Goal: Task Accomplishment & Management: Complete application form

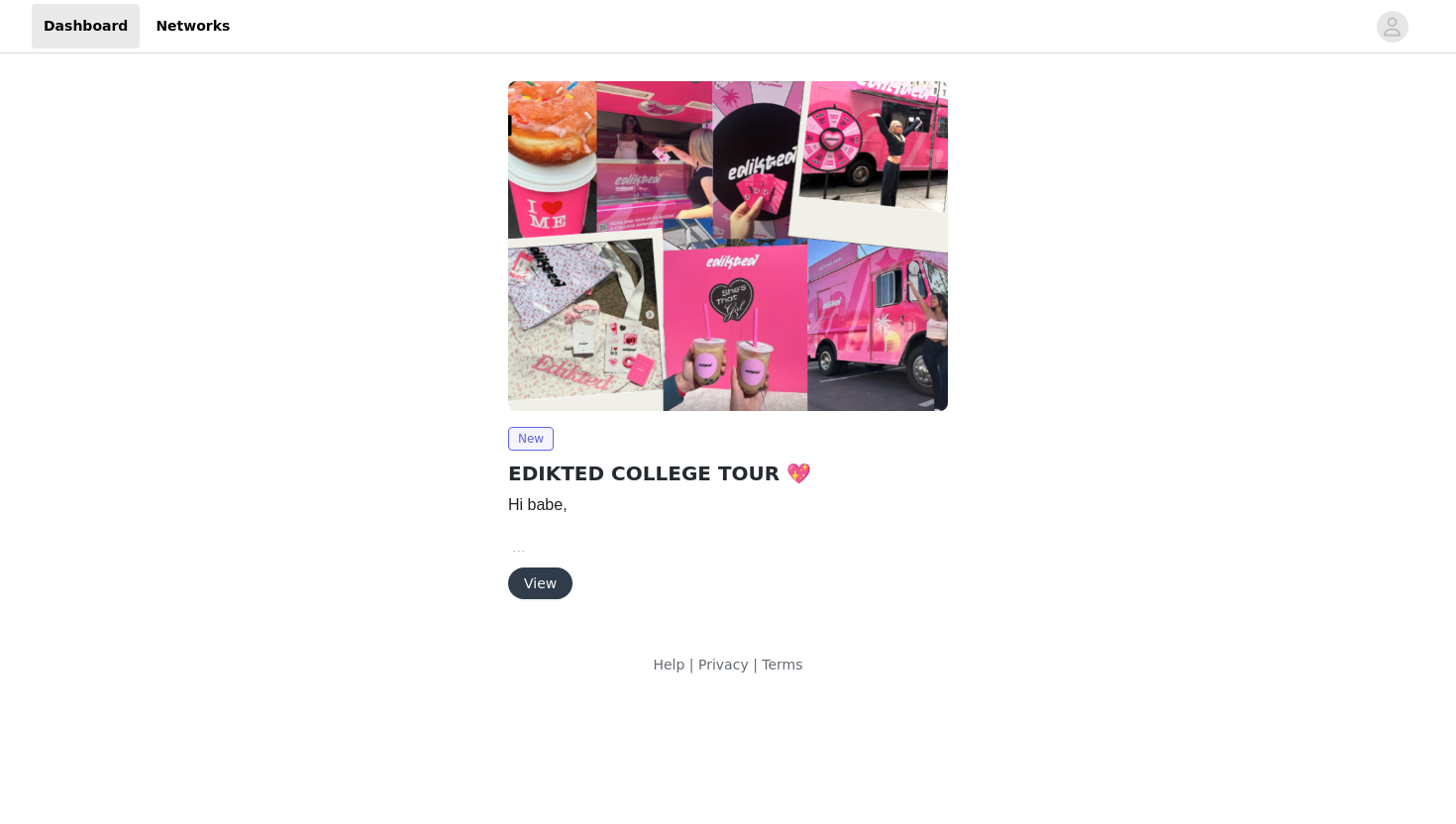
click at [552, 586] on button "View" at bounding box center [540, 583] width 65 height 32
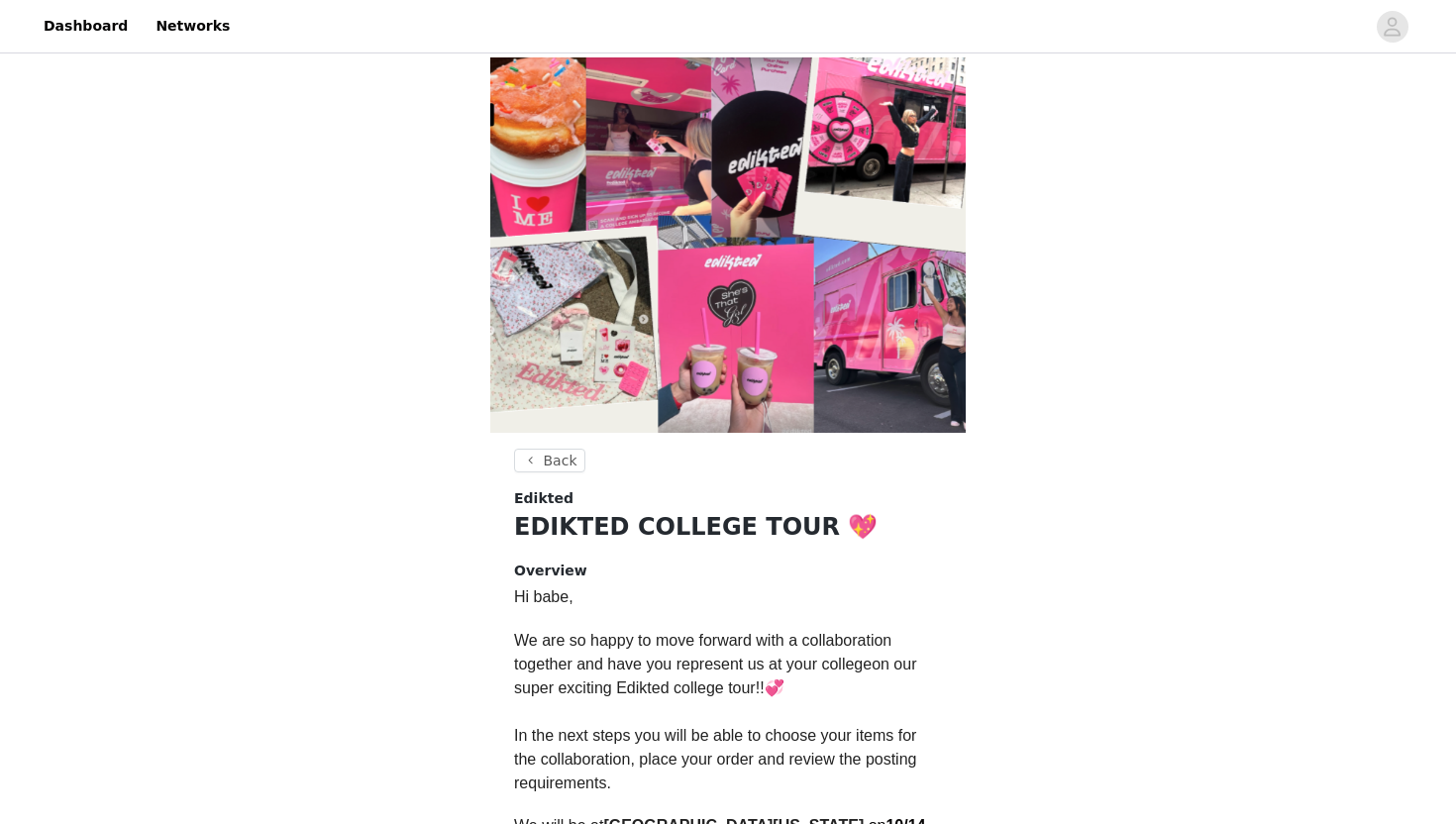
scroll to position [471, 0]
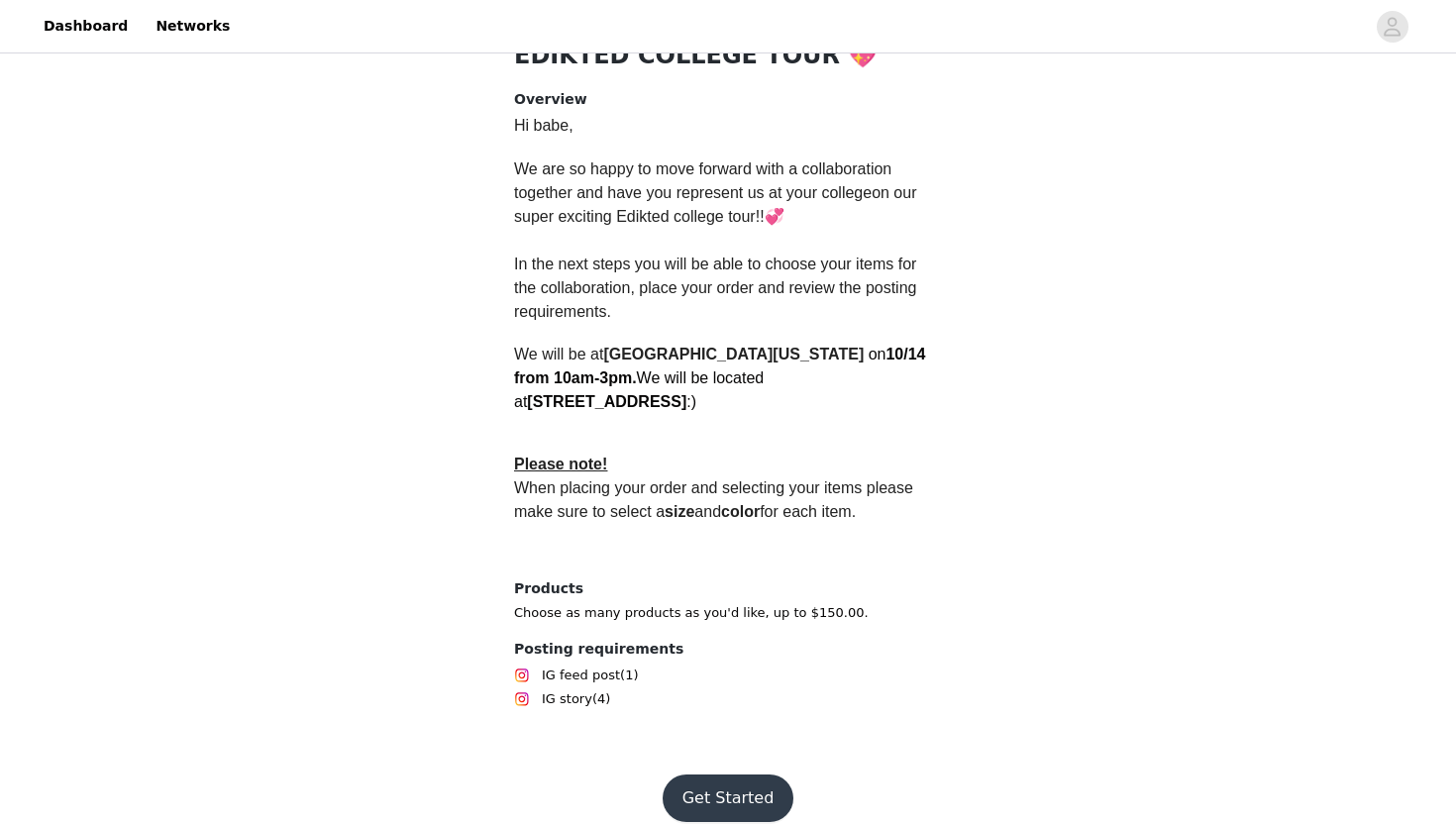
click at [731, 774] on button "Get Started" at bounding box center [728, 798] width 131 height 48
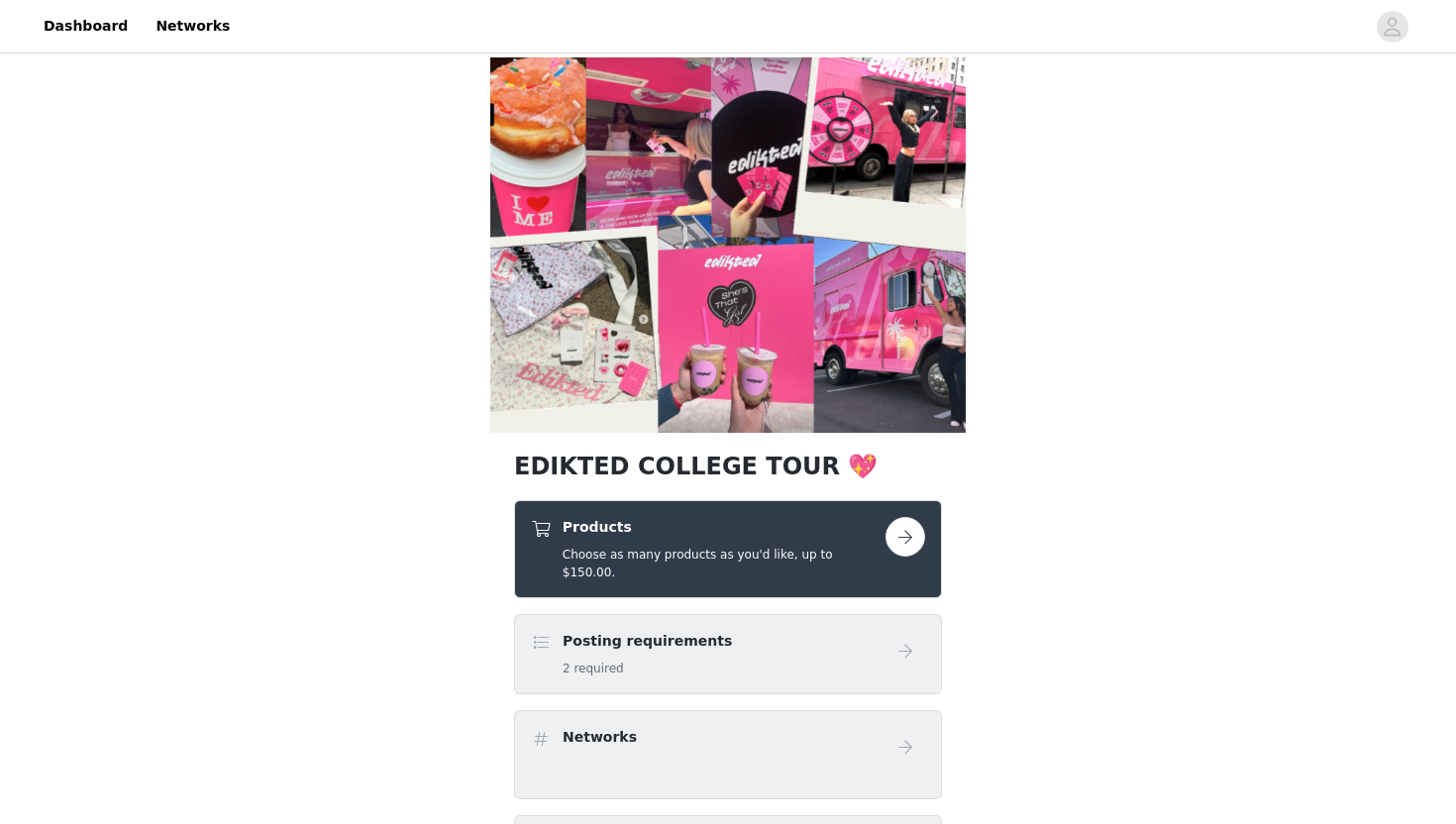
click at [905, 538] on button "button" at bounding box center [905, 537] width 40 height 40
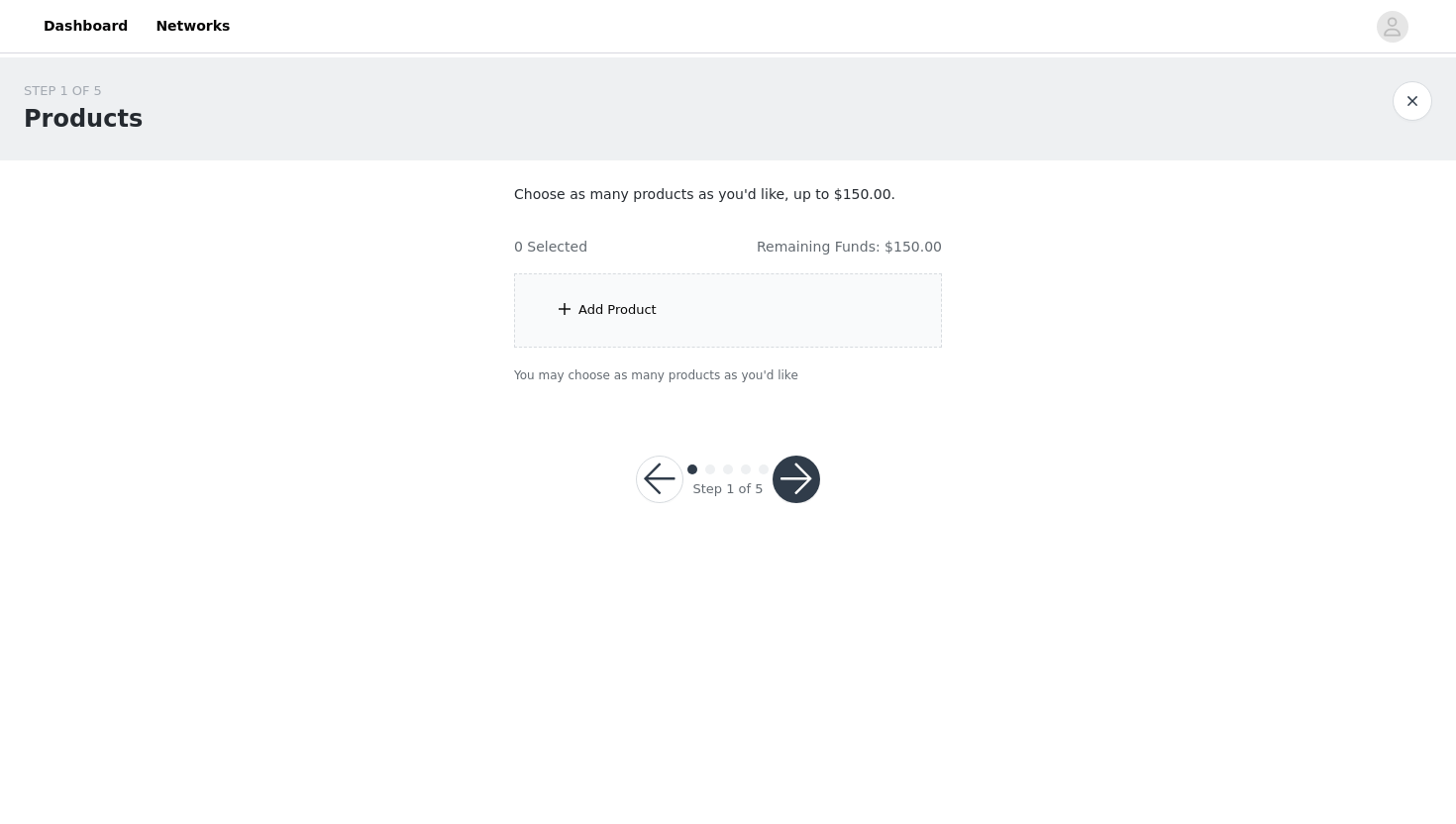
click at [642, 318] on div "Add Product" at bounding box center [618, 310] width 79 height 20
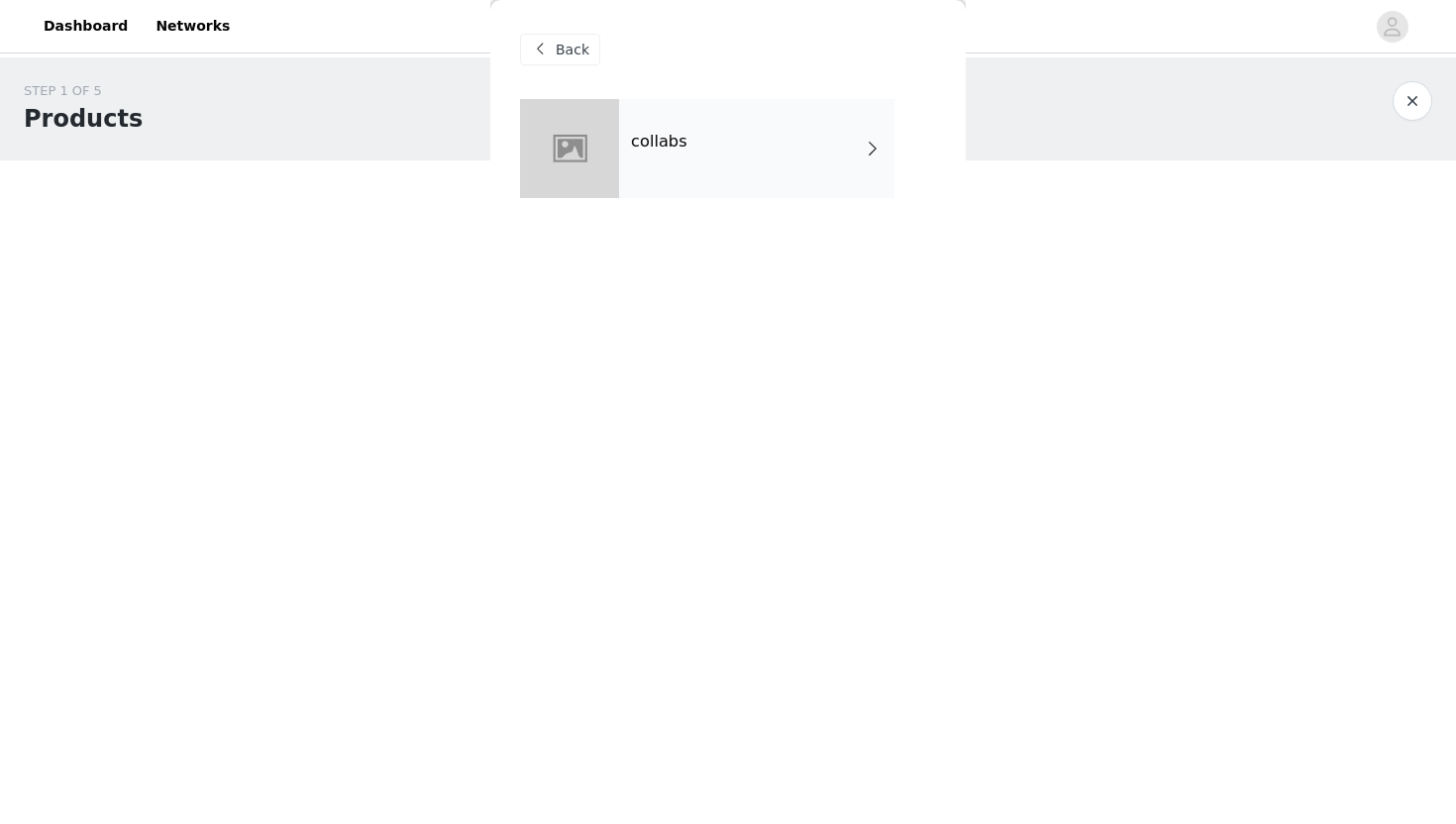
click at [743, 150] on div "collabs" at bounding box center [757, 149] width 275 height 99
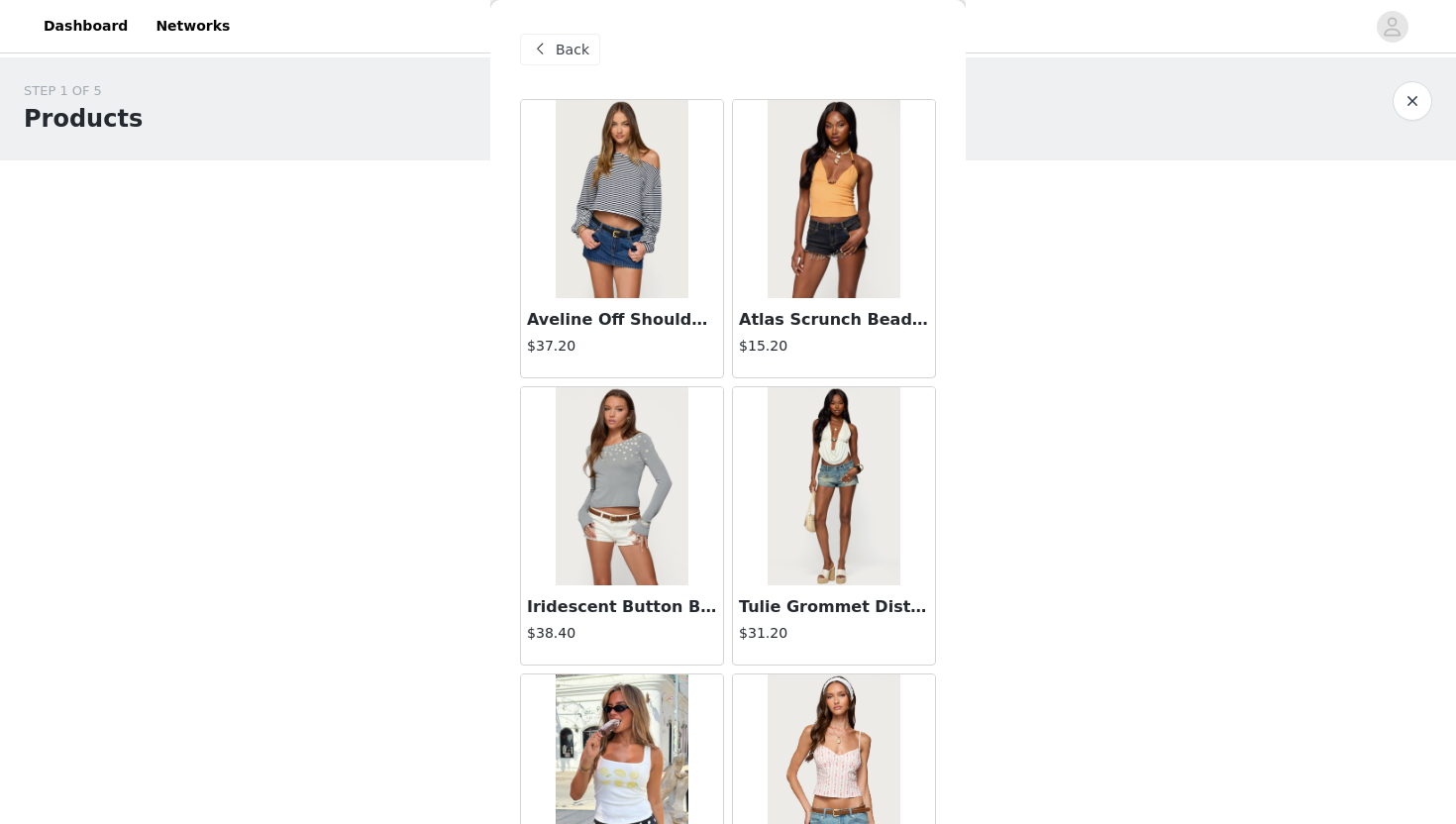
click at [568, 49] on span "Back" at bounding box center [573, 50] width 34 height 21
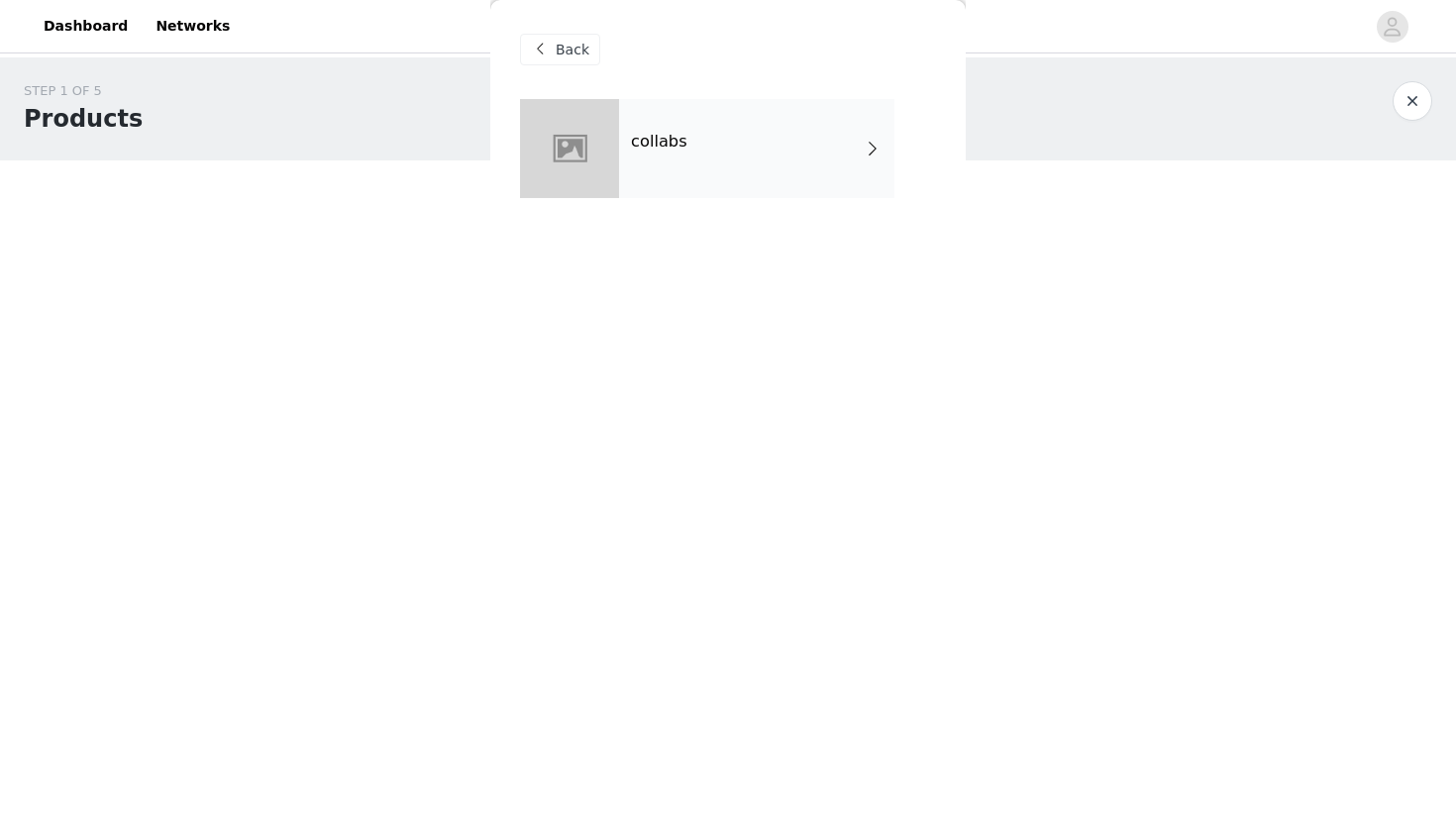
click at [577, 52] on span "Back" at bounding box center [573, 50] width 34 height 21
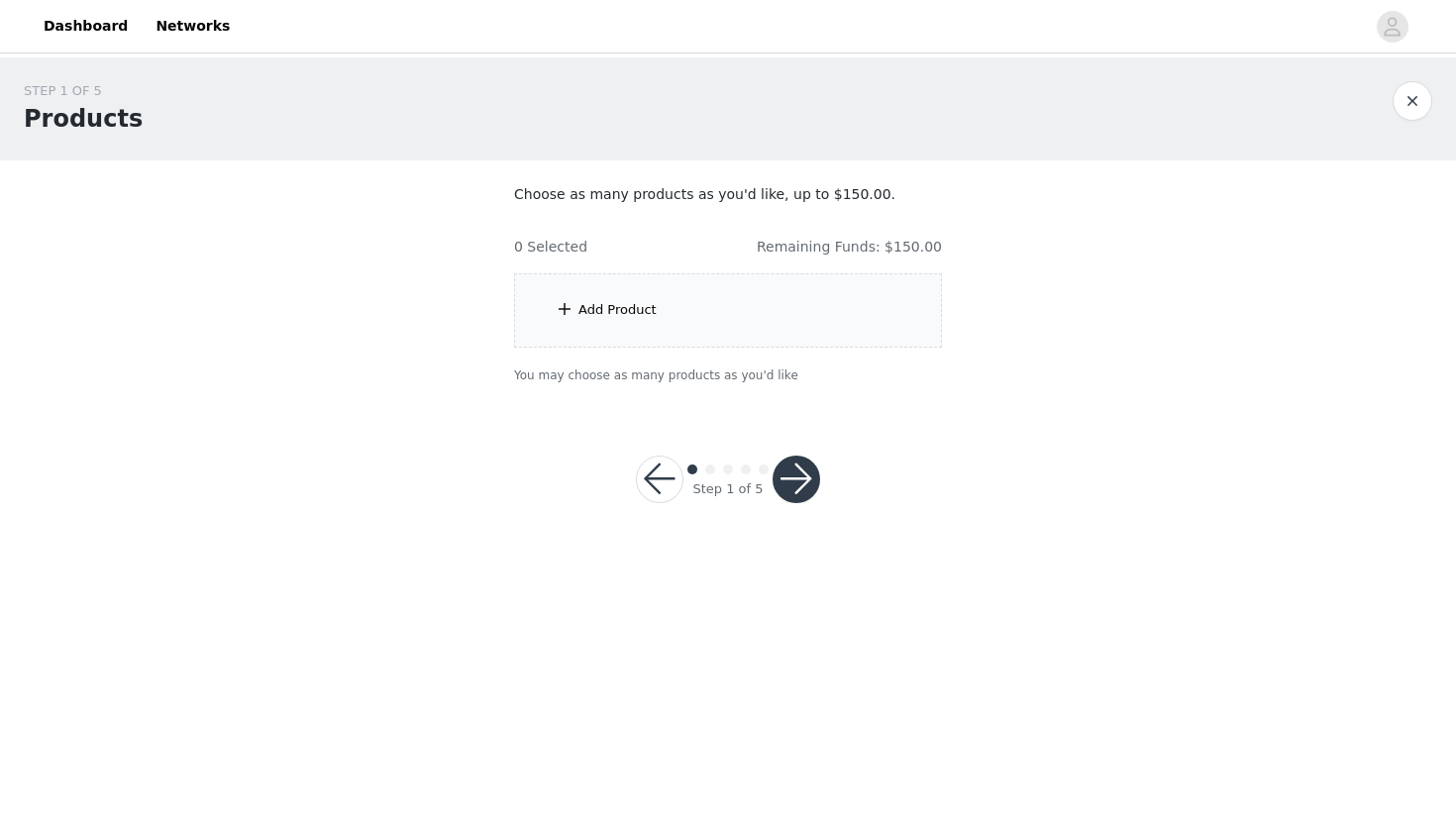
click at [698, 323] on div "Add Product" at bounding box center [728, 310] width 428 height 75
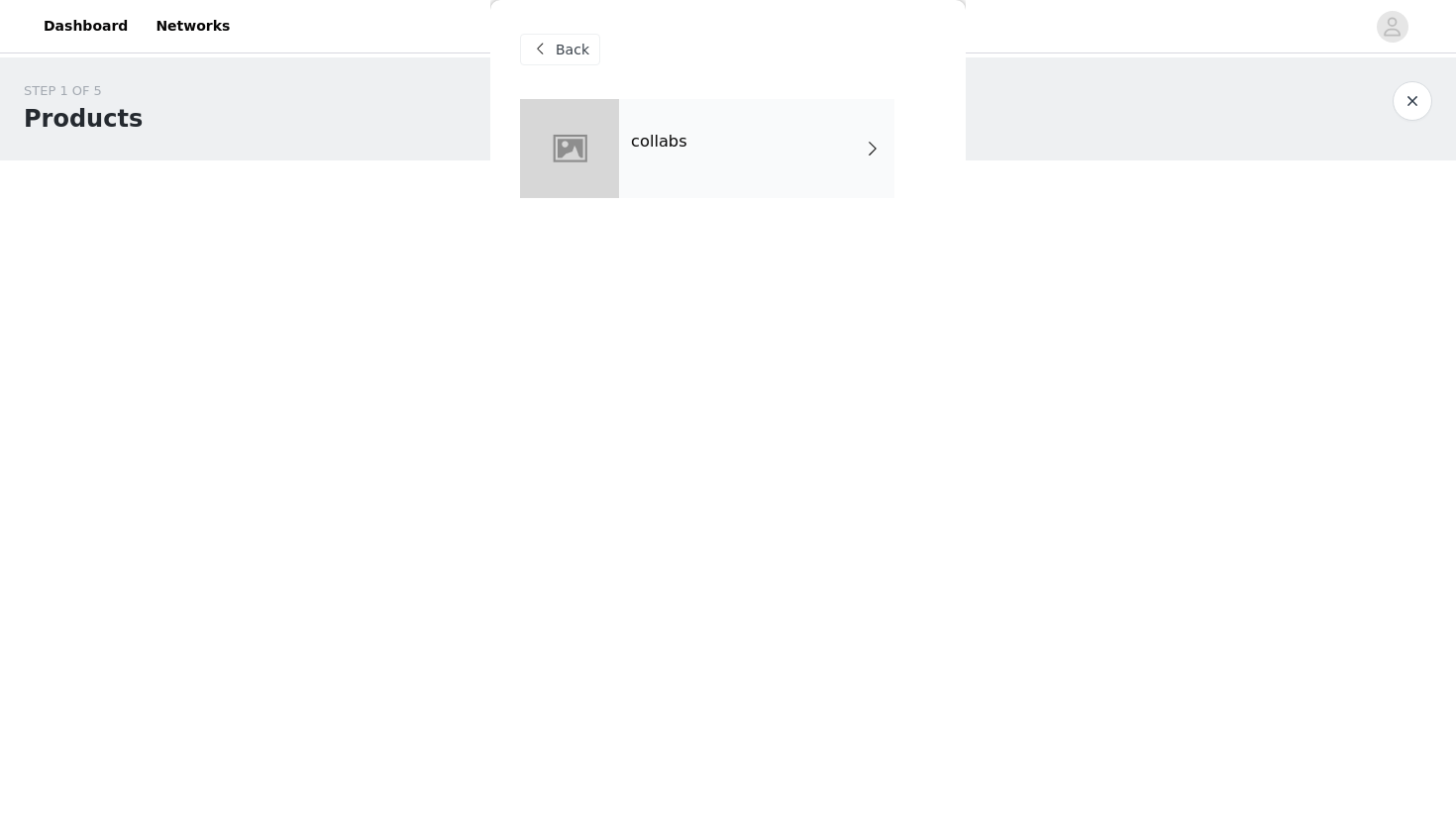
click at [727, 148] on div "collabs" at bounding box center [757, 149] width 275 height 99
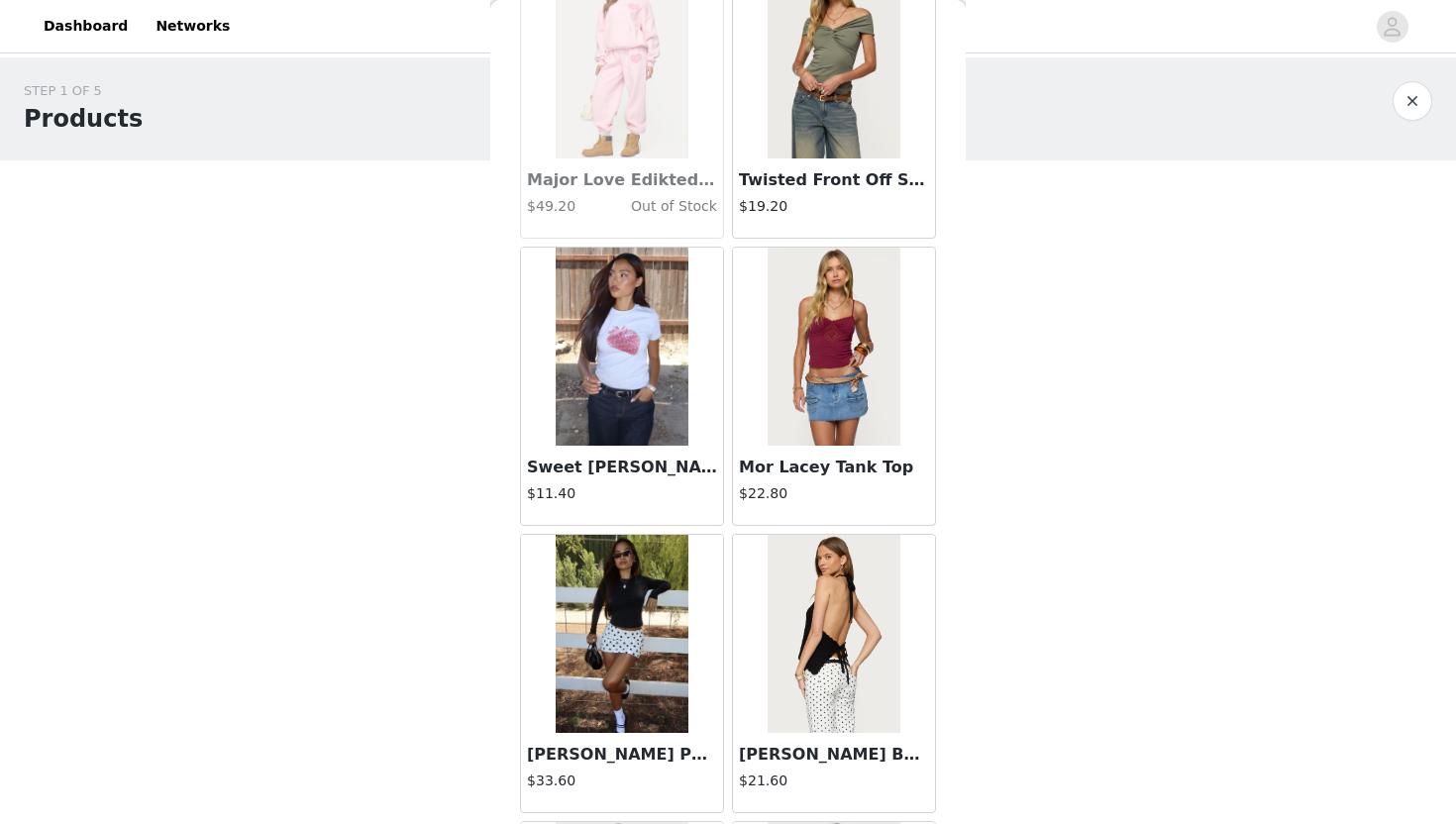
scroll to position [2206, 0]
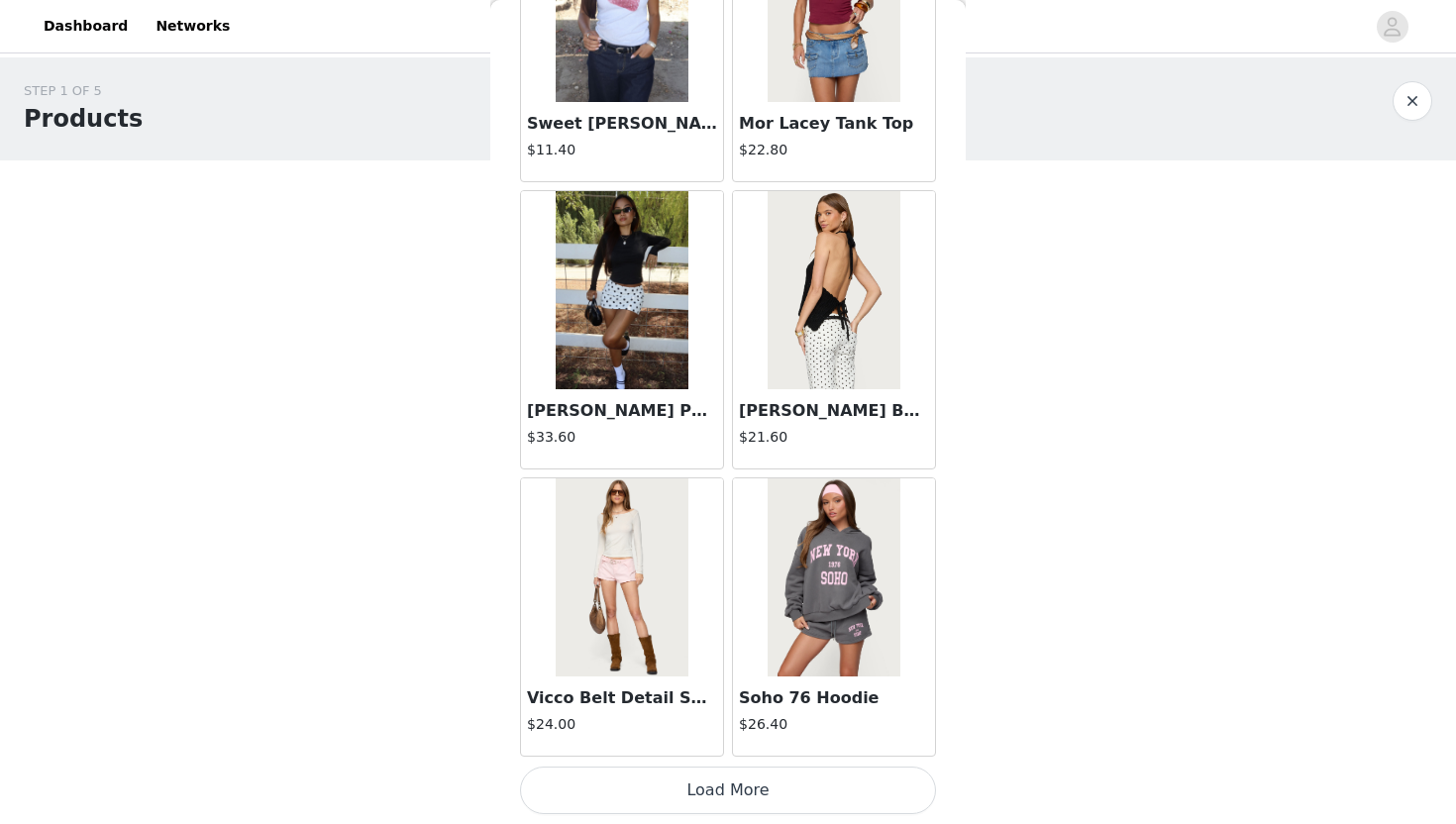
click at [803, 798] on button "Load More" at bounding box center [728, 790] width 416 height 48
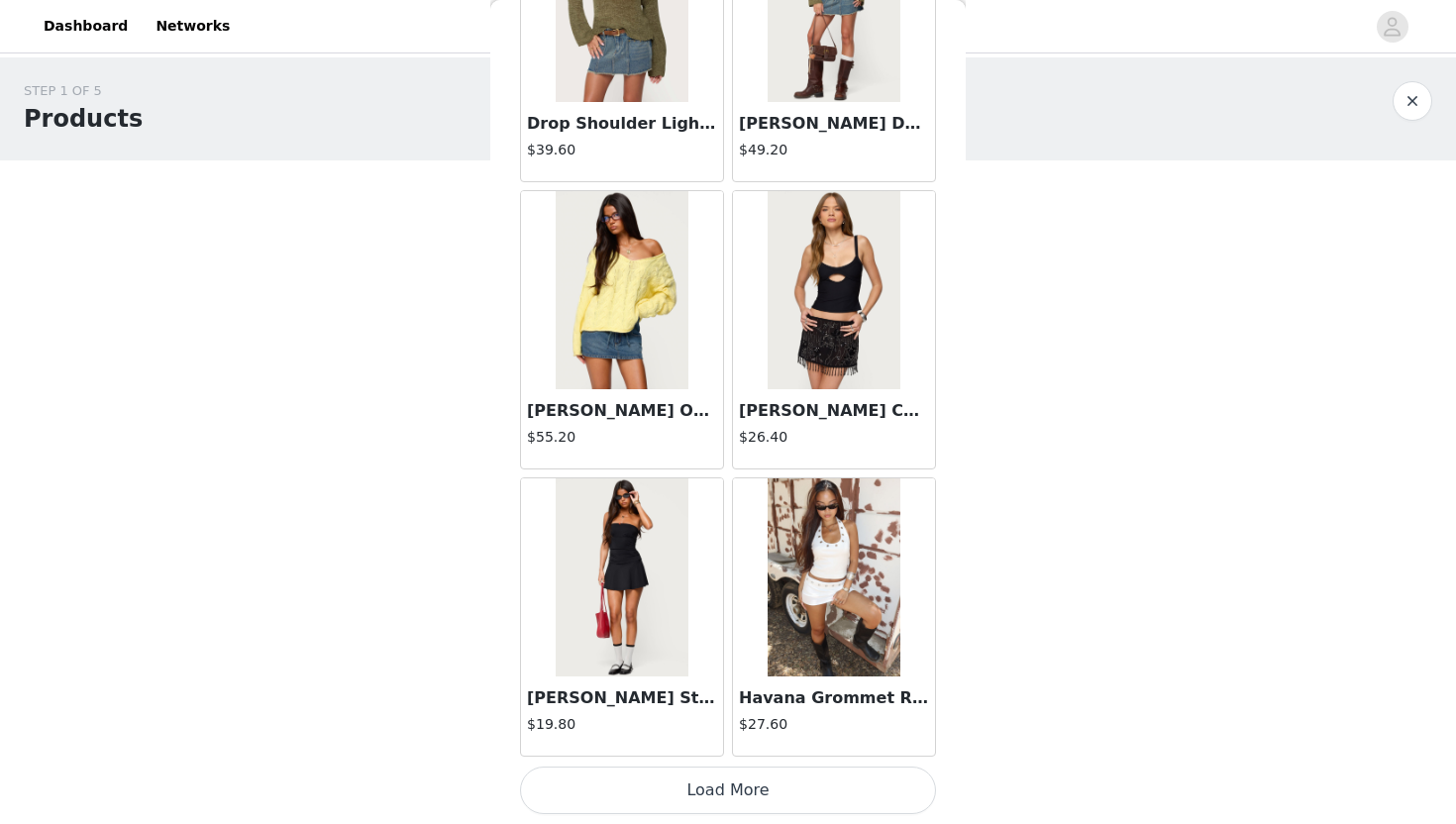
click at [803, 794] on button "Load More" at bounding box center [728, 790] width 416 height 48
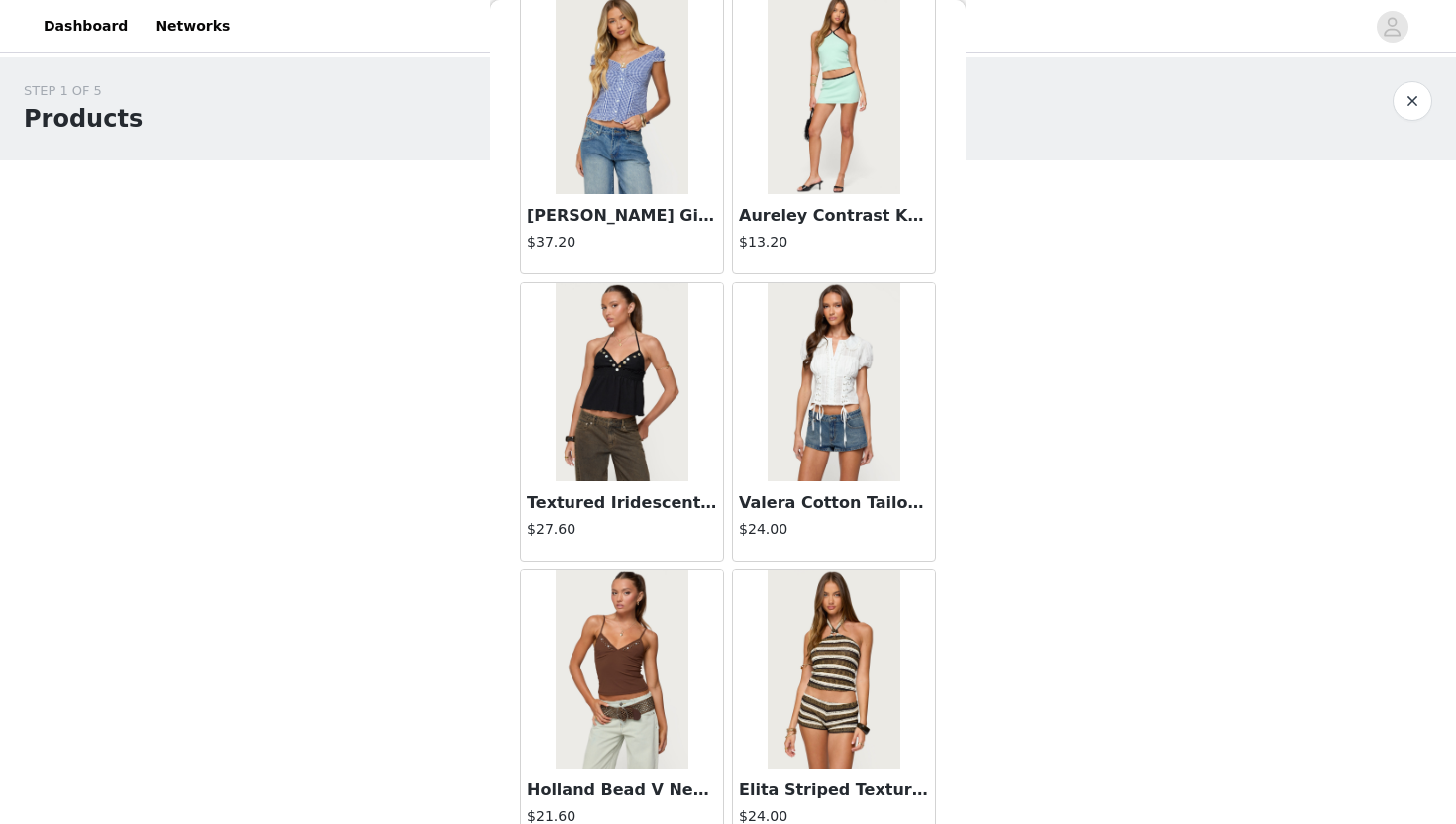
scroll to position [7948, 0]
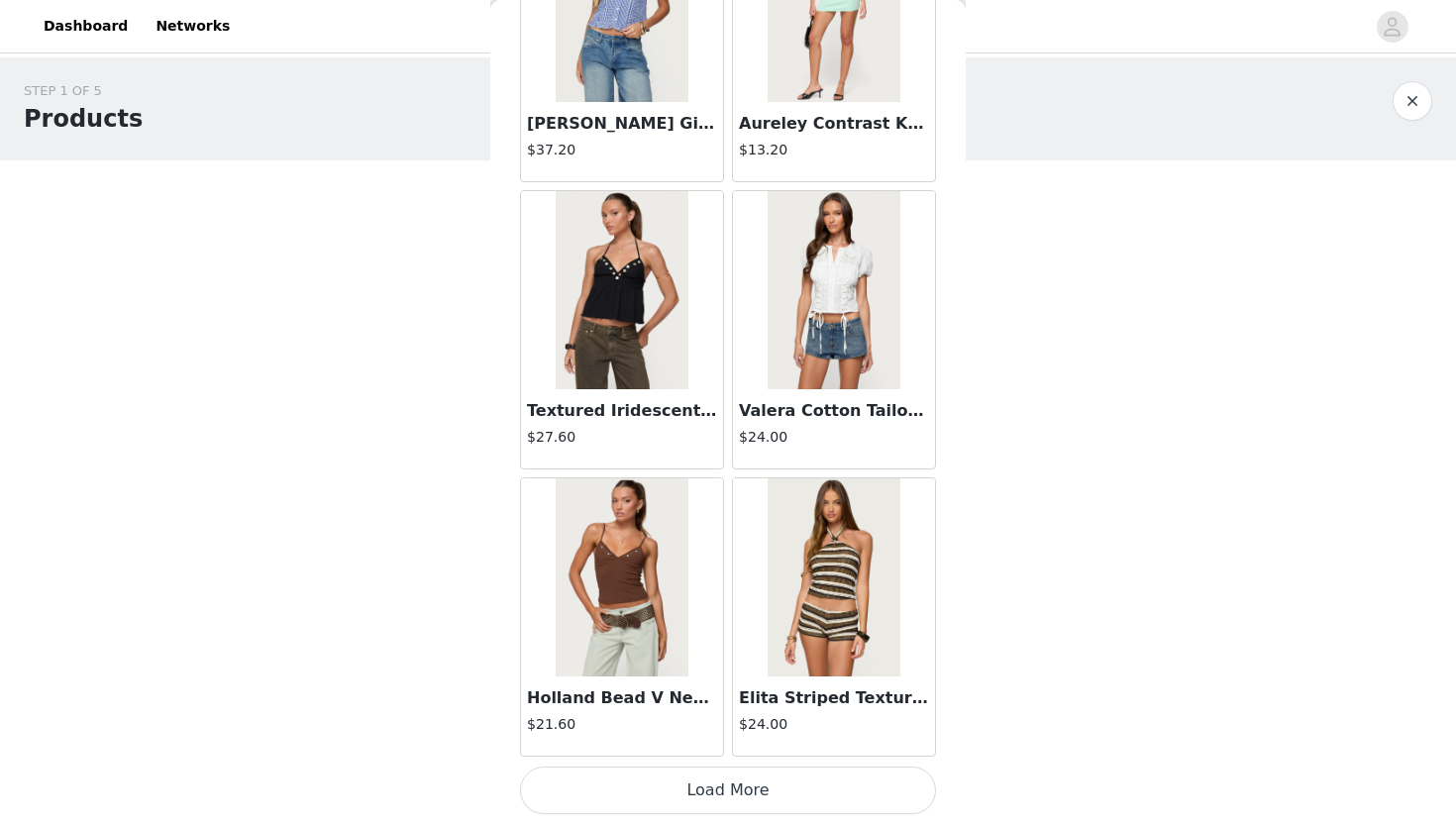
click at [749, 789] on button "Load More" at bounding box center [728, 790] width 416 height 48
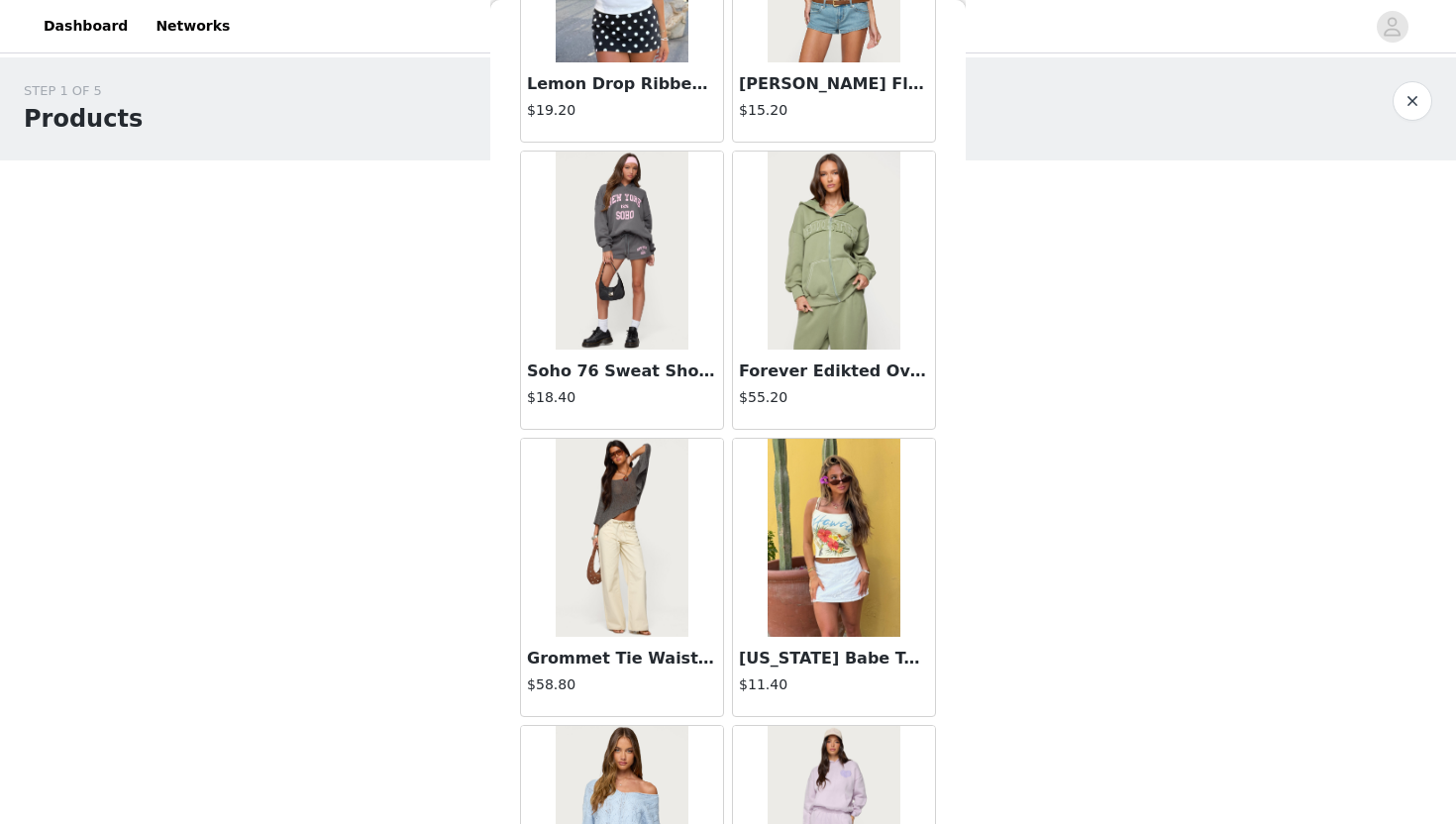
scroll to position [820, 0]
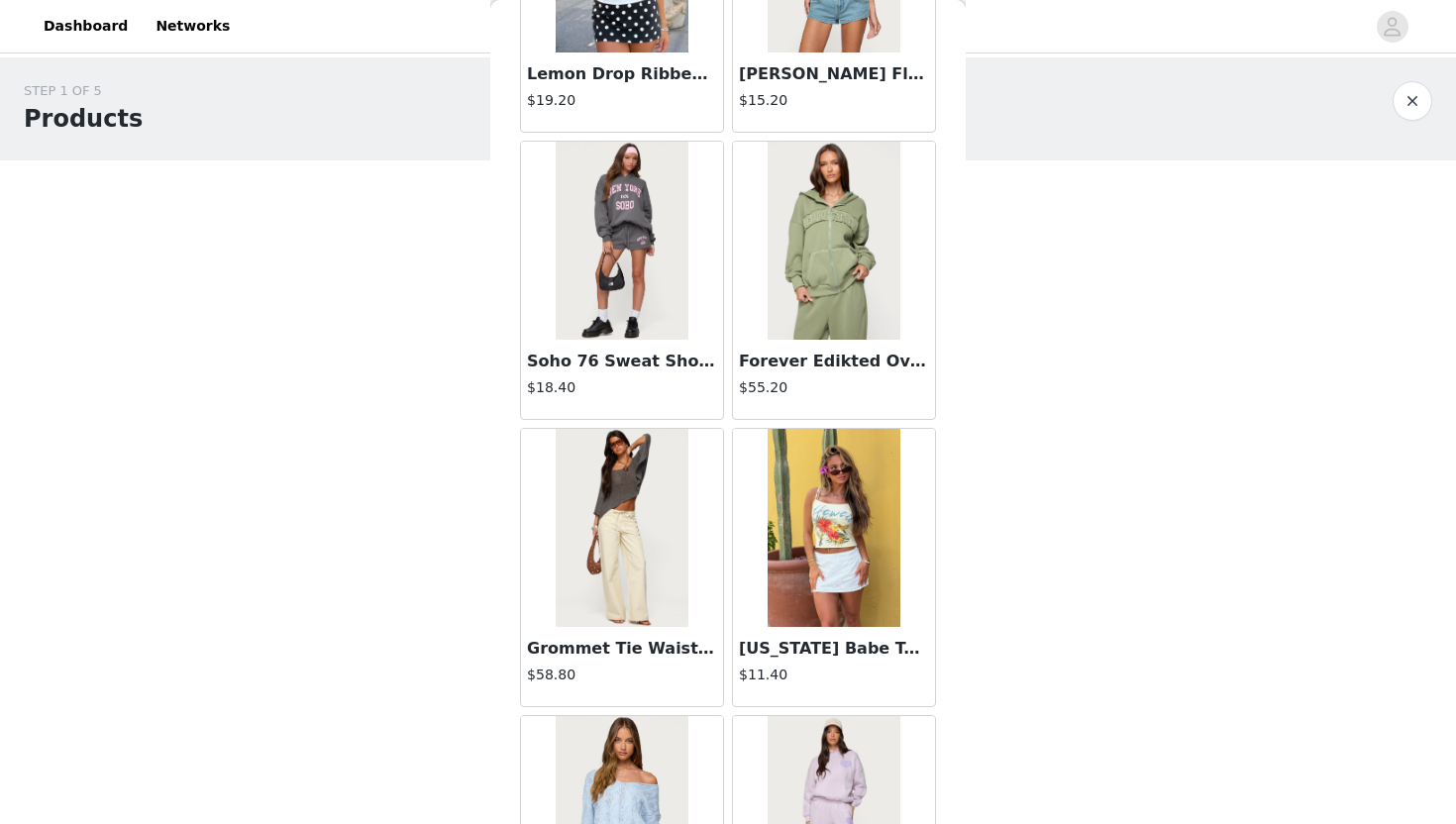
click at [603, 640] on h3 "Grommet Tie Waist Low Rise Jeans" at bounding box center [622, 648] width 190 height 24
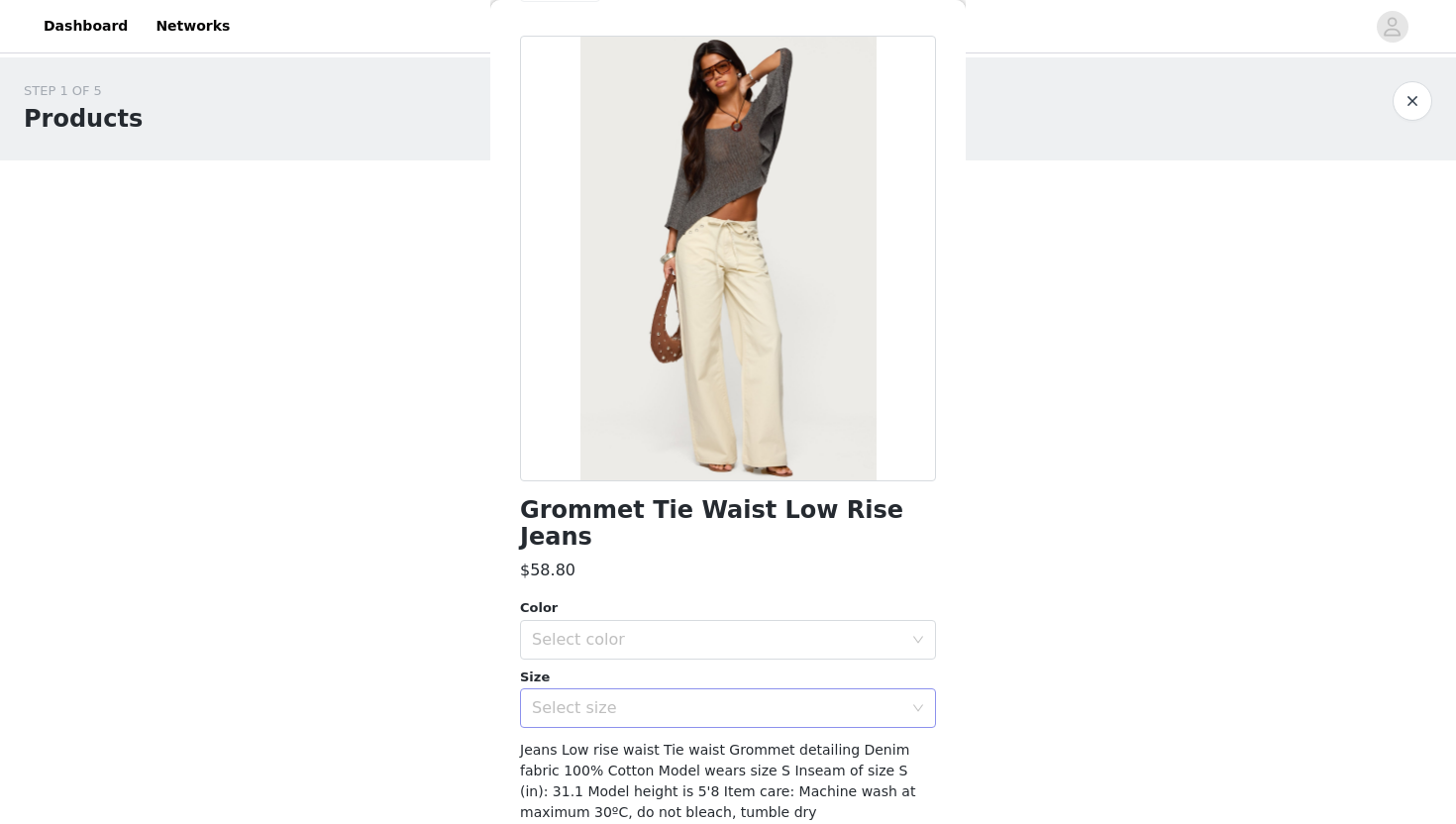
scroll to position [57, 0]
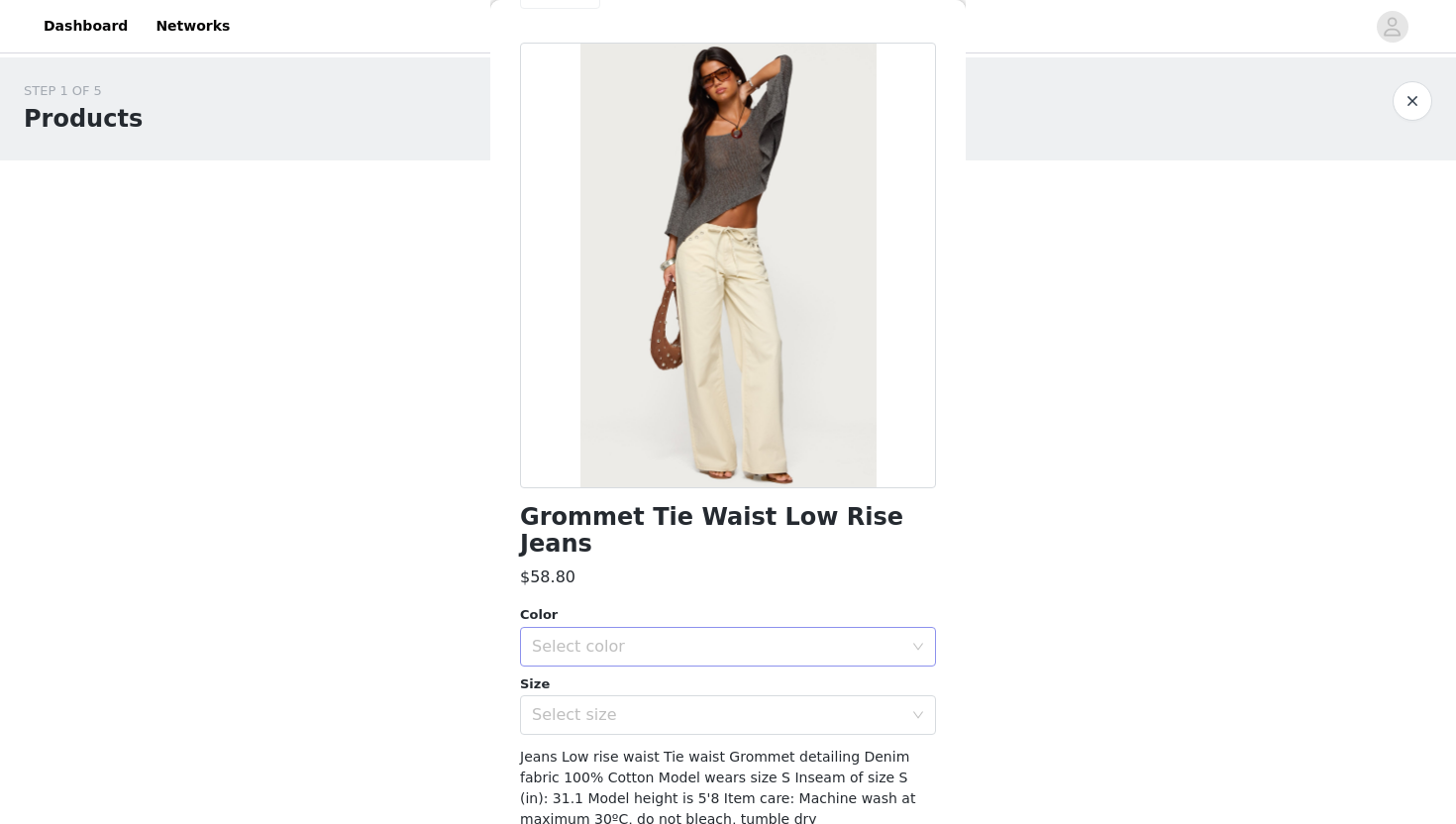
click at [753, 627] on div "Select color" at bounding box center [721, 646] width 379 height 38
click at [685, 653] on li "BEIGE" at bounding box center [728, 663] width 416 height 32
click at [672, 705] on div "Select size" at bounding box center [717, 715] width 371 height 20
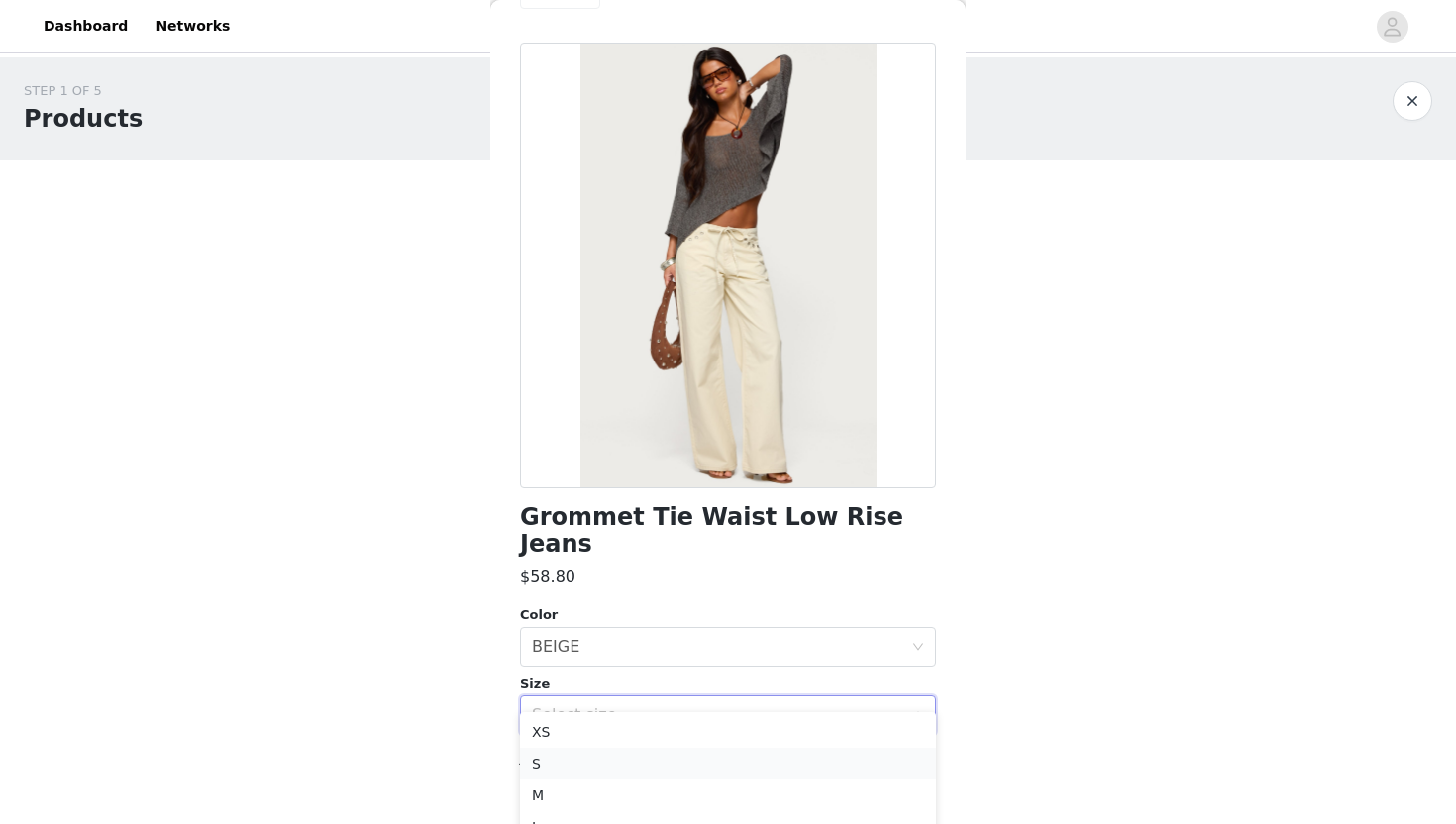
click at [615, 761] on li "S" at bounding box center [728, 763] width 416 height 32
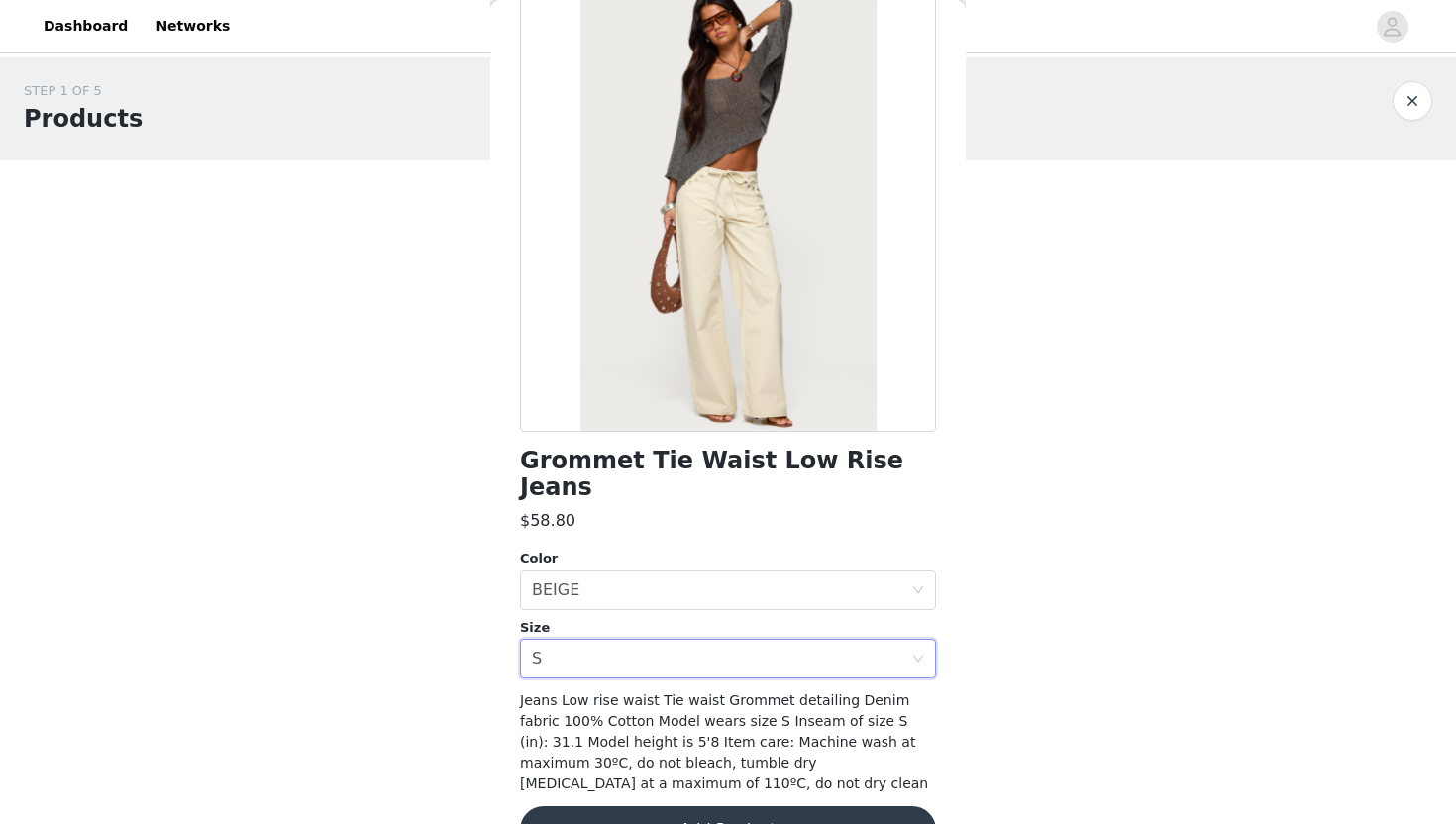
scroll to position [139, 0]
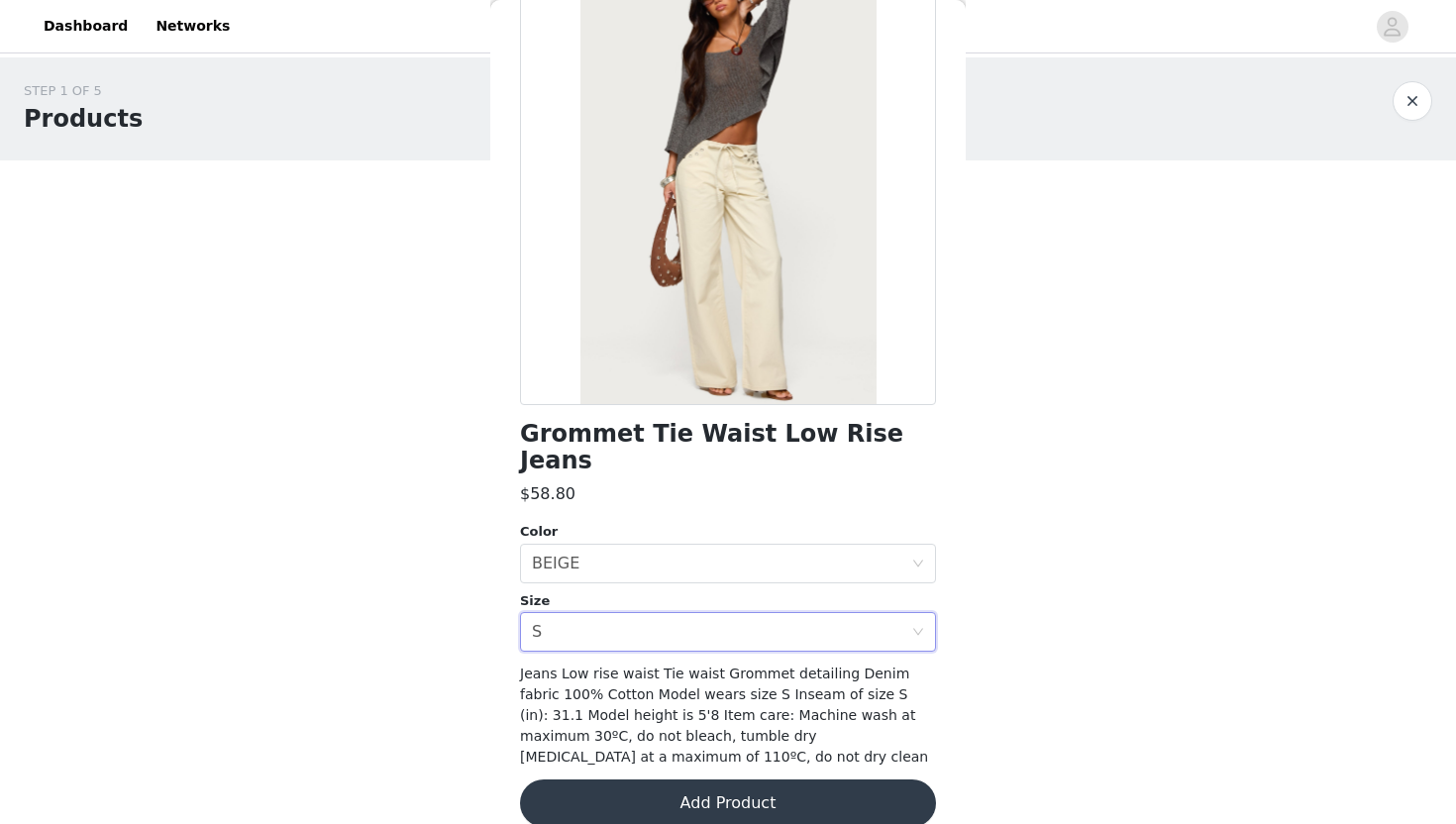
click at [645, 787] on button "Add Product" at bounding box center [728, 803] width 416 height 48
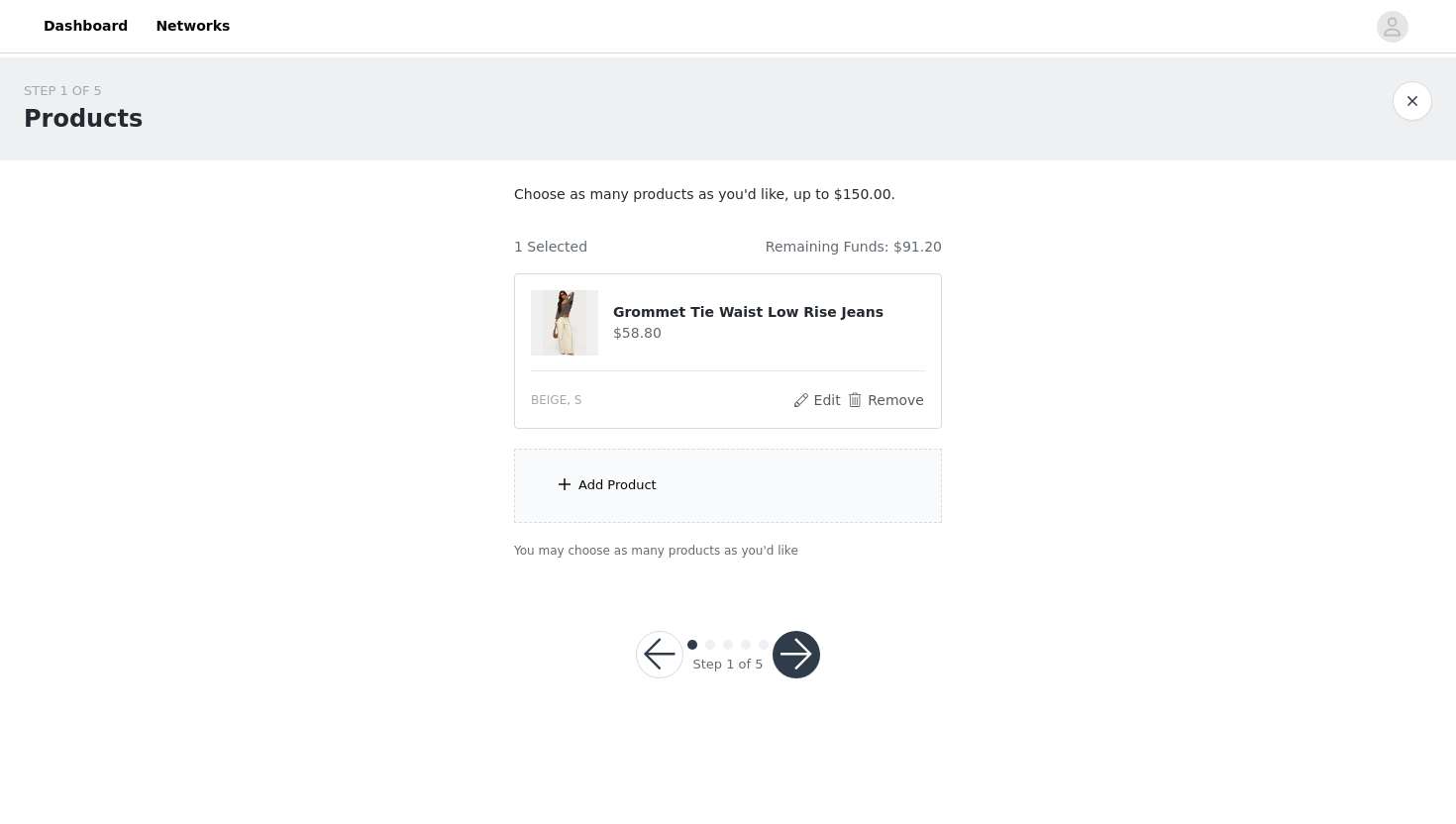
click at [756, 508] on div "Add Product" at bounding box center [728, 485] width 428 height 75
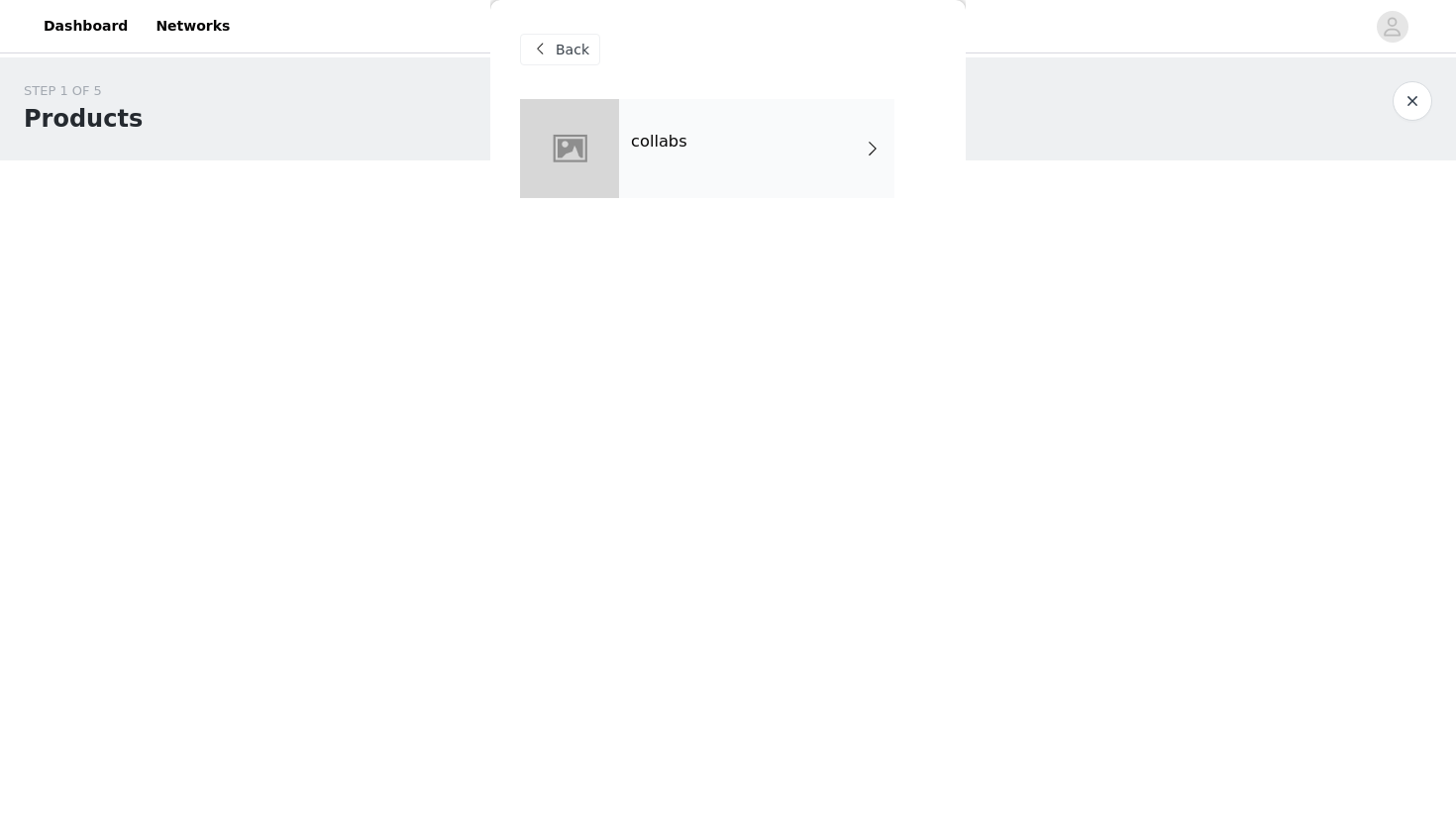
click at [684, 126] on div "collabs" at bounding box center [757, 149] width 275 height 99
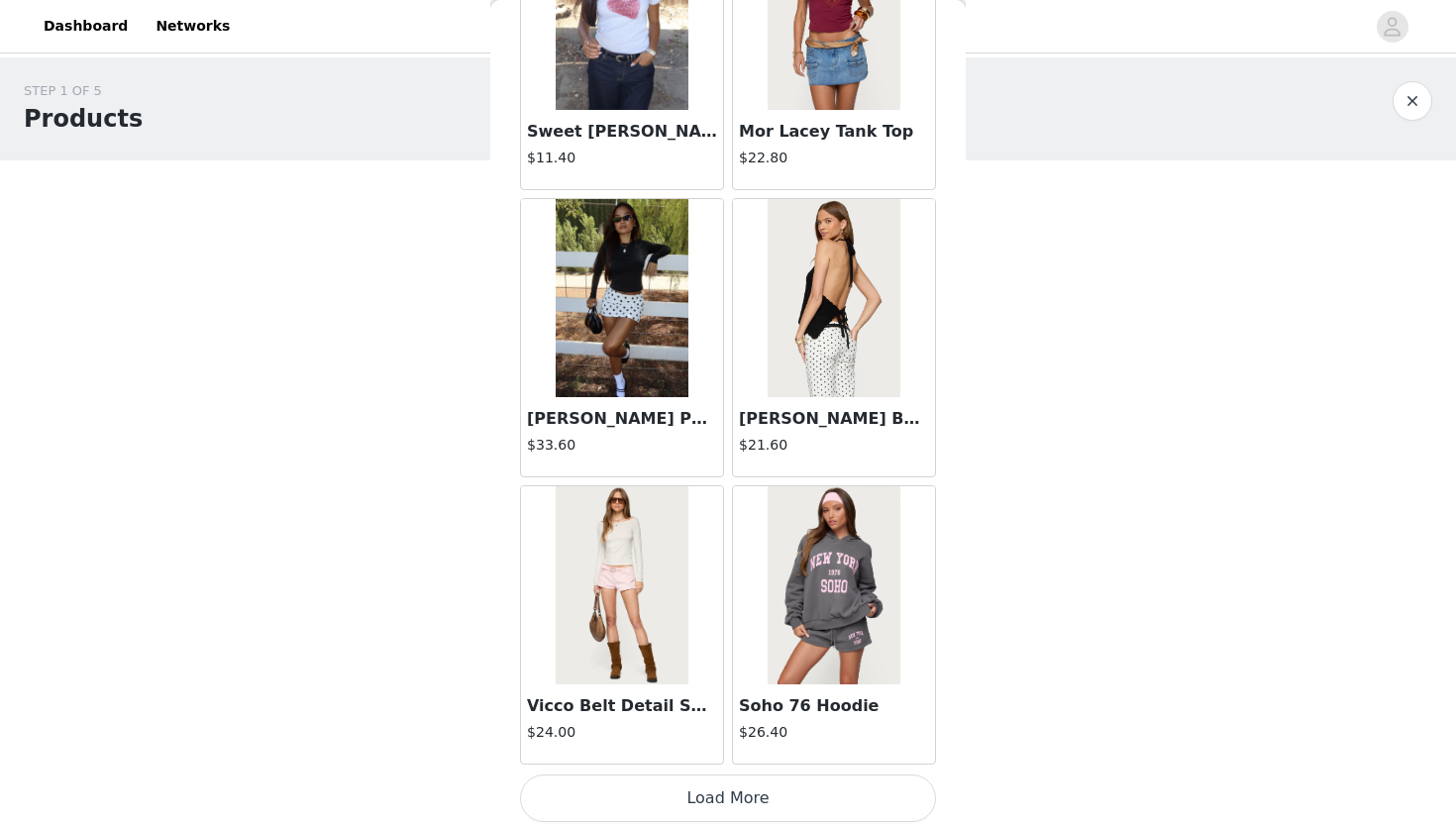
scroll to position [2206, 0]
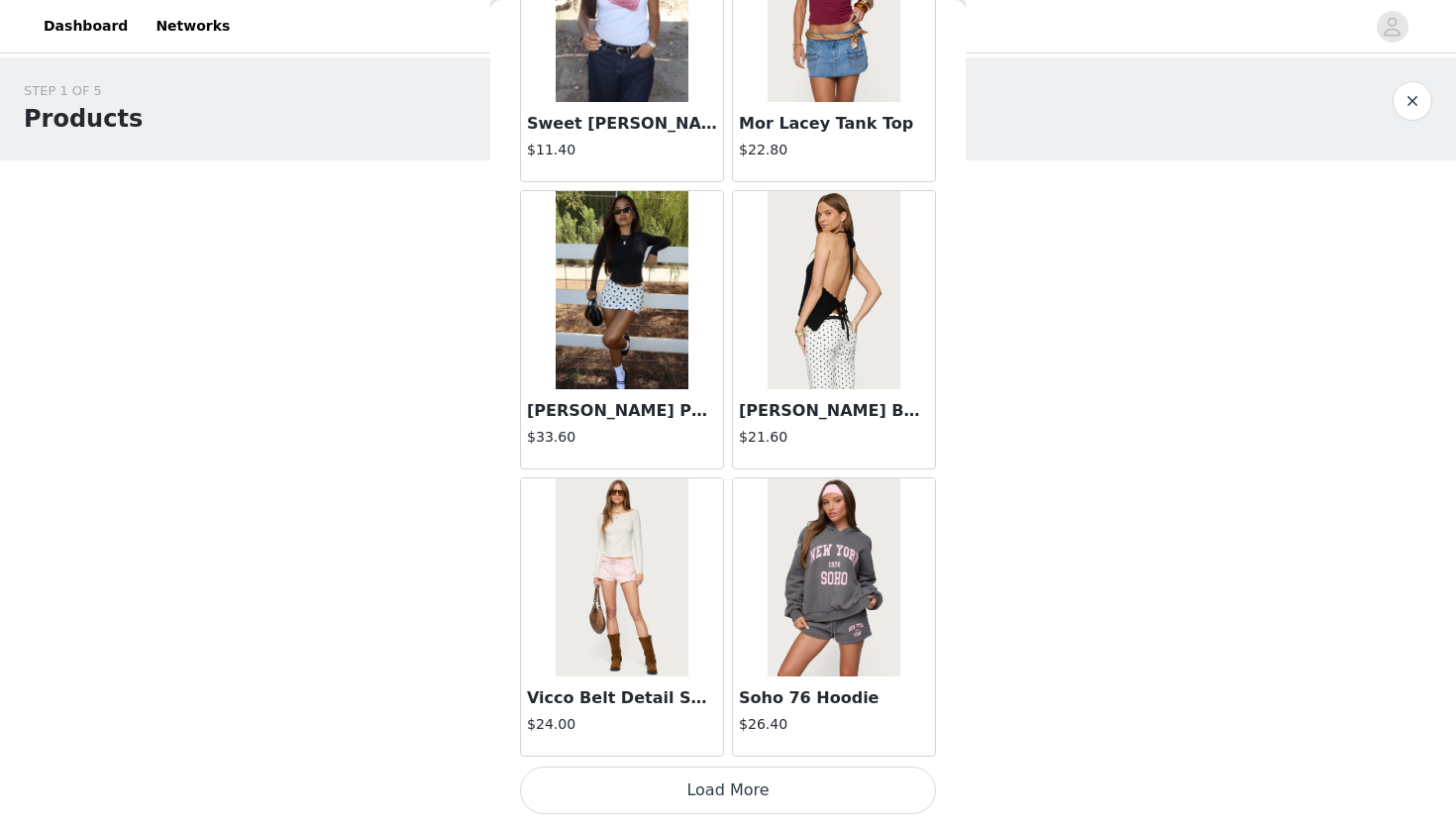
click at [735, 791] on button "Load More" at bounding box center [728, 790] width 416 height 48
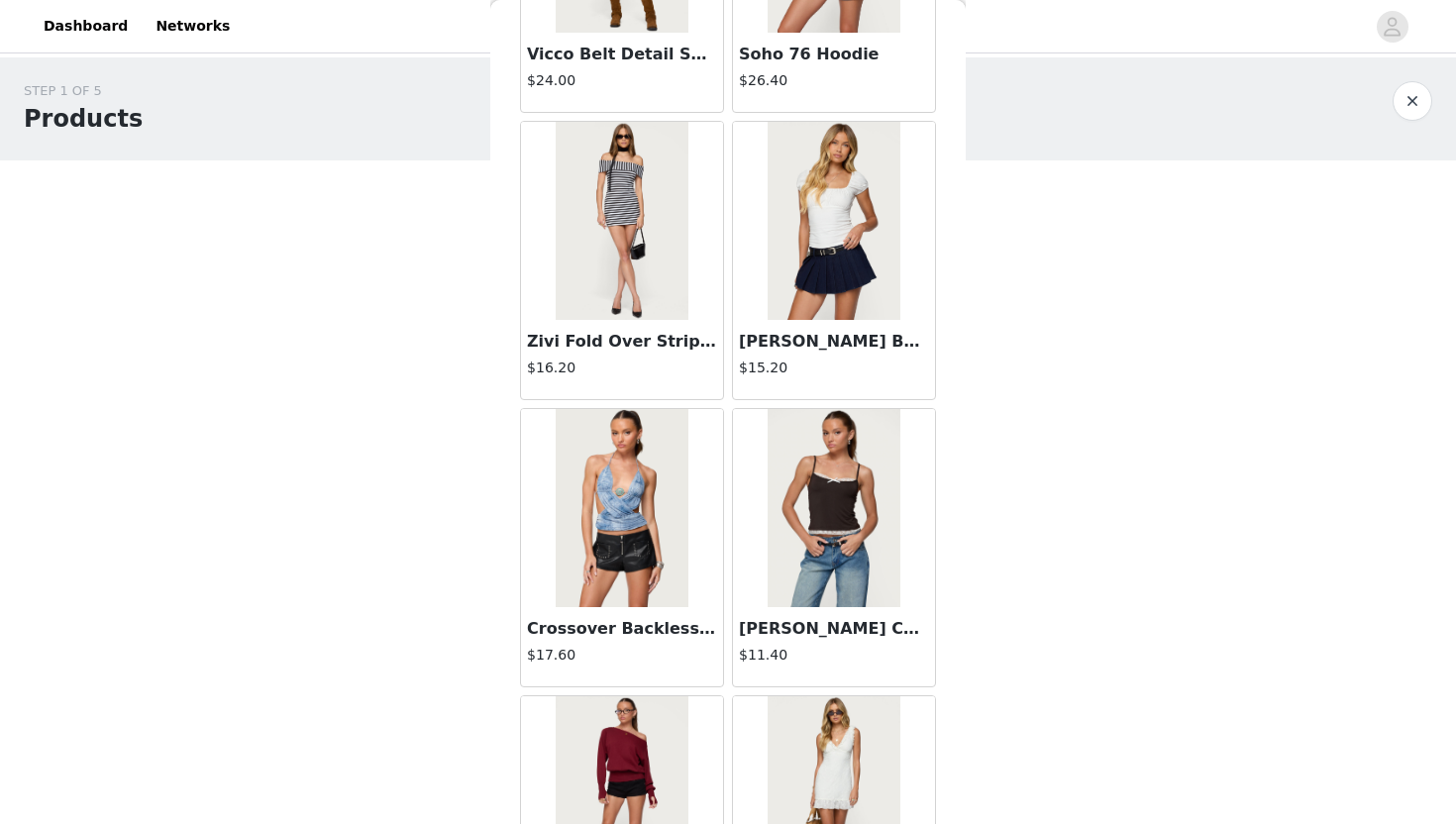
scroll to position [2856, 0]
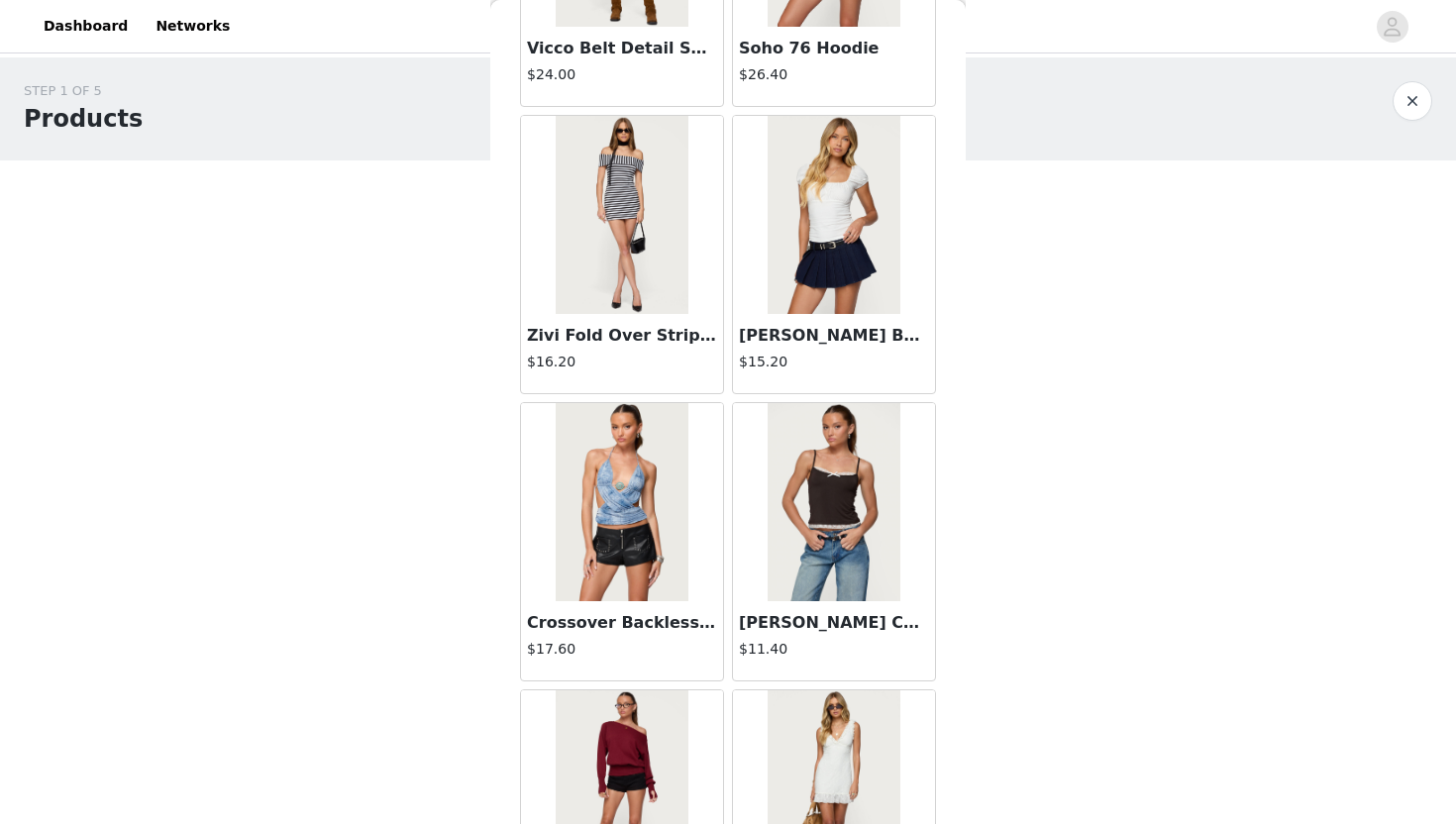
click at [633, 334] on h3 "Zivi Fold Over Striped Mini Dress" at bounding box center [622, 336] width 190 height 24
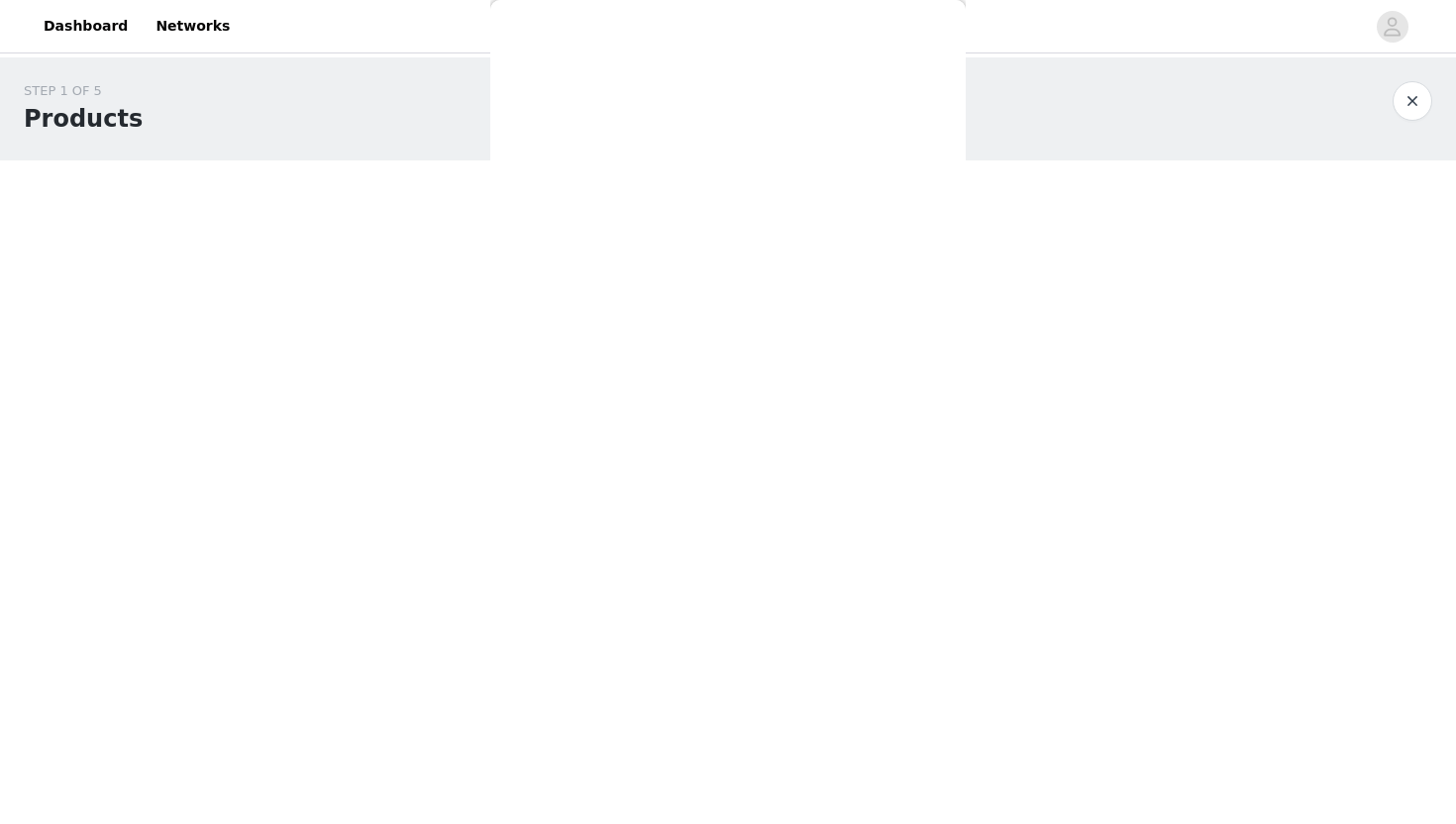
scroll to position [0, 0]
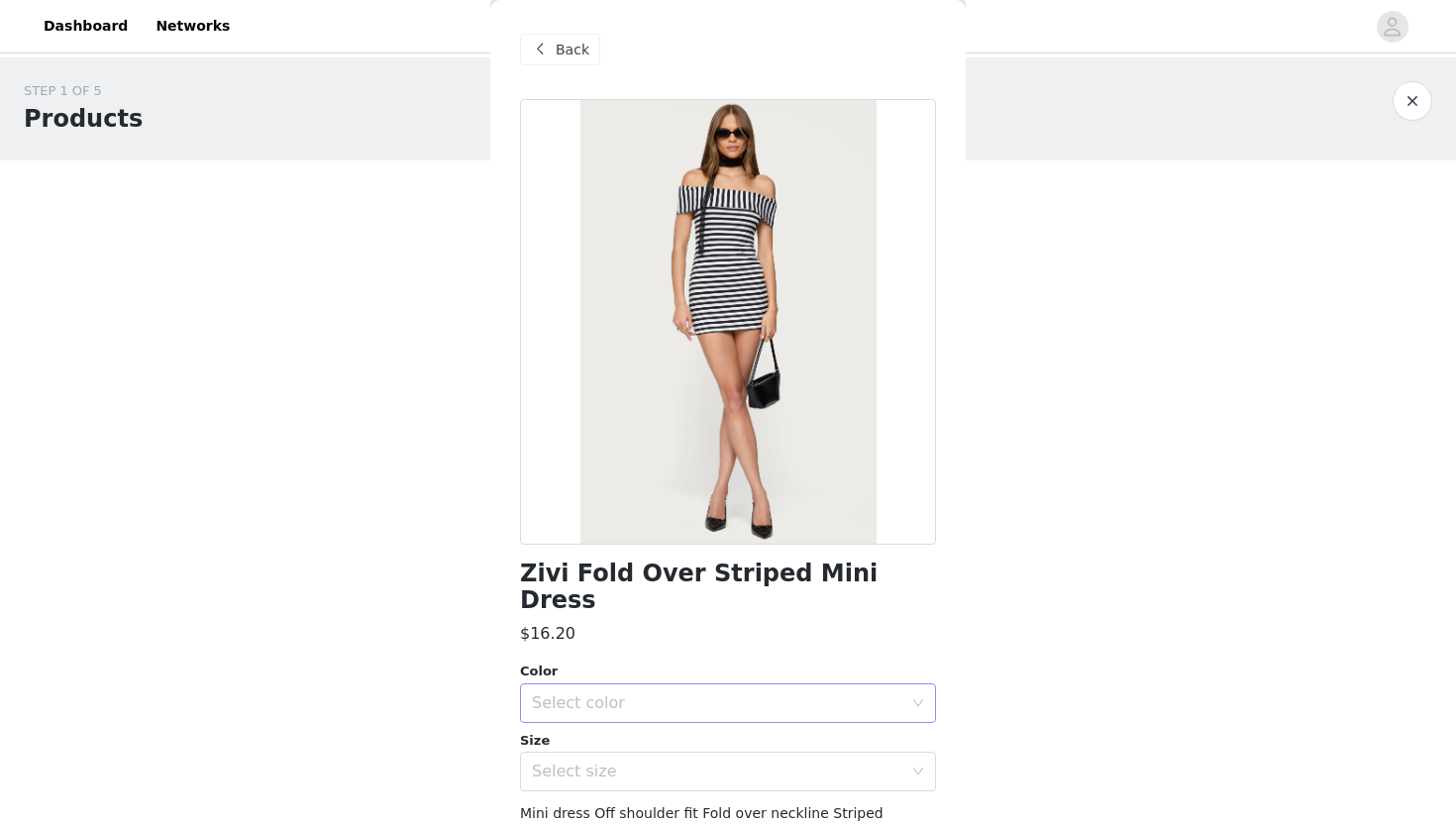
click at [837, 693] on div "Select color" at bounding box center [717, 703] width 371 height 20
click at [775, 710] on li "BLACK AND WHITE" at bounding box center [728, 720] width 416 height 32
click at [753, 761] on div "Select size" at bounding box center [717, 771] width 371 height 20
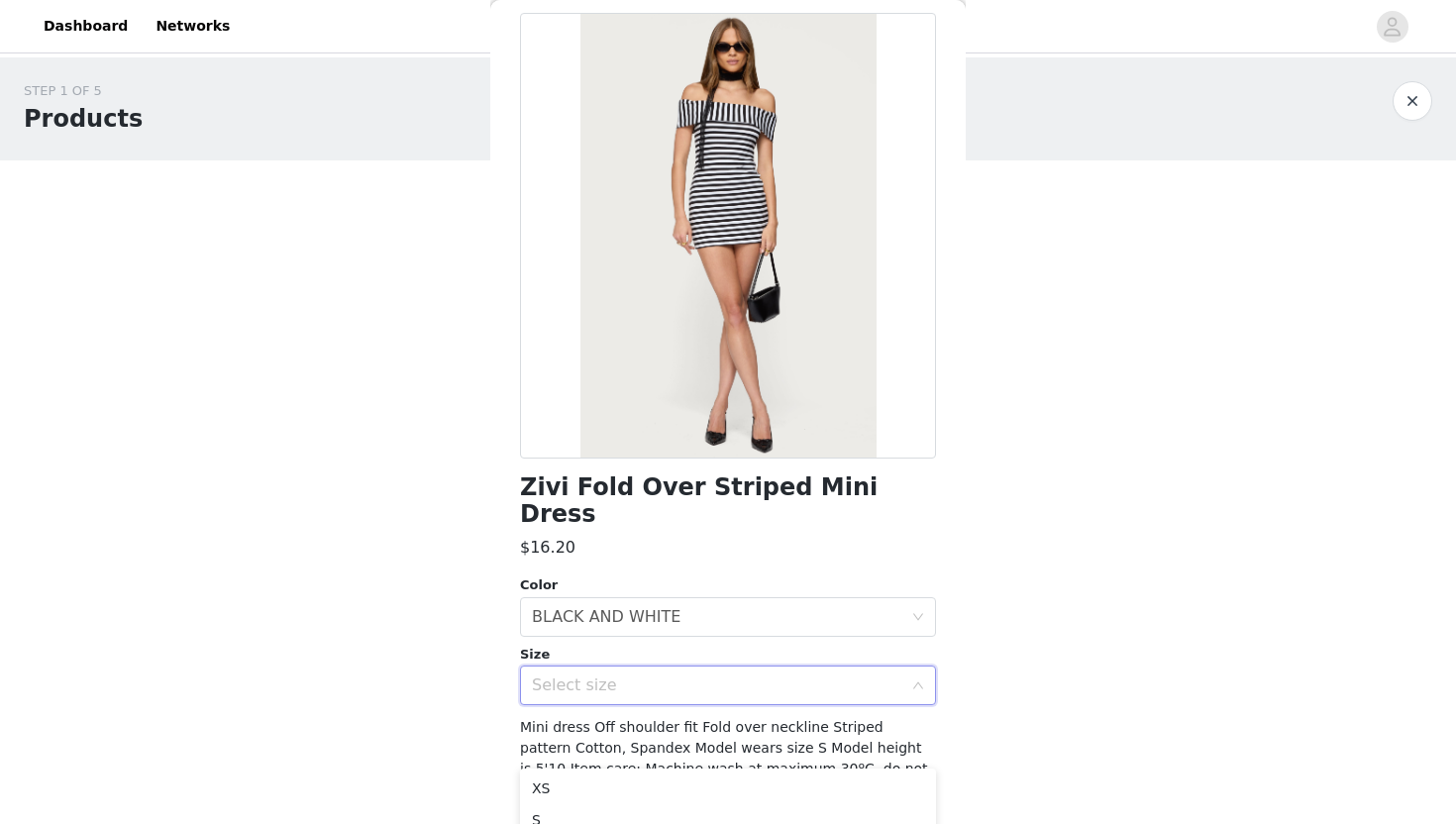
scroll to position [97, 0]
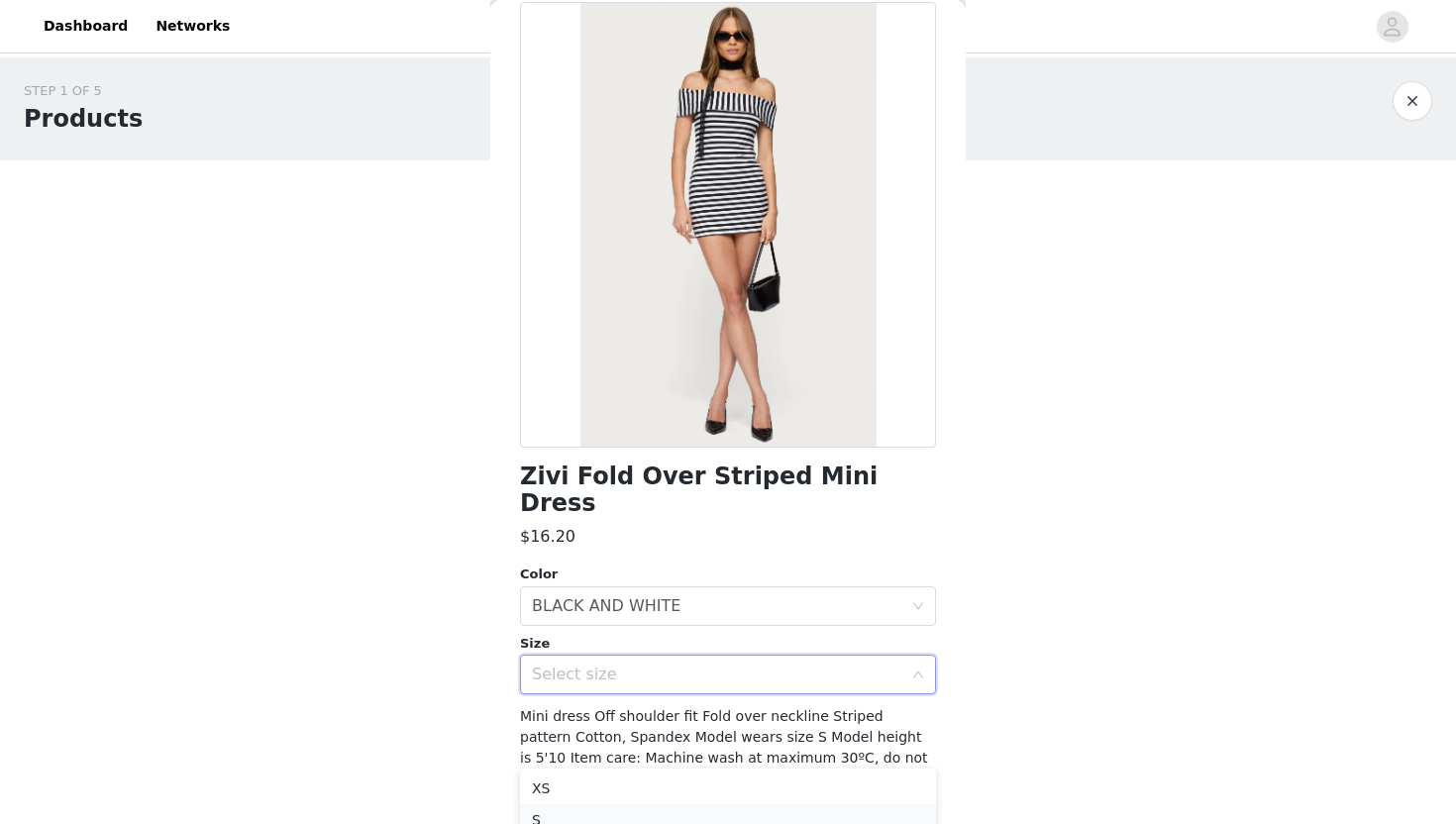
click at [642, 814] on li "S" at bounding box center [728, 820] width 416 height 32
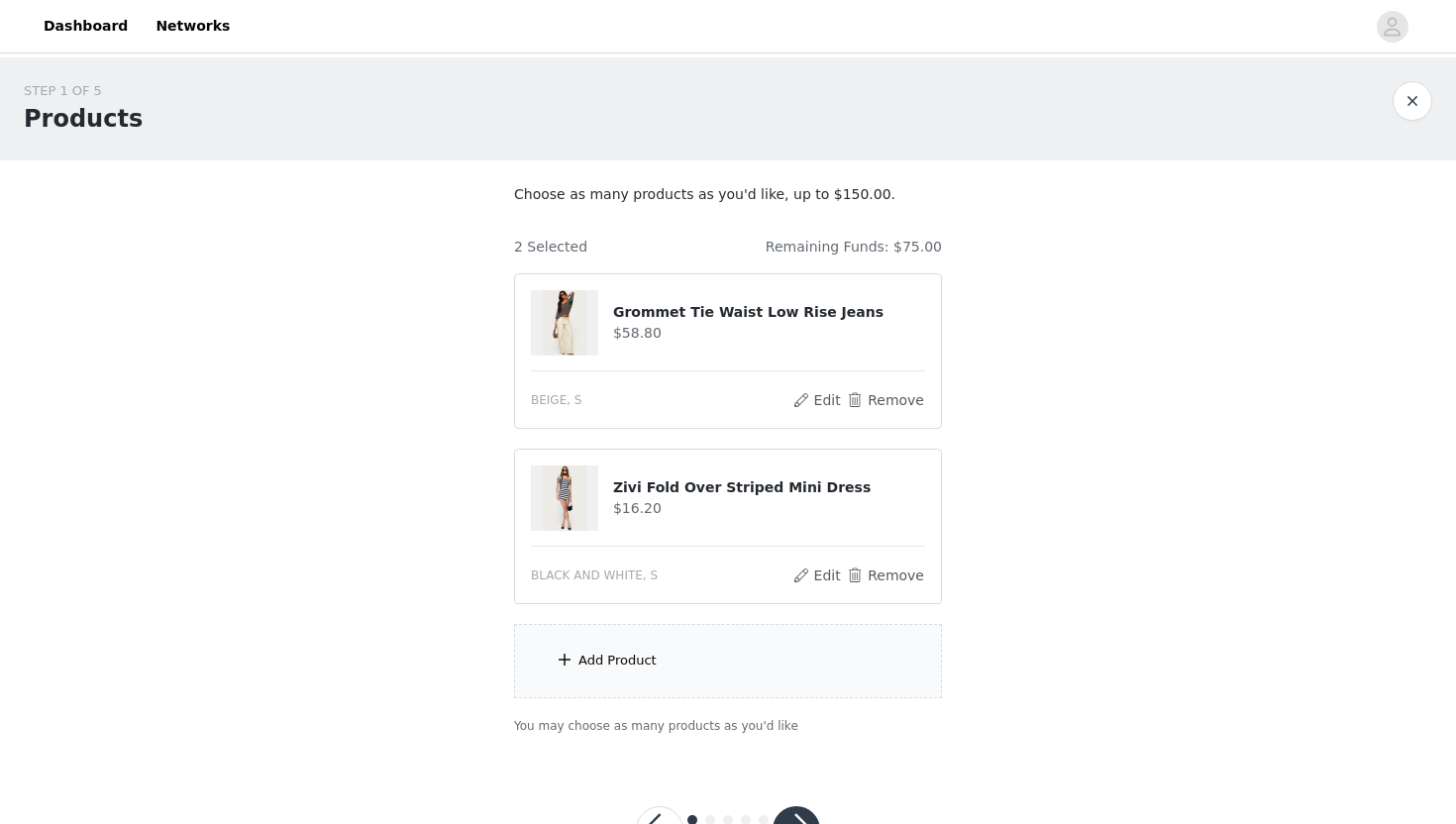
click at [646, 661] on div "Add Product" at bounding box center [618, 660] width 79 height 20
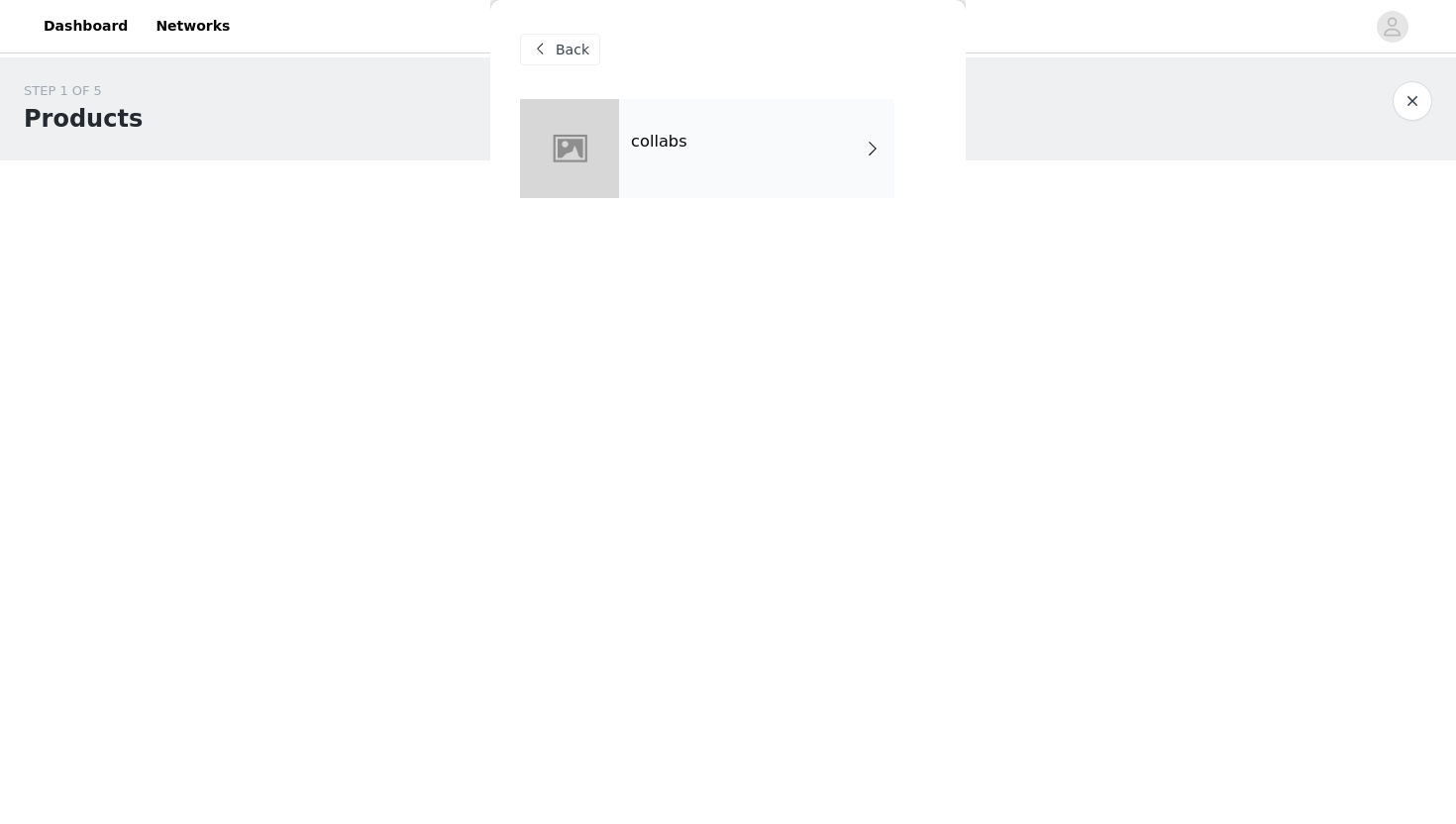
click at [707, 151] on div "collabs" at bounding box center [757, 149] width 275 height 99
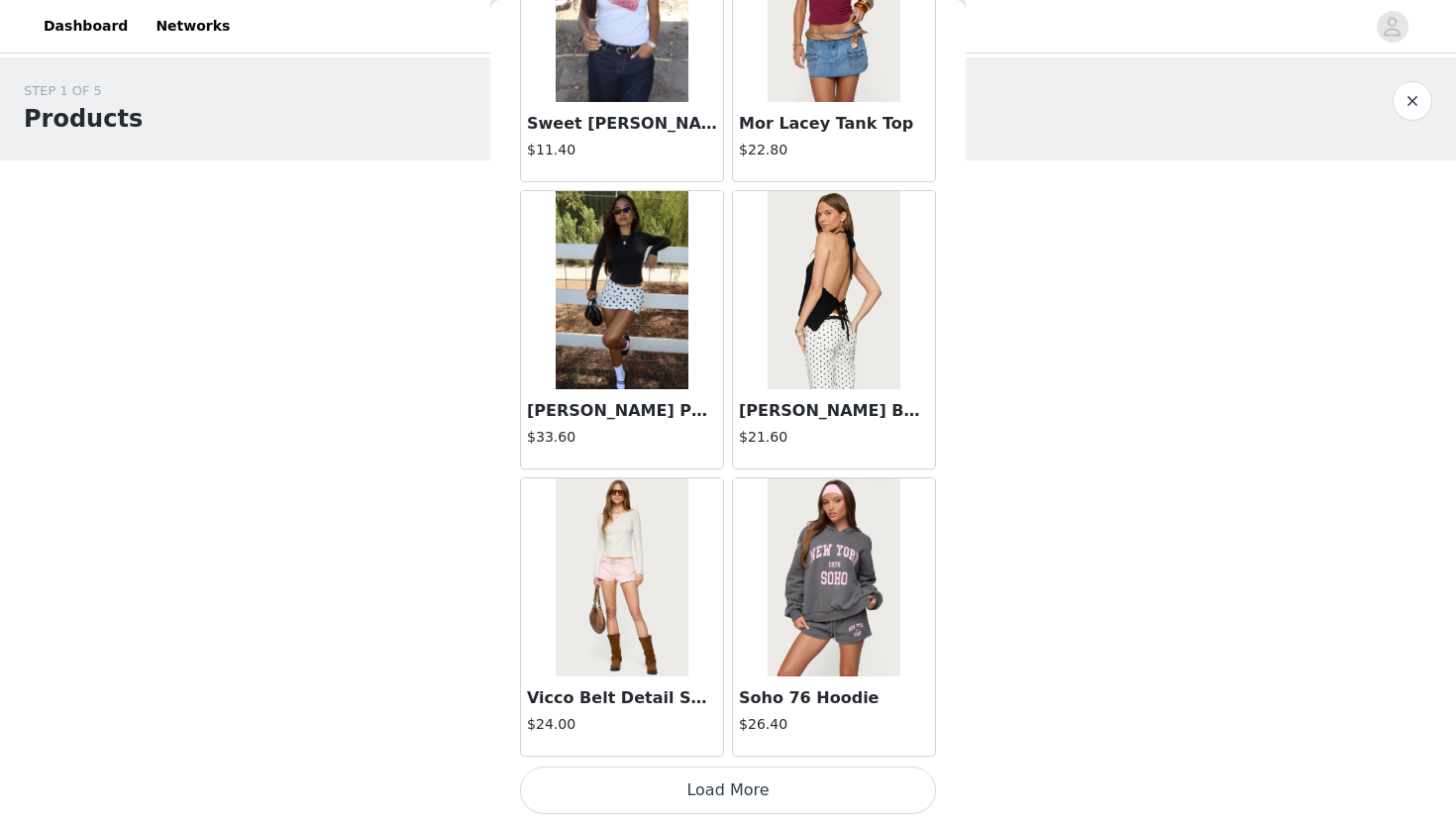
scroll to position [78, 0]
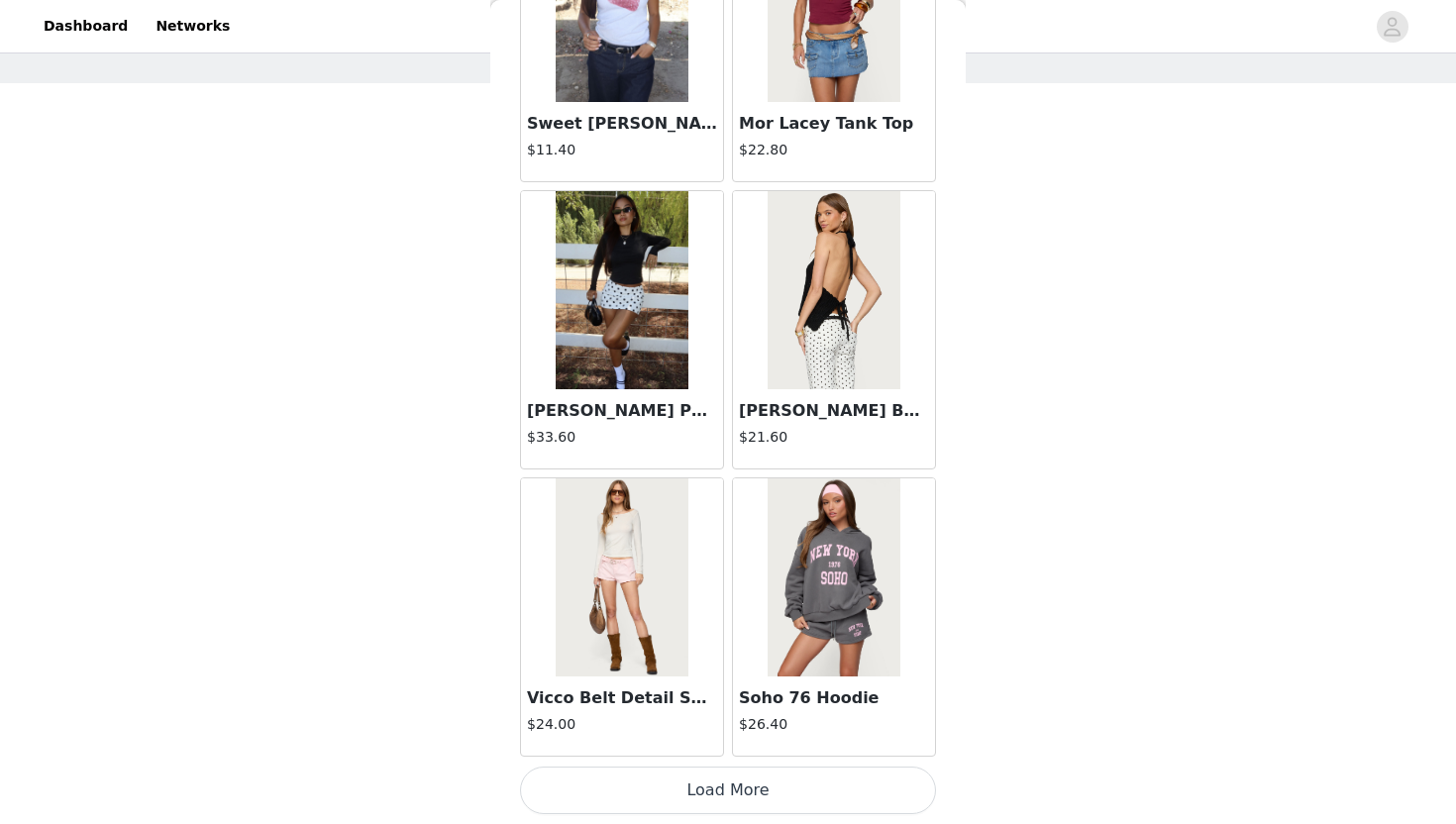
click at [746, 802] on button "Load More" at bounding box center [728, 790] width 416 height 48
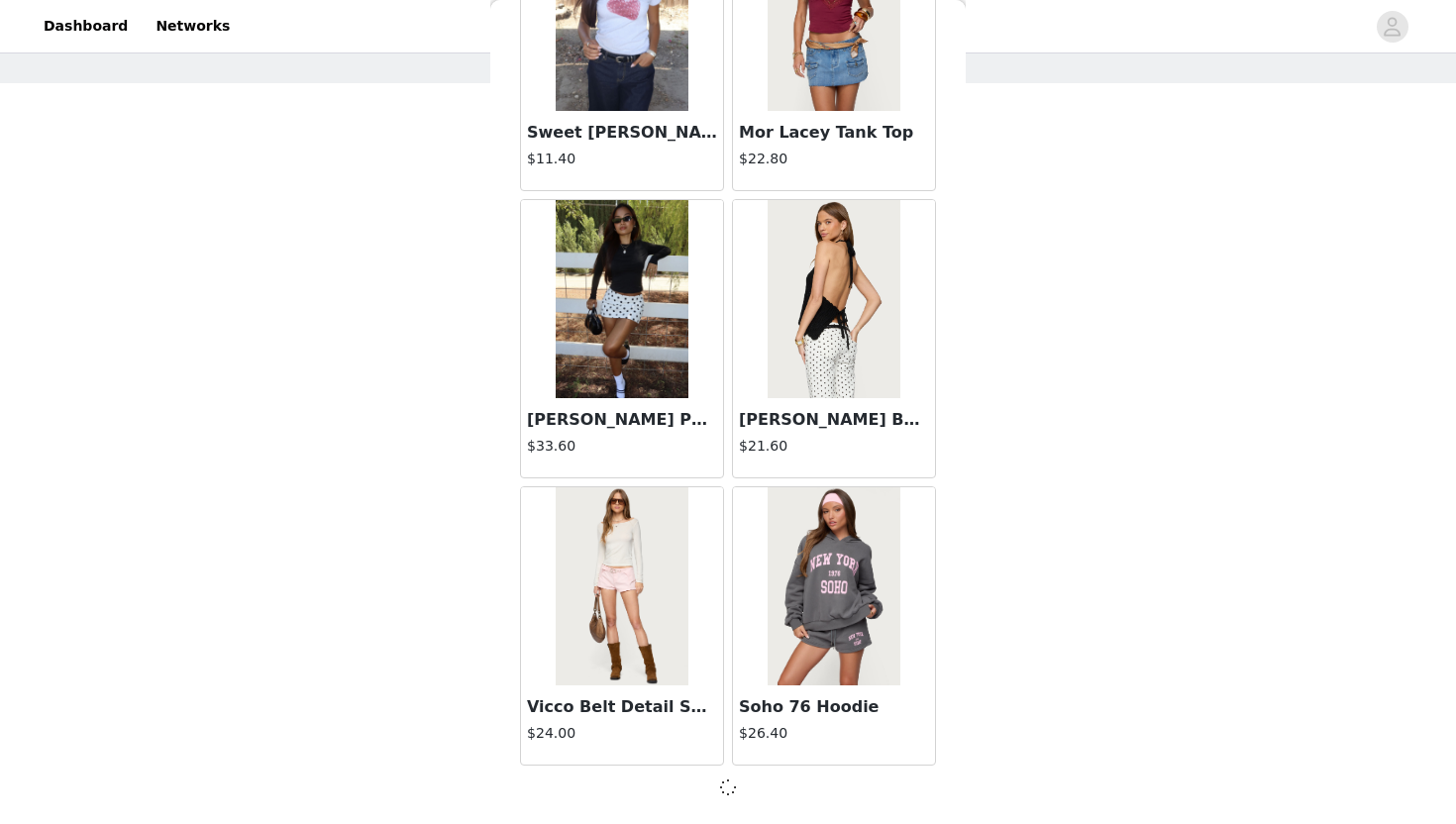
scroll to position [2206, 0]
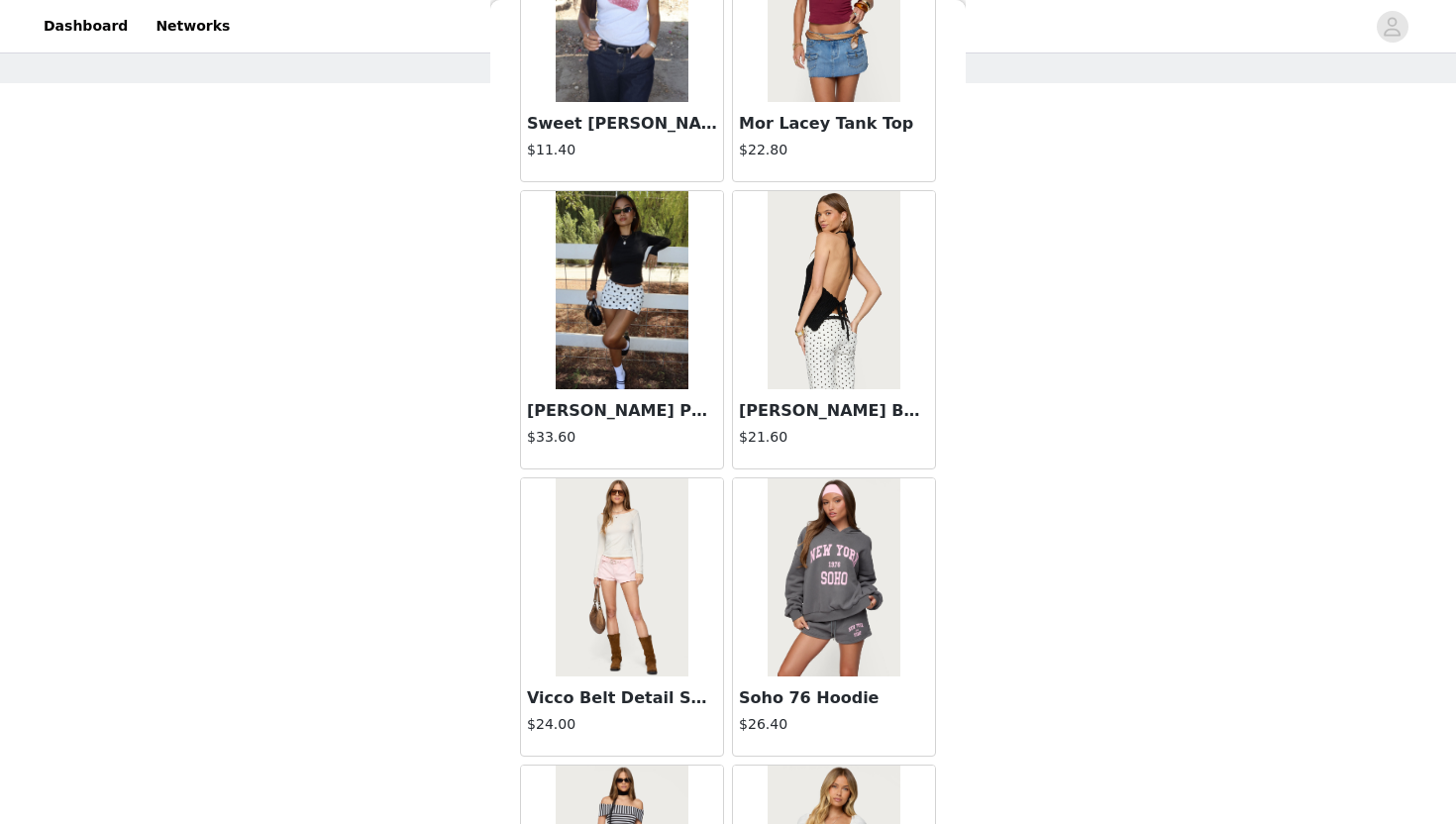
click at [834, 386] on img at bounding box center [833, 289] width 131 height 198
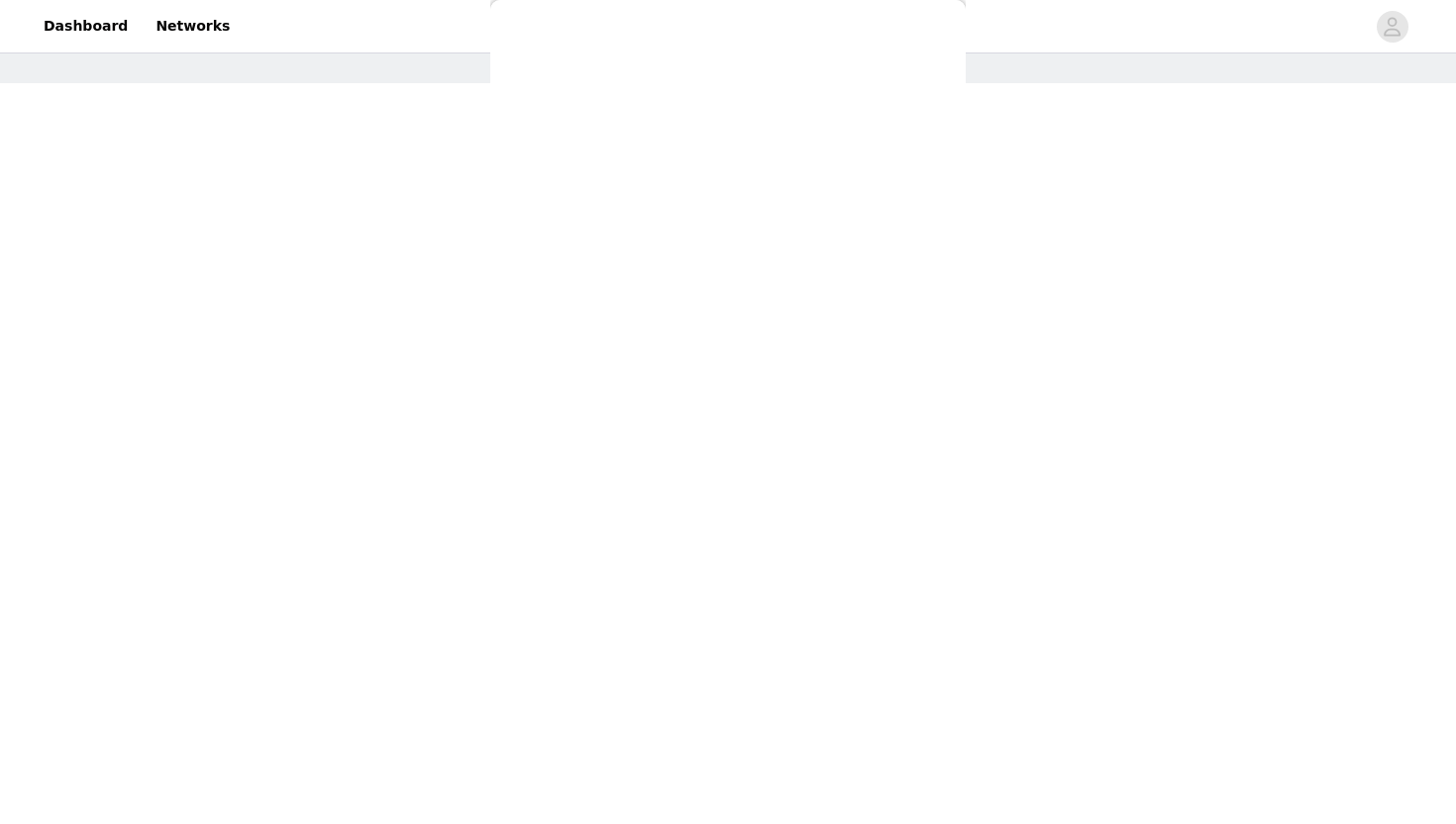
scroll to position [0, 0]
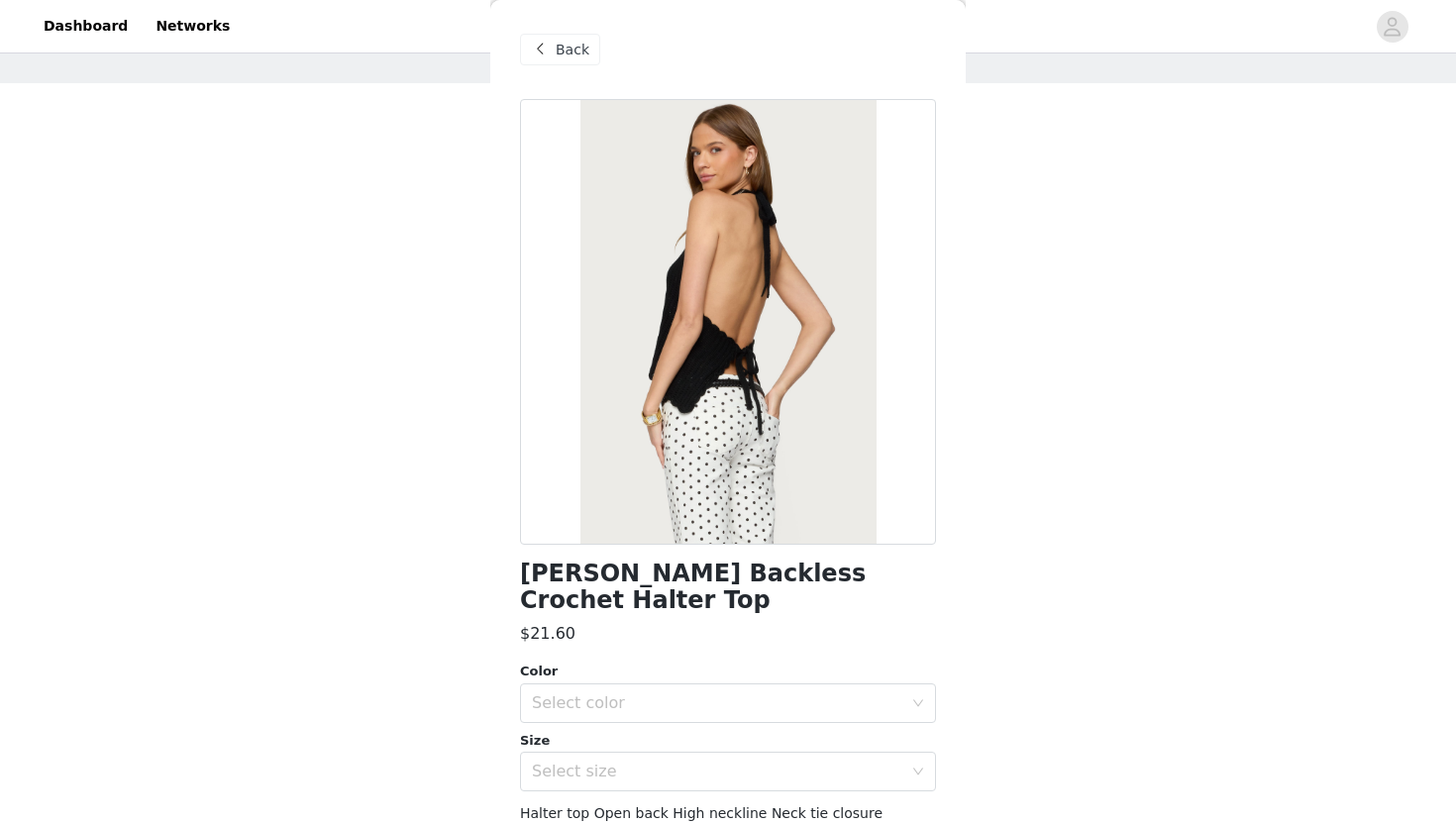
click at [794, 379] on div at bounding box center [728, 322] width 416 height 445
click at [634, 684] on div "Select color" at bounding box center [721, 703] width 379 height 38
click at [635, 710] on li "BLACK" at bounding box center [728, 720] width 416 height 32
click at [637, 761] on div "Select size" at bounding box center [717, 771] width 371 height 20
click at [628, 813] on li "S" at bounding box center [728, 820] width 416 height 32
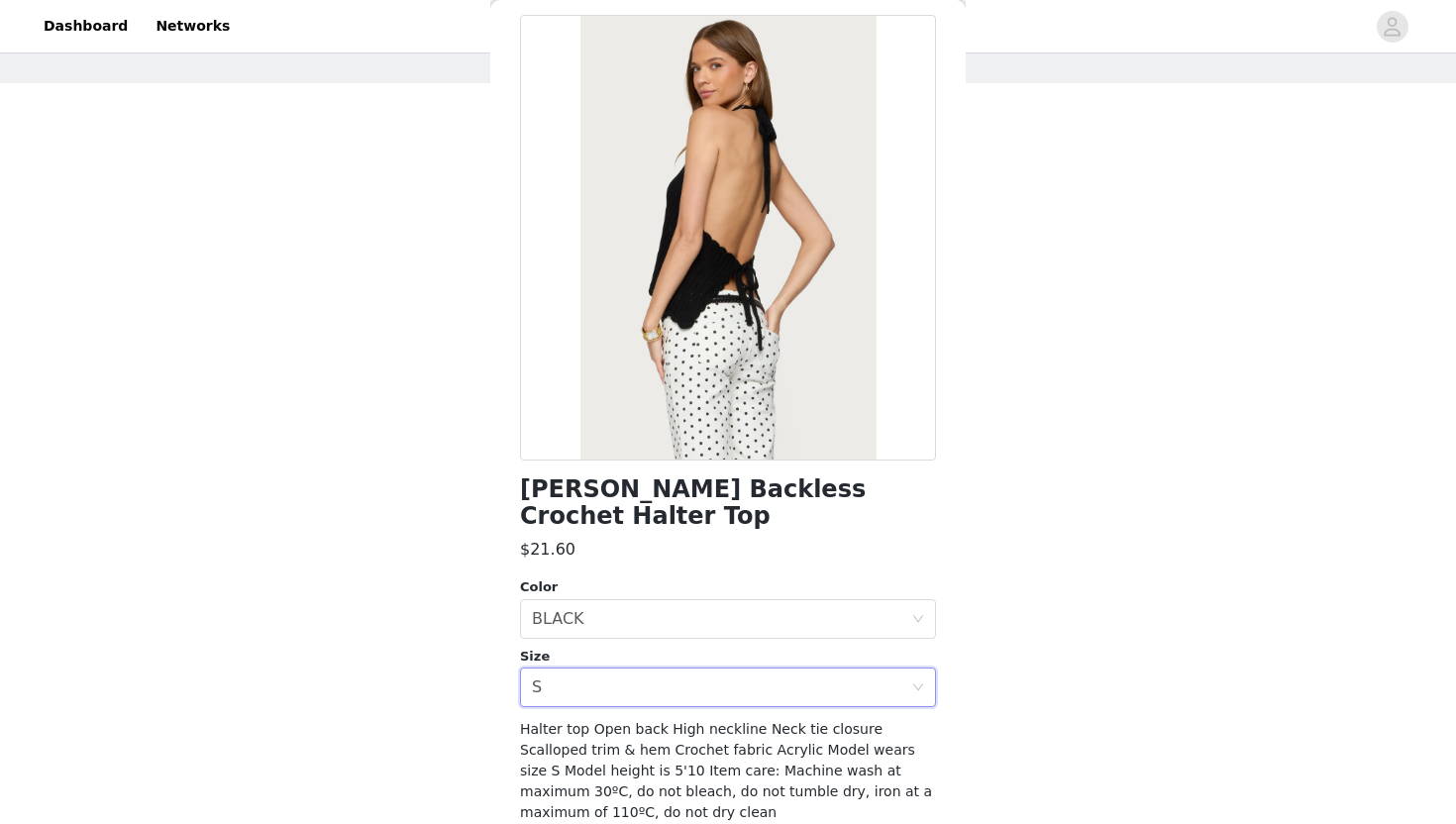
scroll to position [139, 0]
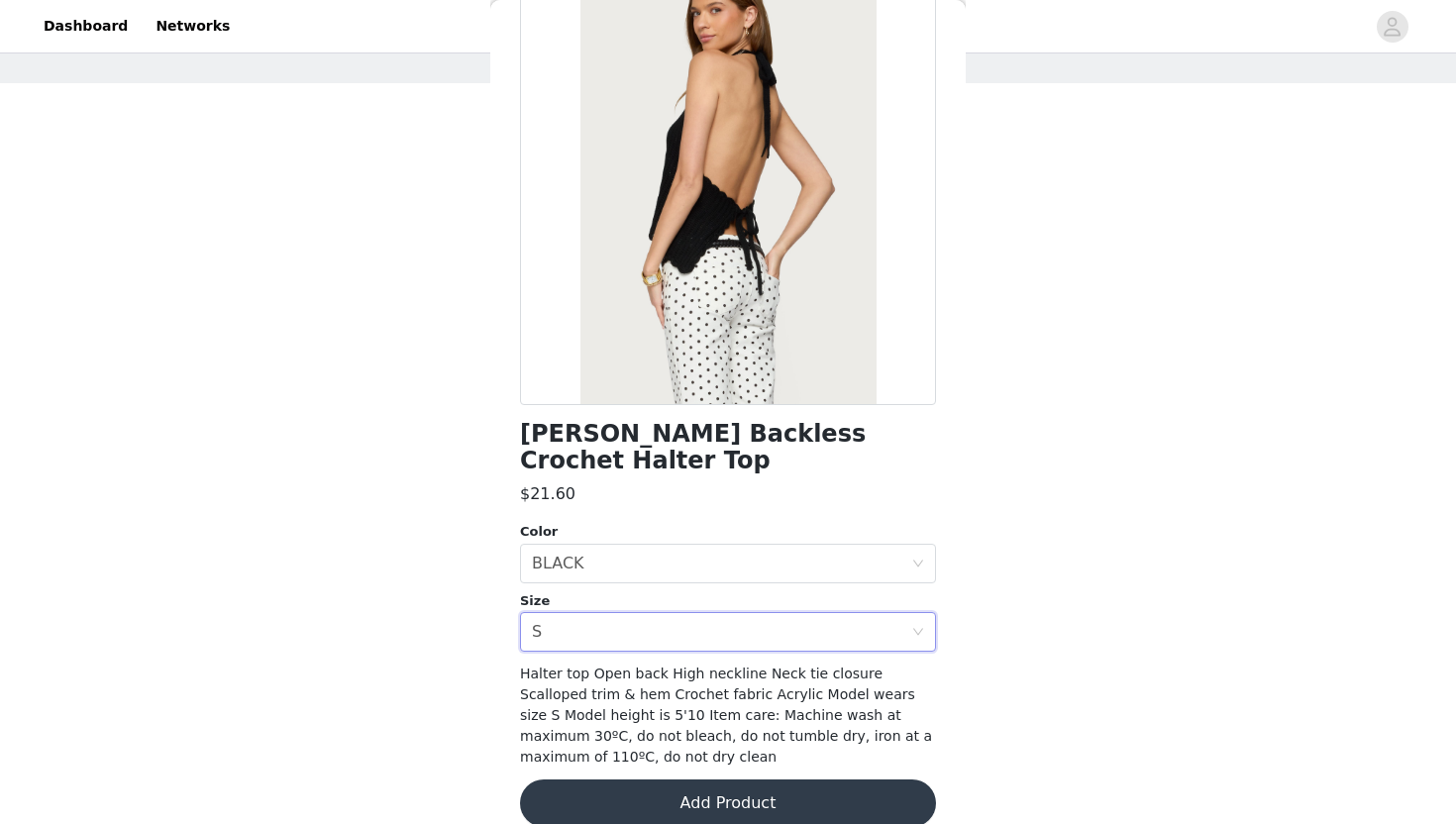
click at [645, 789] on button "Add Product" at bounding box center [728, 803] width 416 height 48
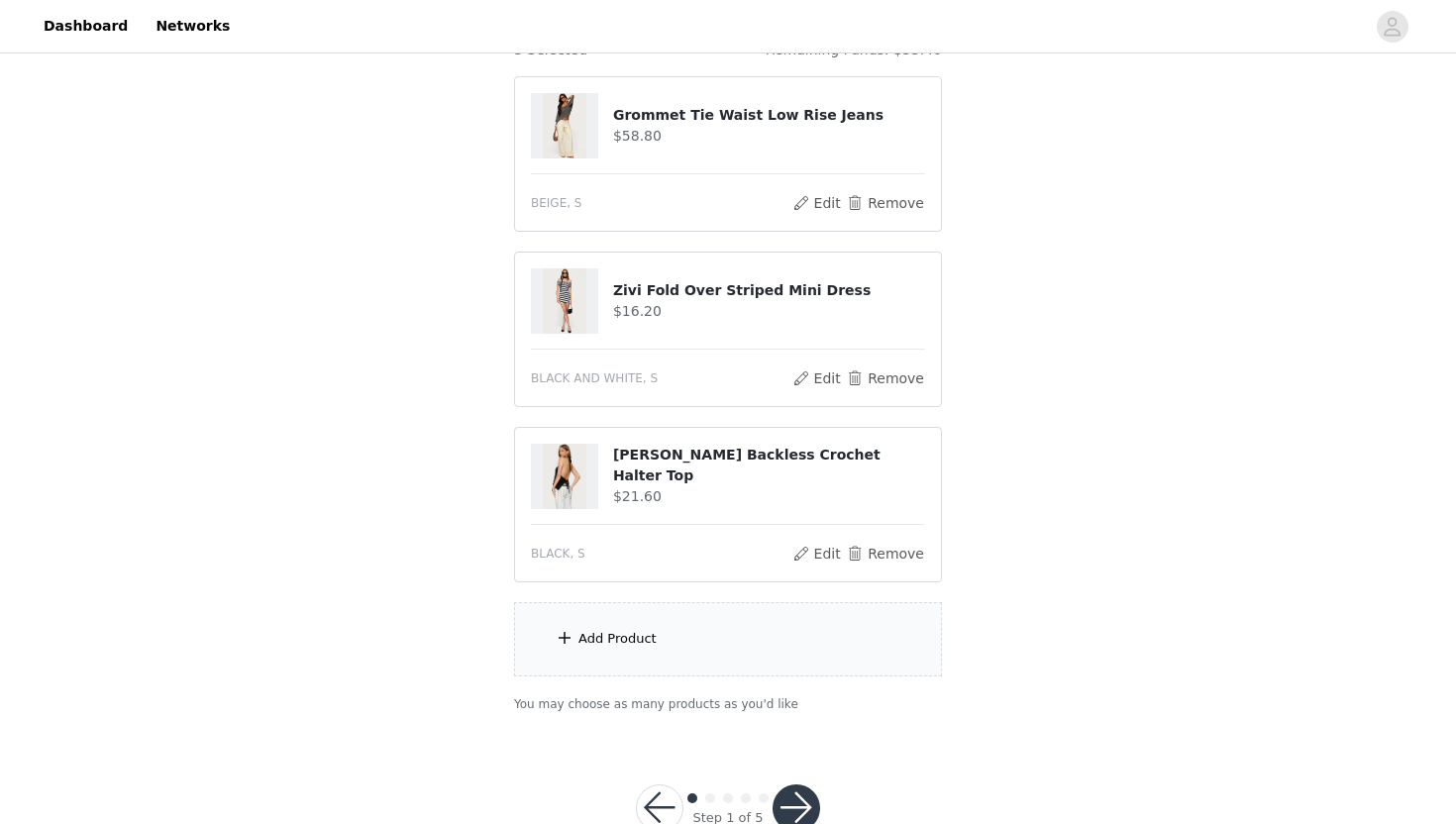
scroll to position [208, 0]
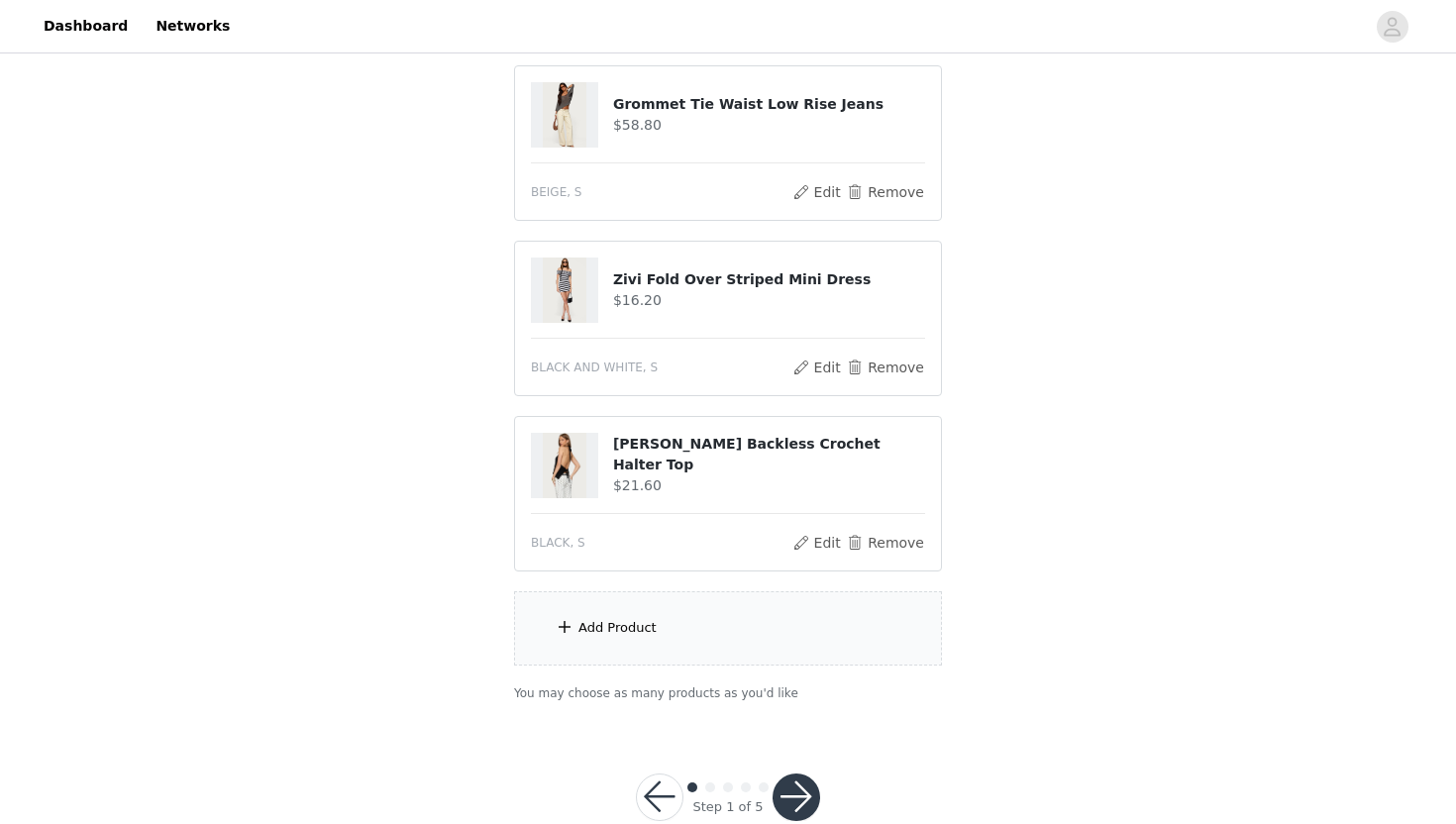
click at [704, 653] on div "Add Product" at bounding box center [728, 628] width 428 height 75
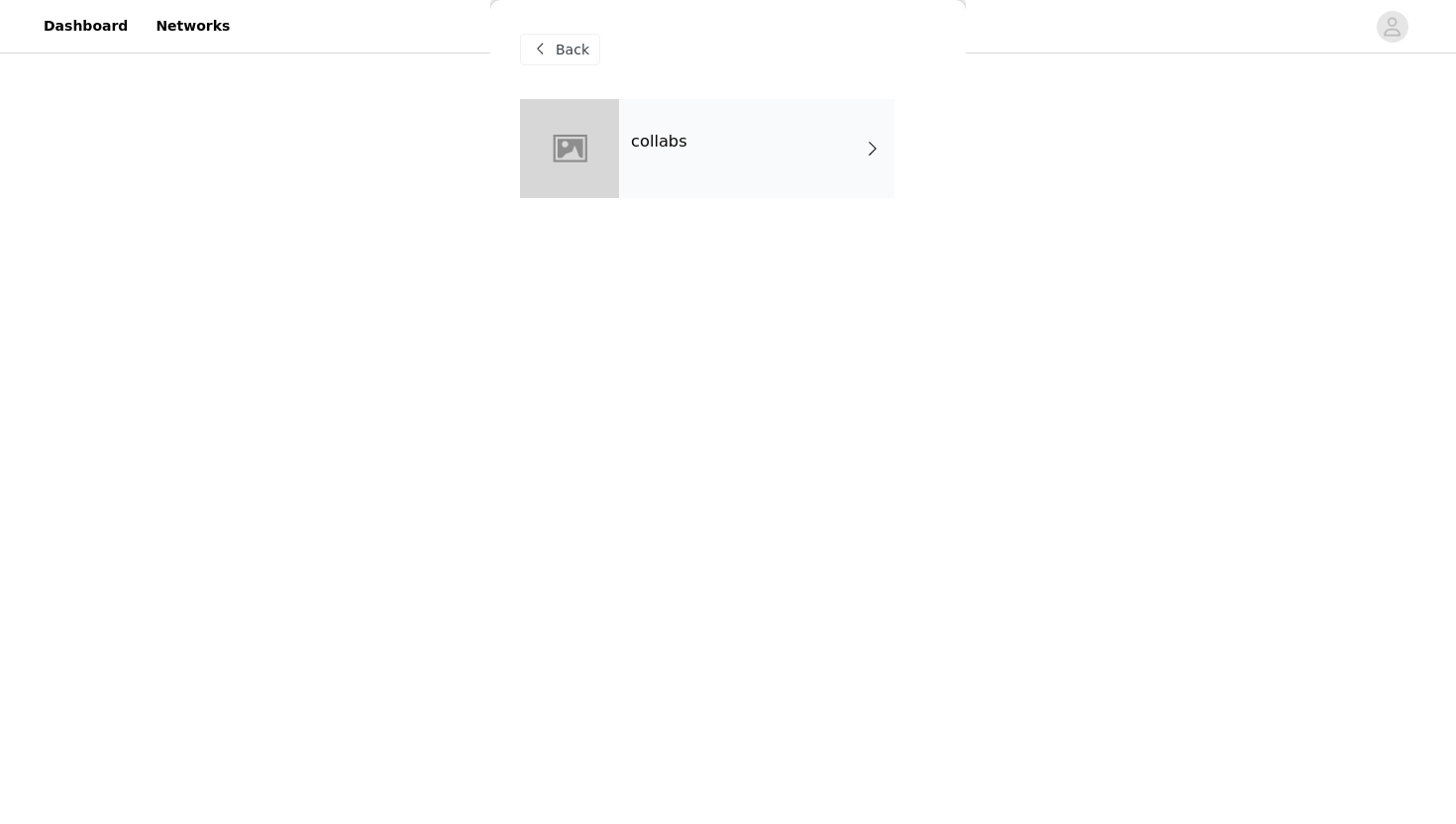
click at [709, 144] on div "collabs" at bounding box center [757, 149] width 275 height 99
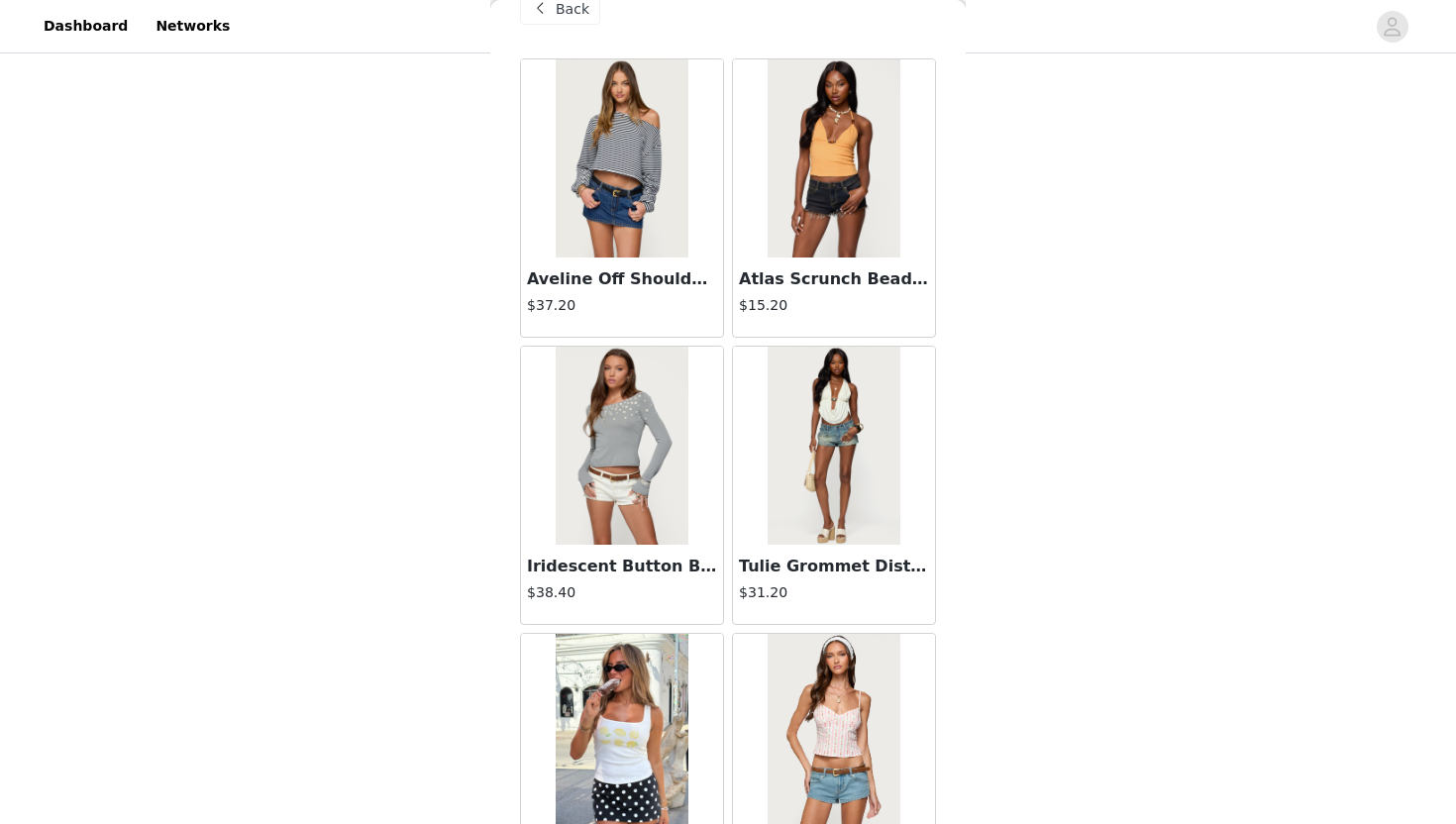
scroll to position [0, 0]
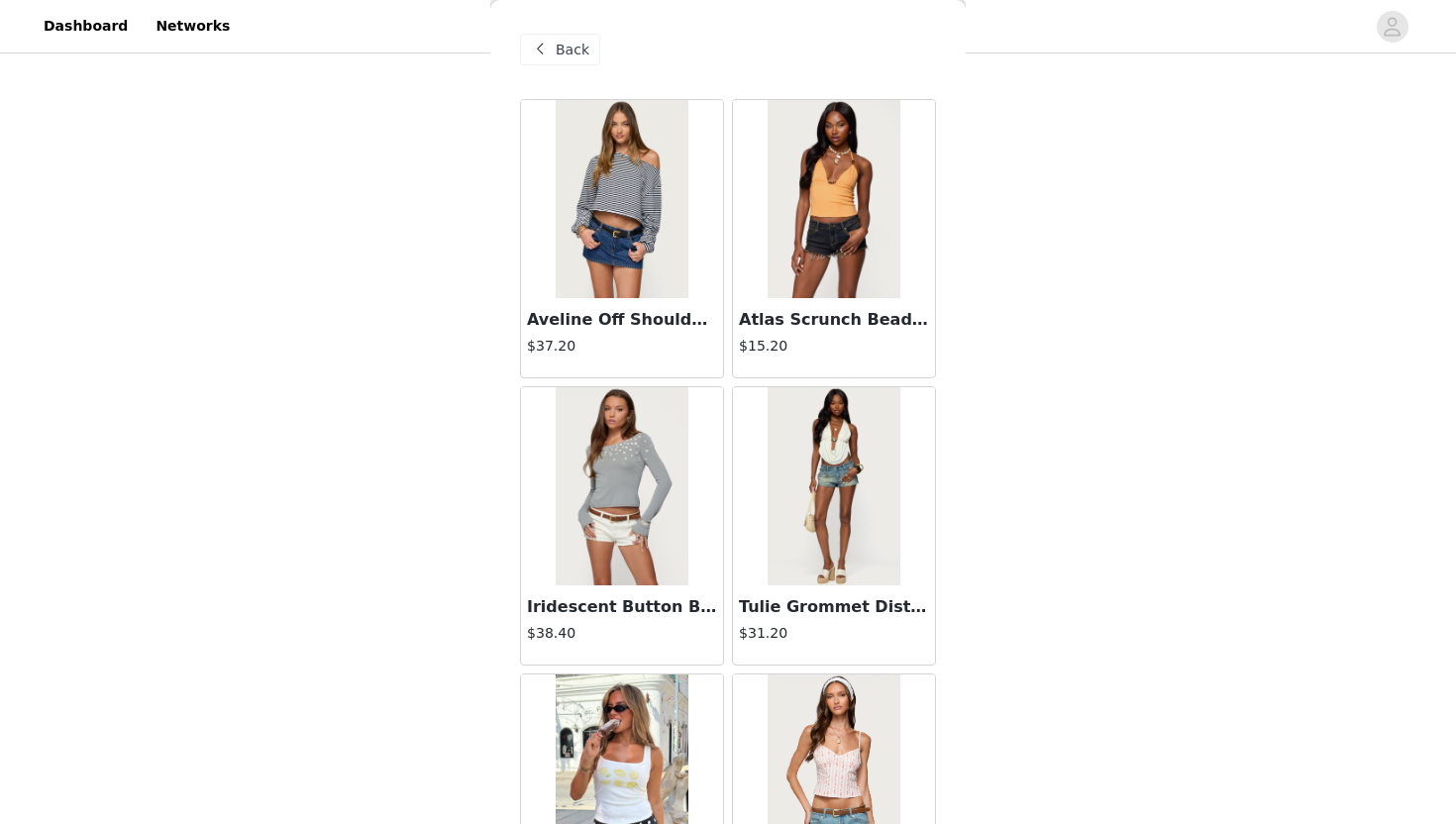
click at [633, 491] on img at bounding box center [622, 485] width 131 height 198
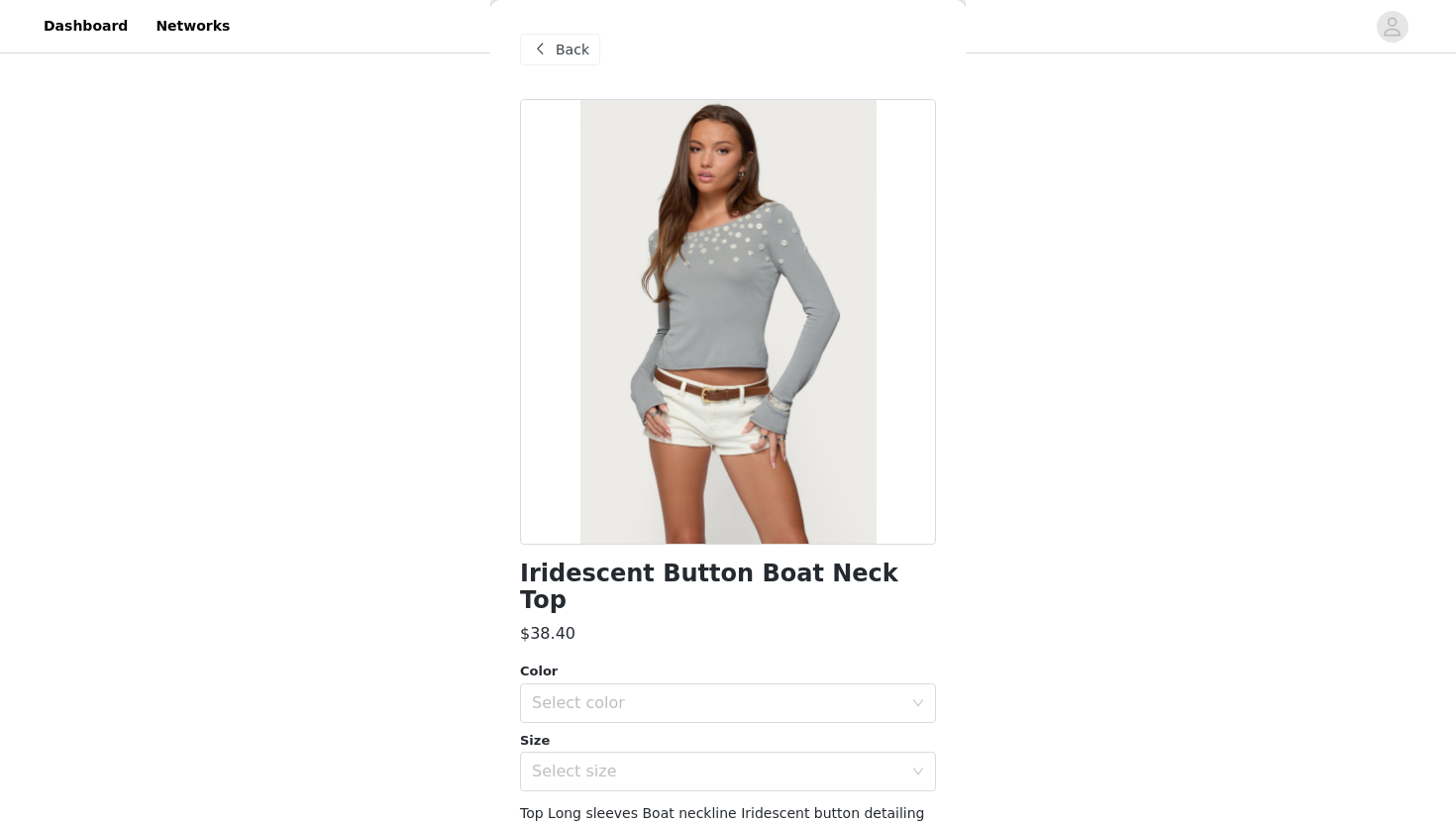
click at [554, 53] on div "Back" at bounding box center [560, 50] width 81 height 32
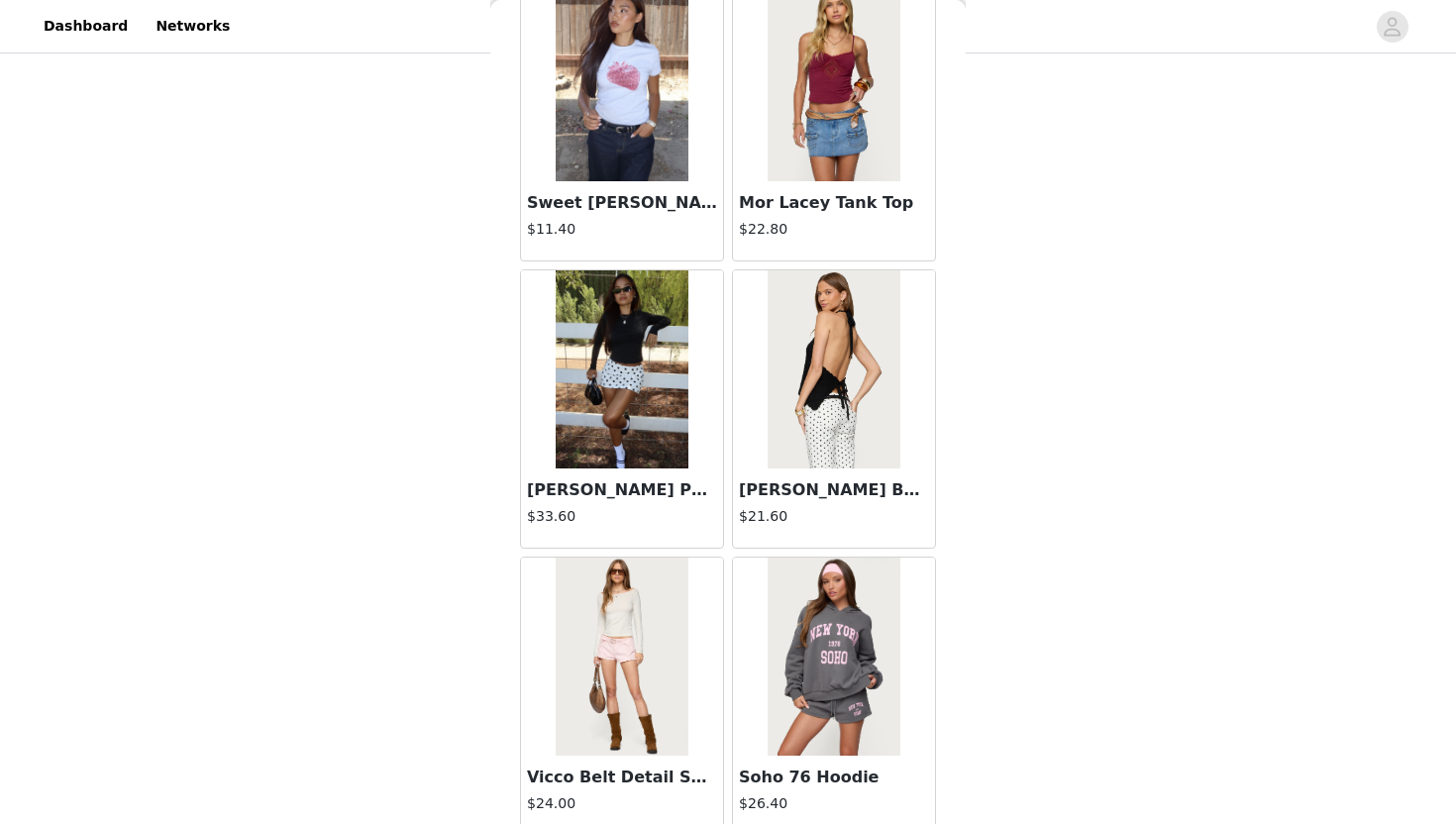
scroll to position [2206, 0]
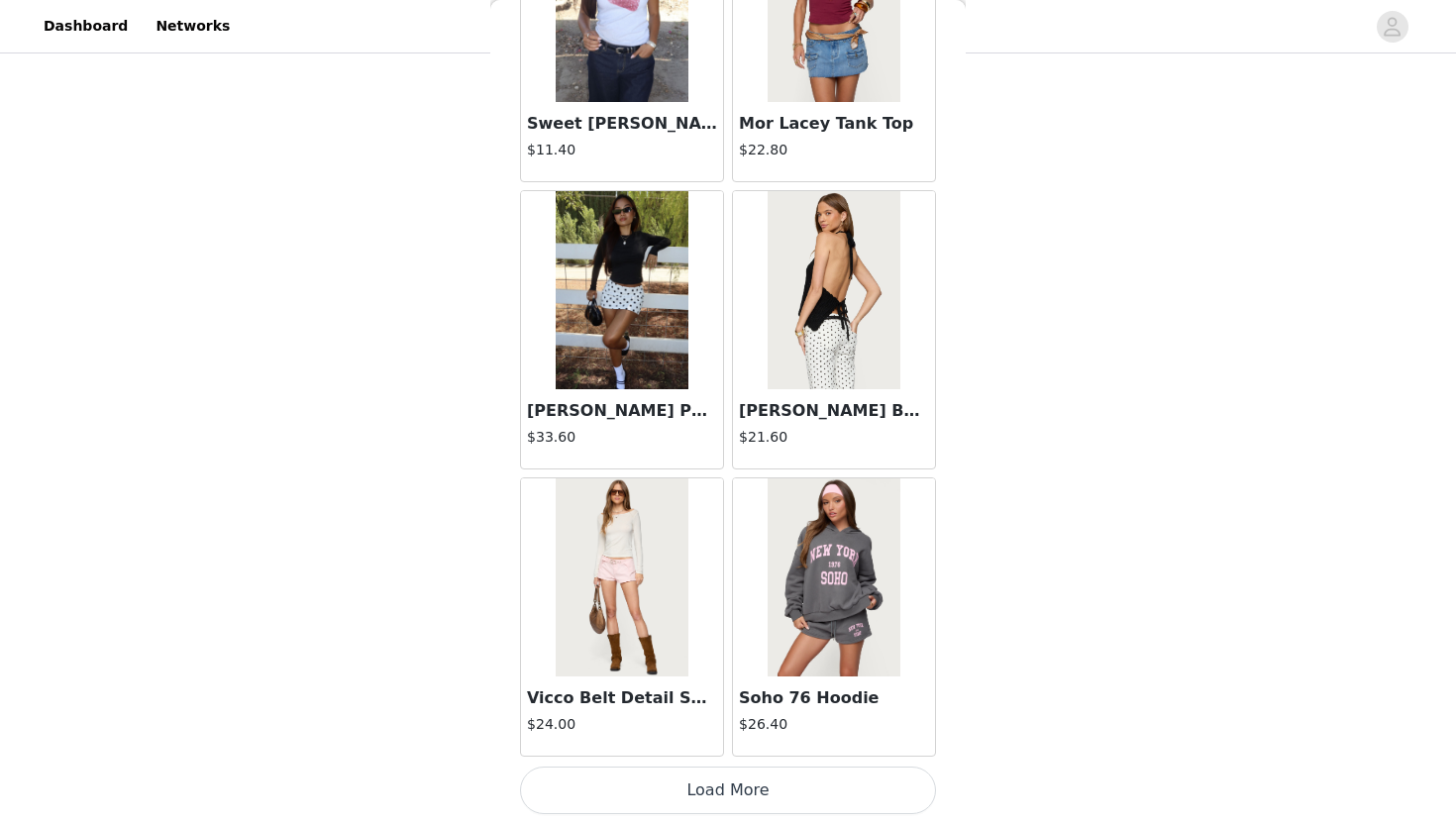
click at [734, 801] on button "Load More" at bounding box center [728, 790] width 416 height 48
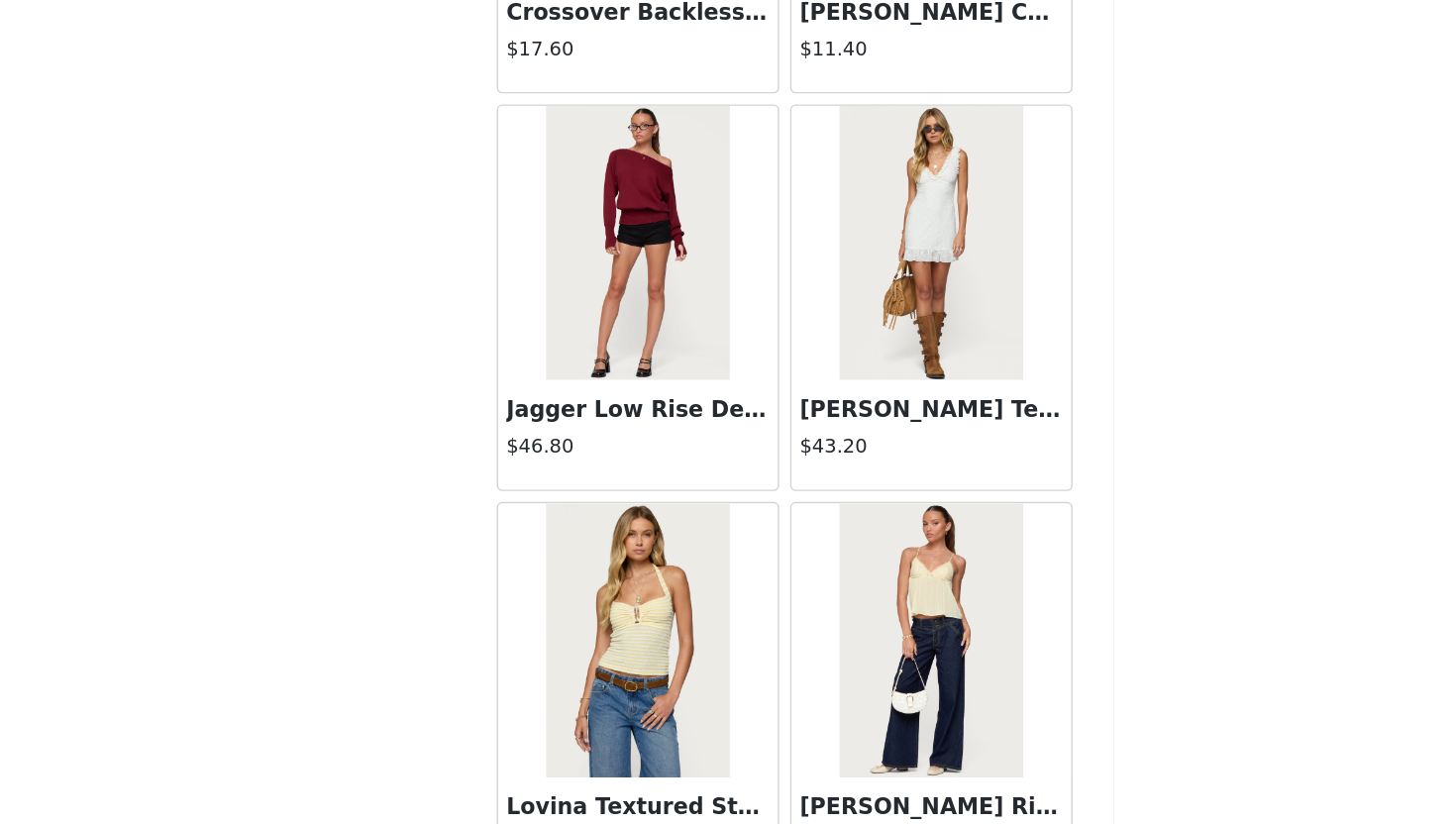
scroll to position [3271, 0]
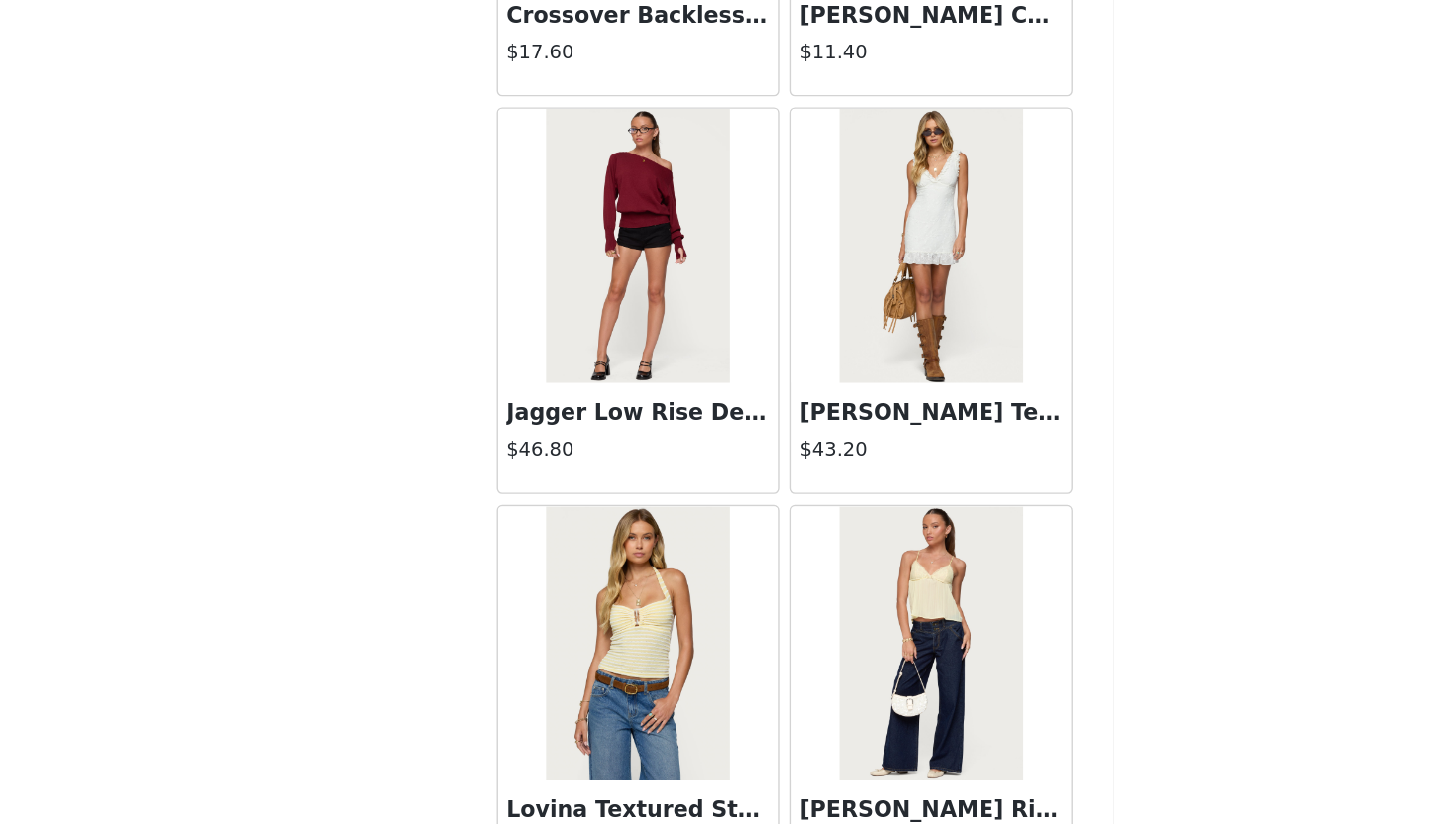
click at [626, 456] on img at bounding box center [622, 373] width 131 height 198
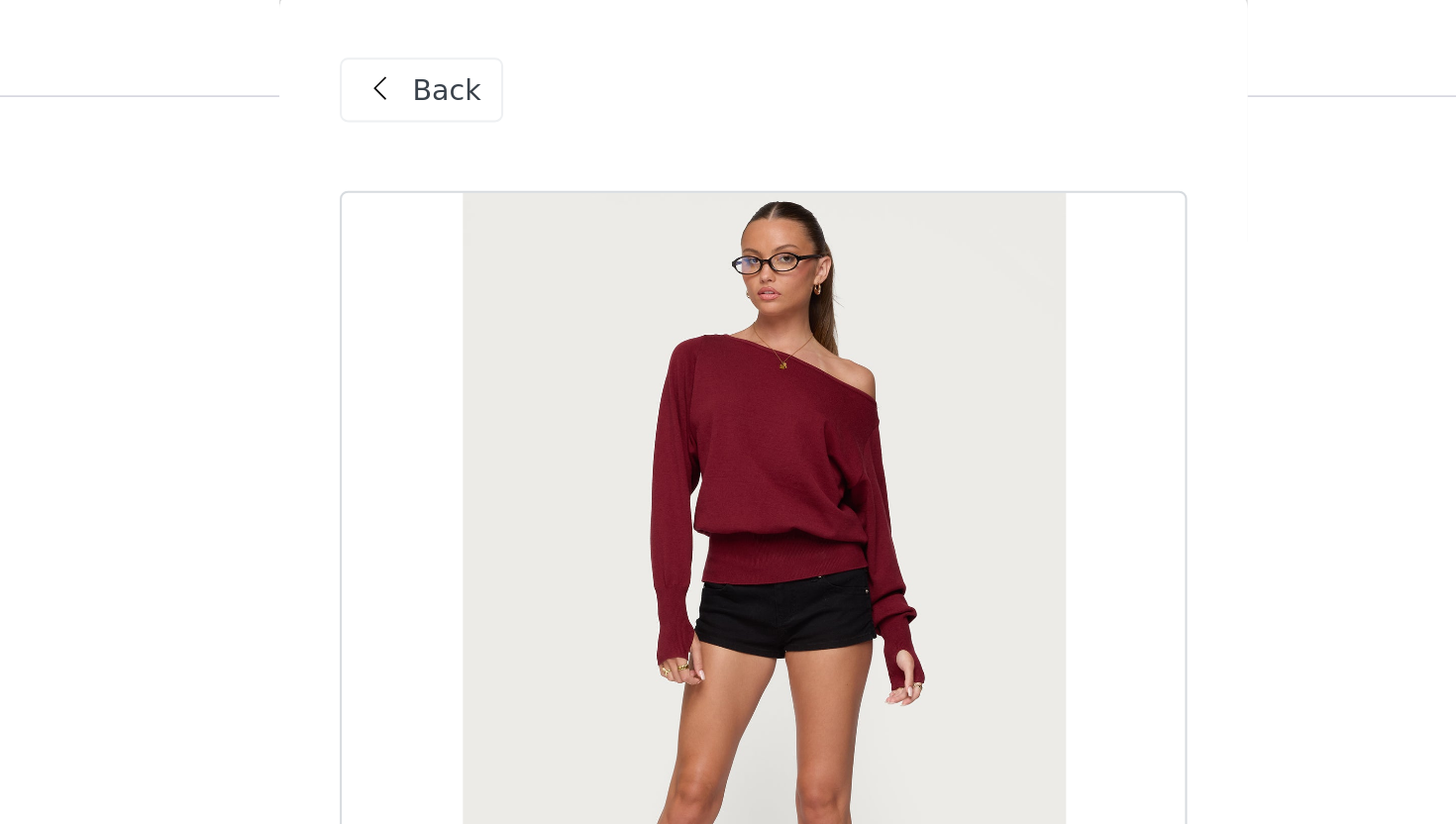
scroll to position [136, 0]
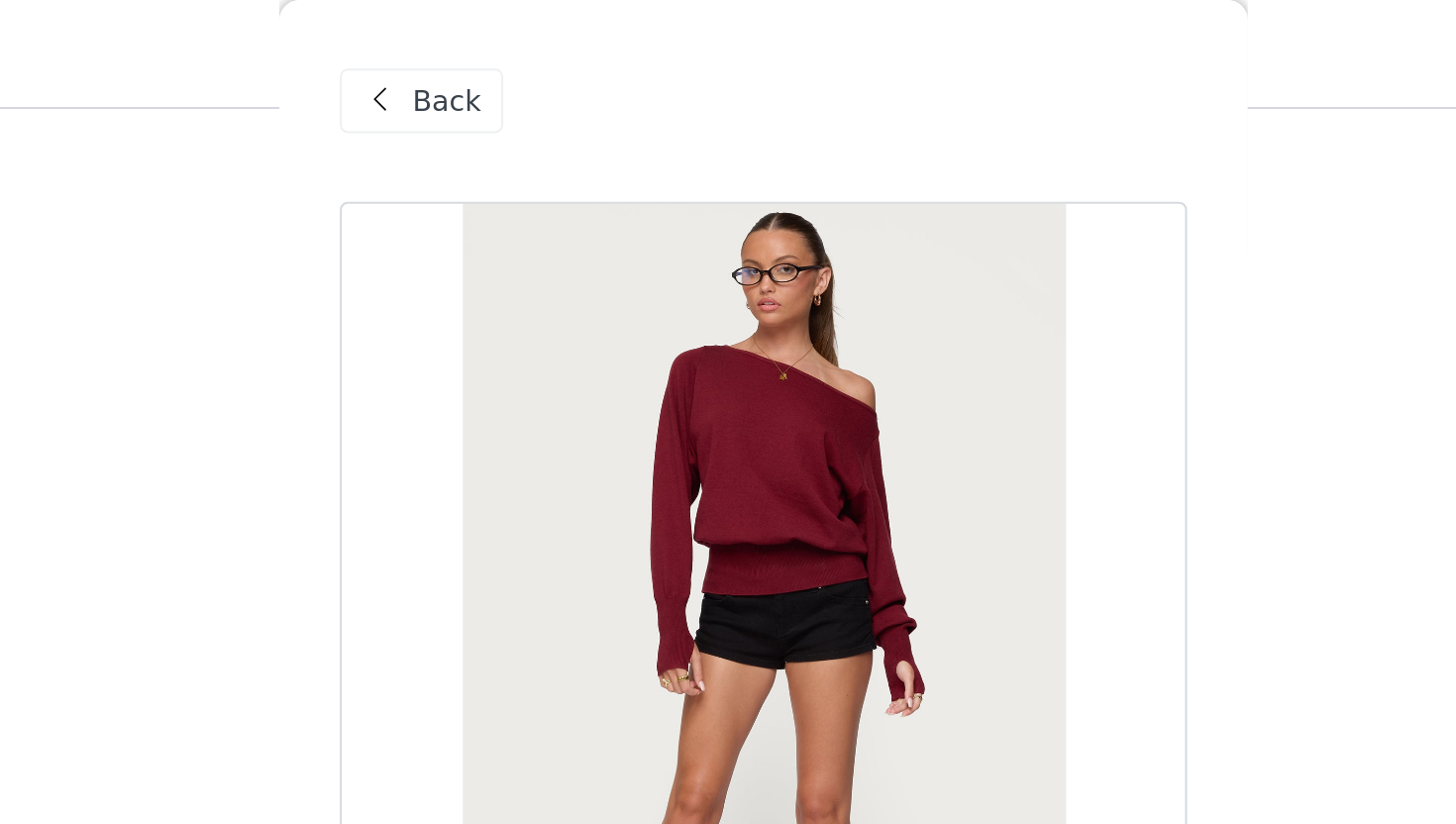
click at [542, 60] on span at bounding box center [540, 50] width 24 height 24
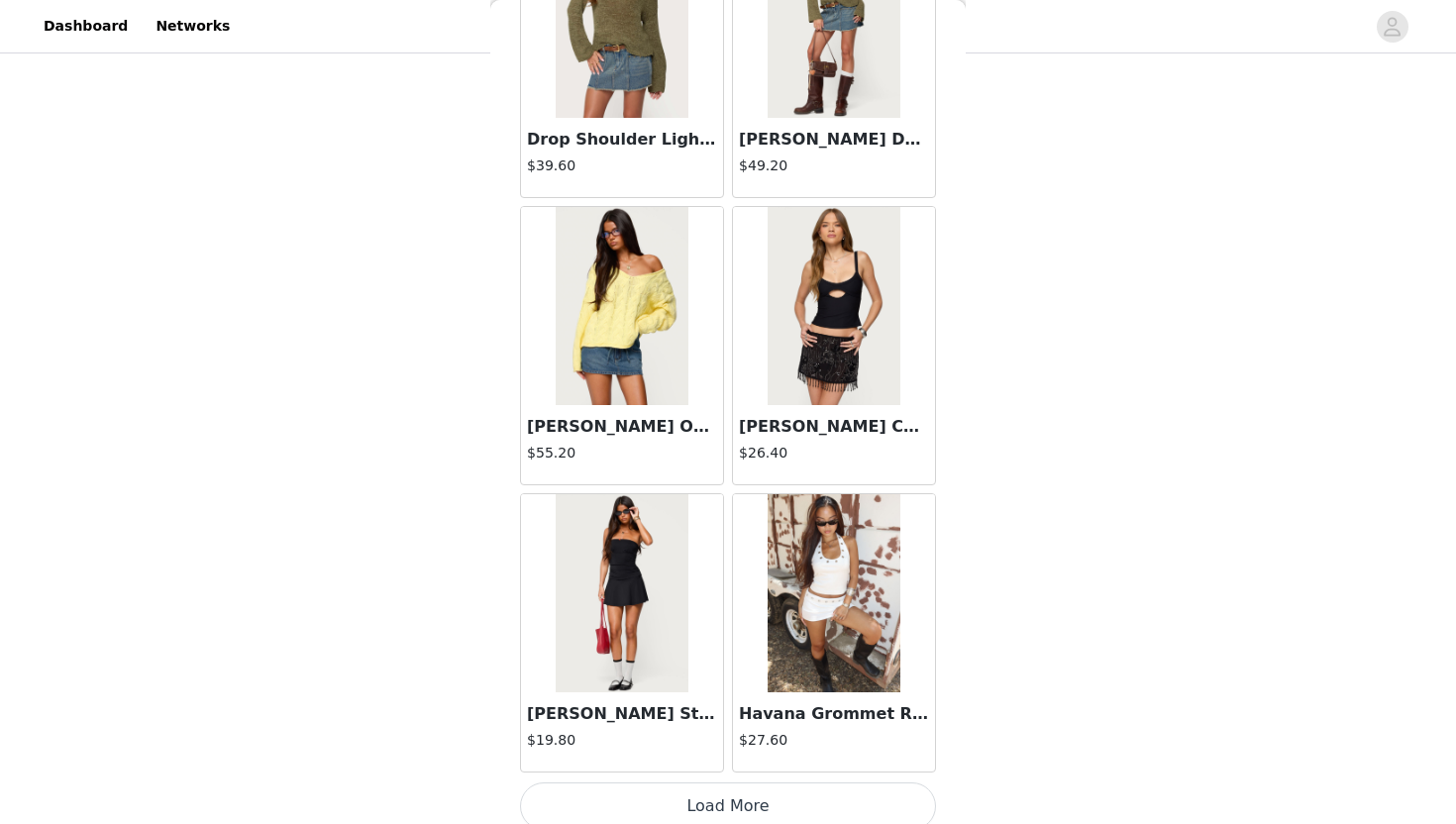
scroll to position [5077, 0]
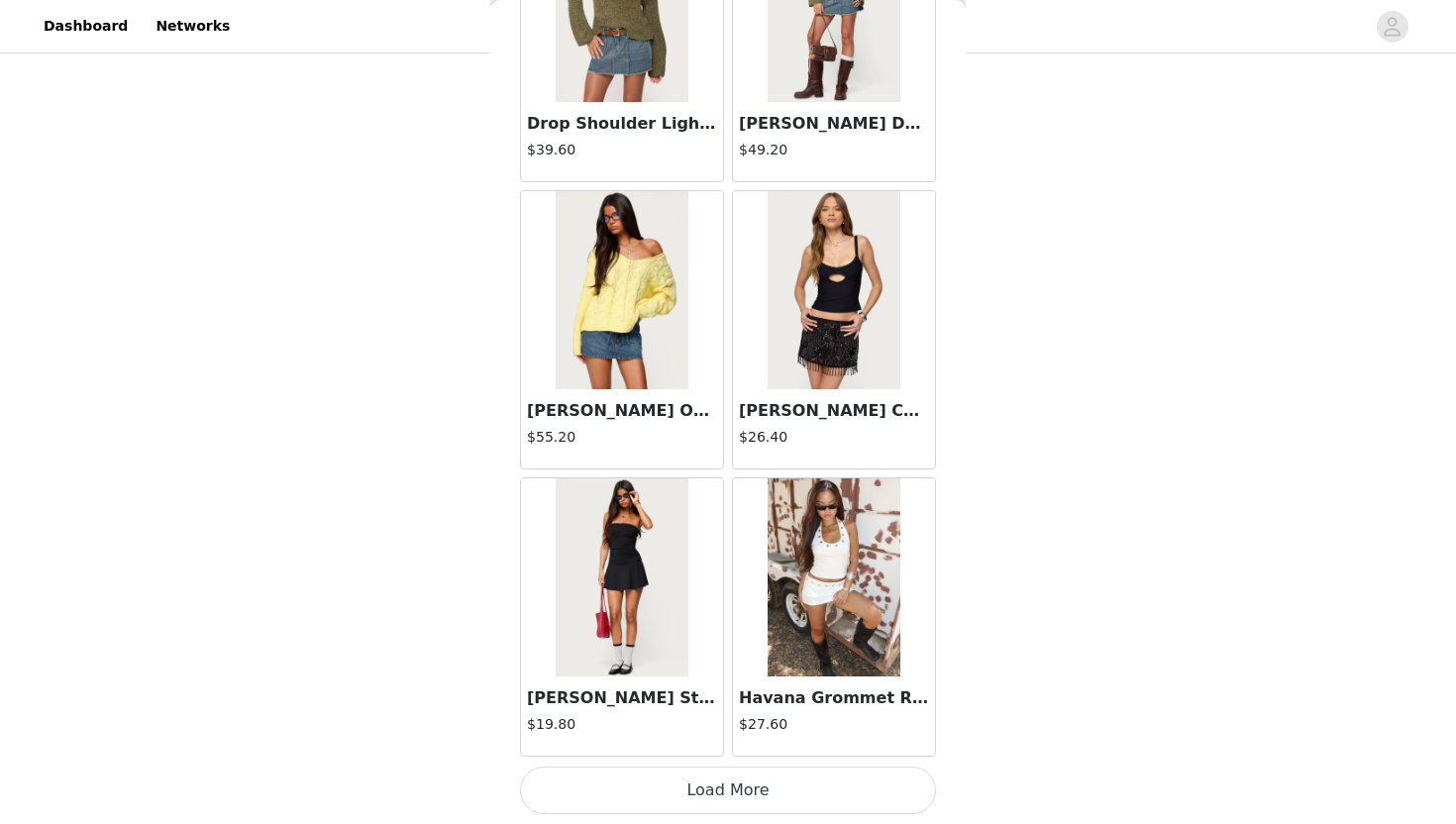
click at [741, 797] on button "Load More" at bounding box center [728, 790] width 416 height 48
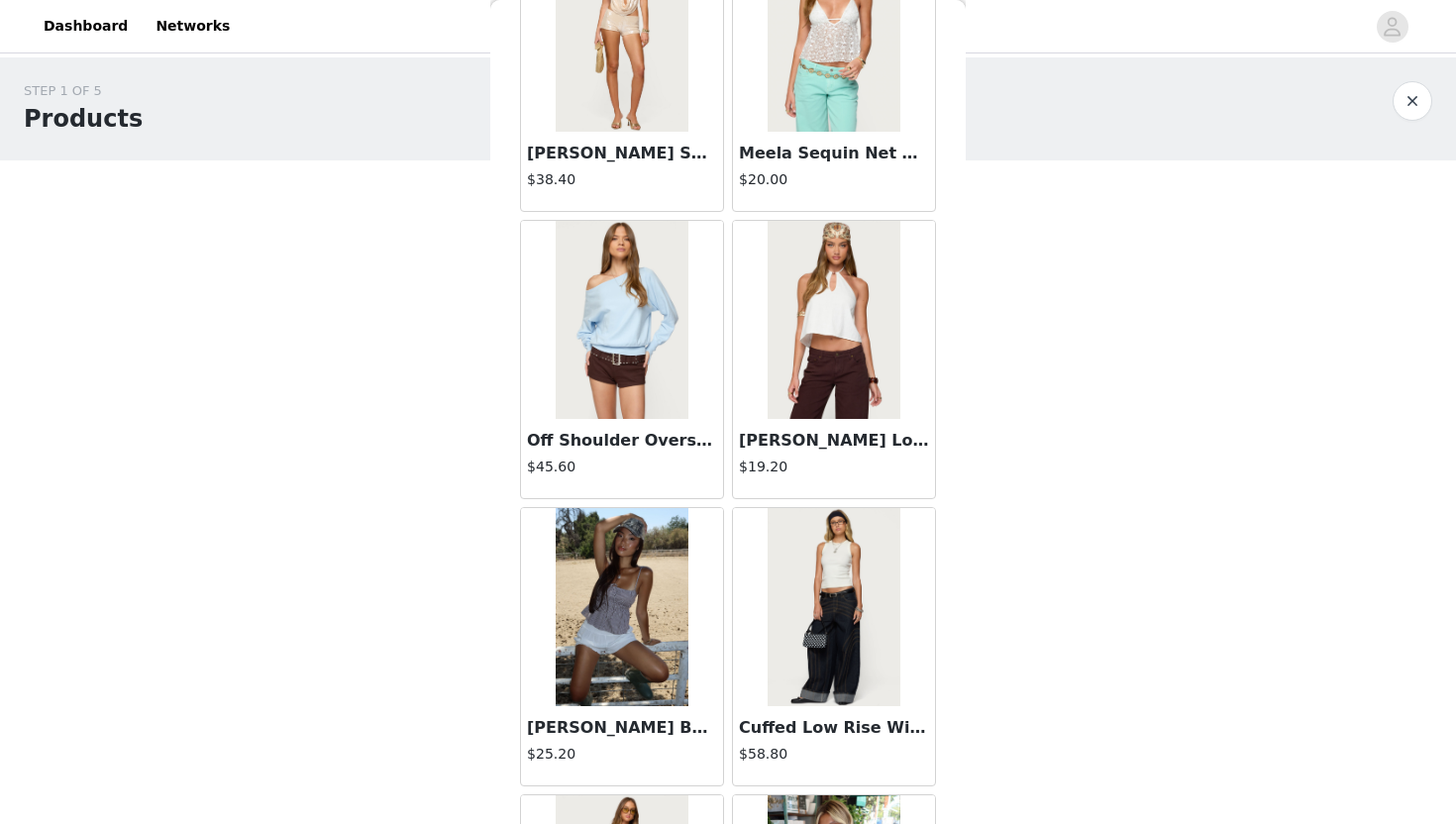
scroll to position [6317, 0]
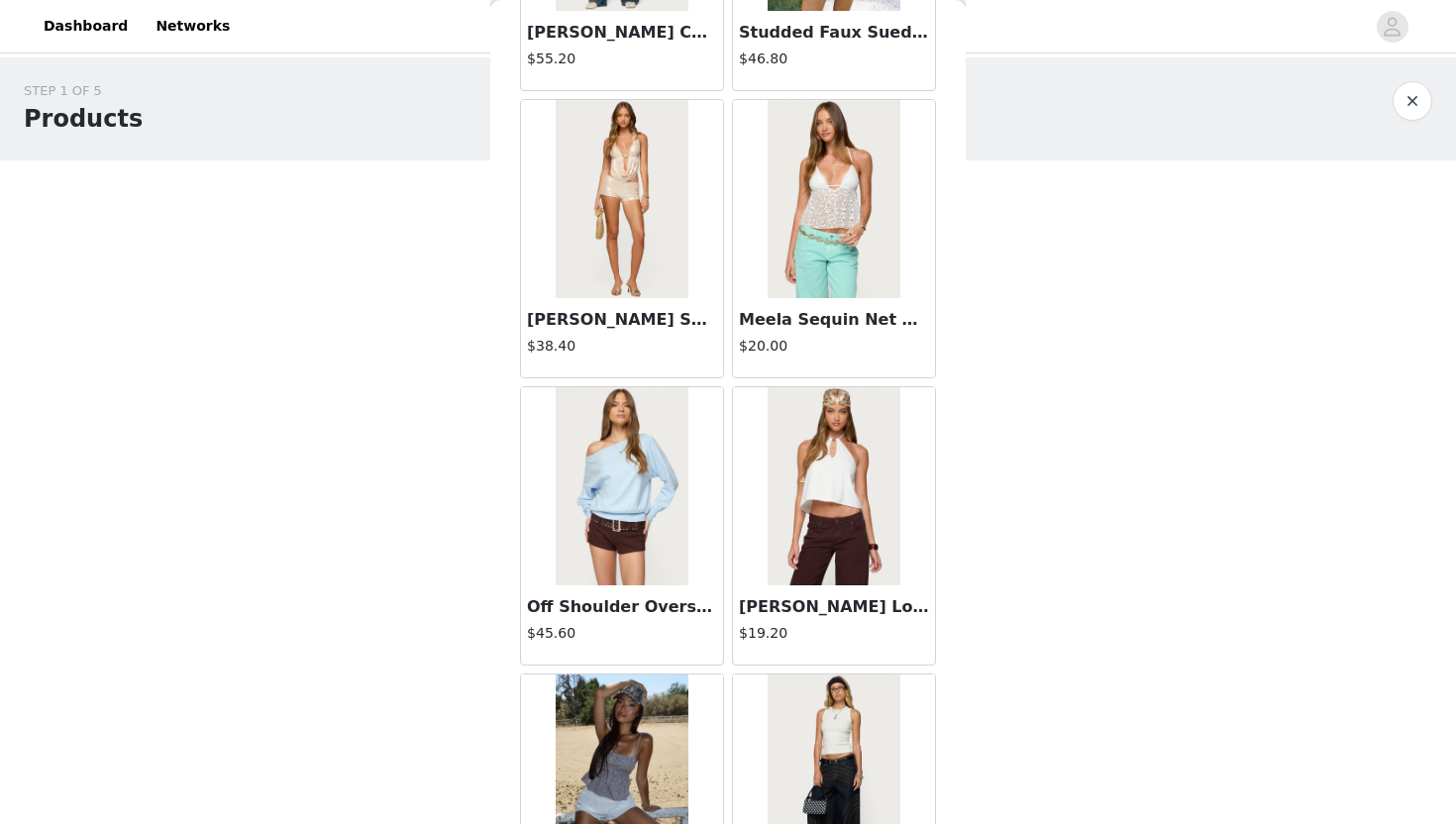
click at [1227, 317] on div "STEP 1 OF 5 Products Choose as many products as you'd like, up to $150.00. 3 Se…" at bounding box center [728, 496] width 1456 height 877
click at [1414, 93] on button "button" at bounding box center [1412, 101] width 40 height 40
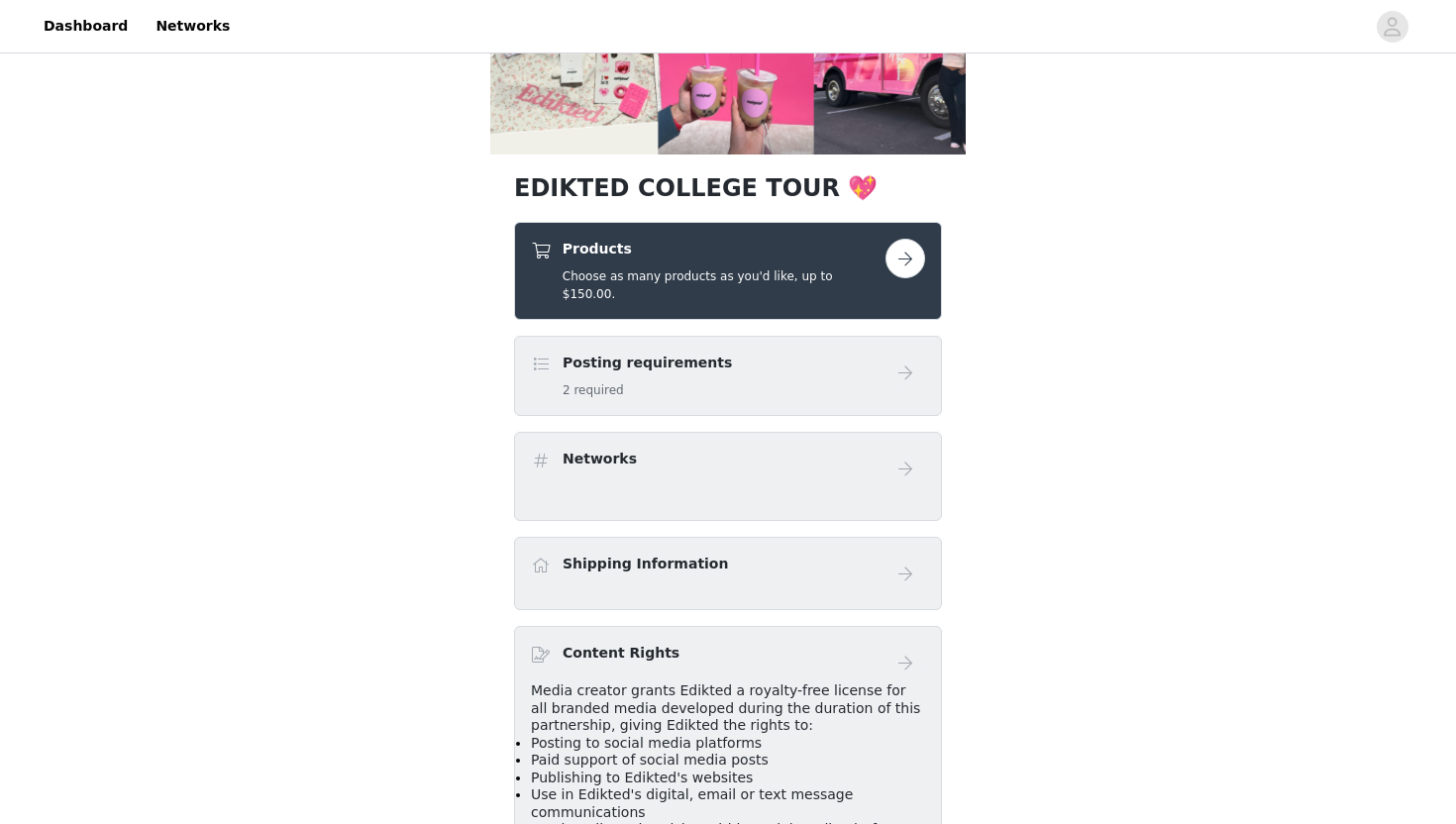
scroll to position [276, 0]
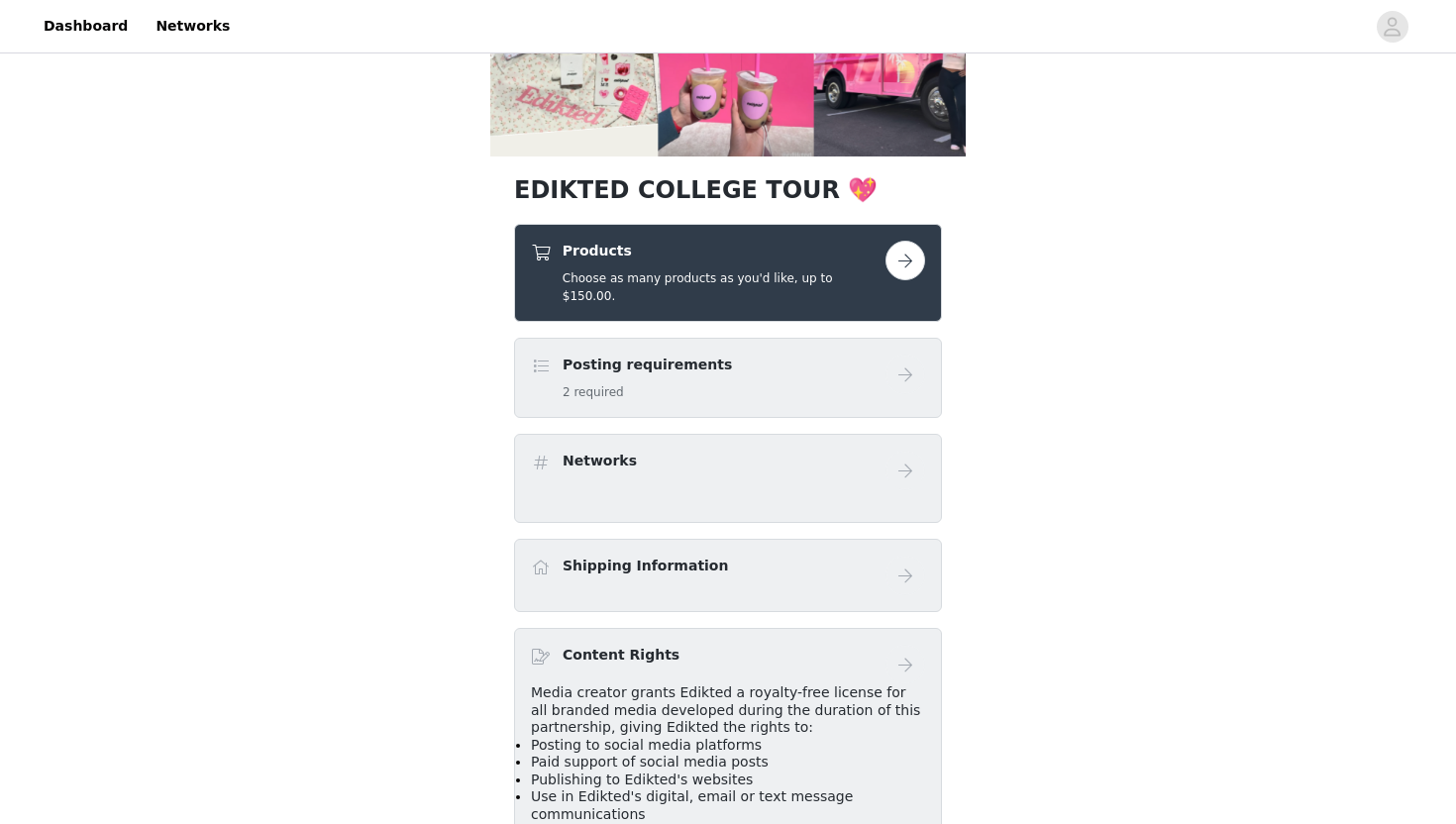
click at [898, 269] on button "button" at bounding box center [905, 260] width 40 height 40
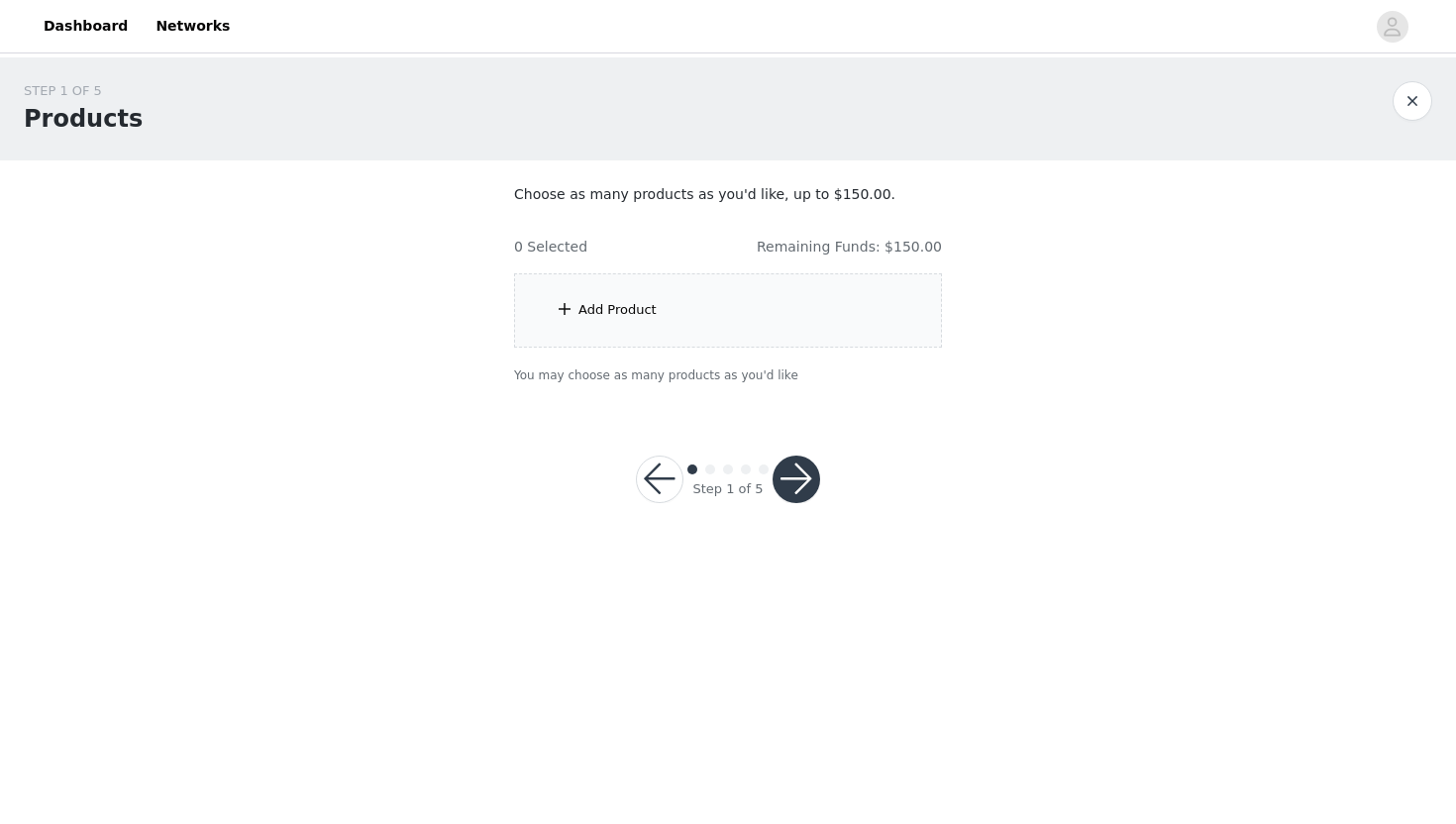
click at [825, 270] on section "Choose as many products as you'd like, up to $150.00. 0 Selected Remaining Fund…" at bounding box center [728, 284] width 475 height 248
click at [829, 285] on div "Add Product" at bounding box center [728, 310] width 428 height 75
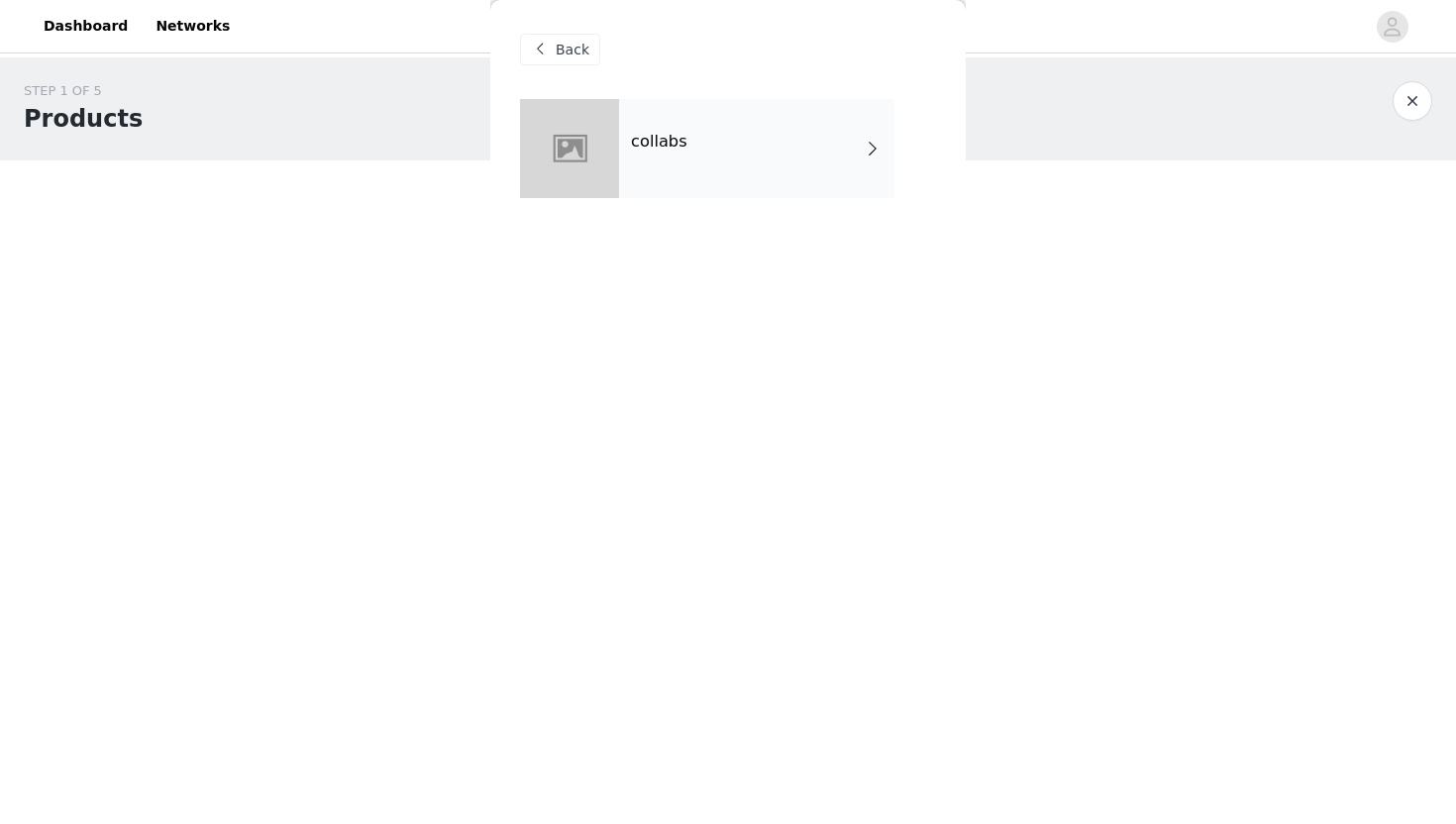
click at [756, 180] on div "collabs" at bounding box center [757, 149] width 275 height 99
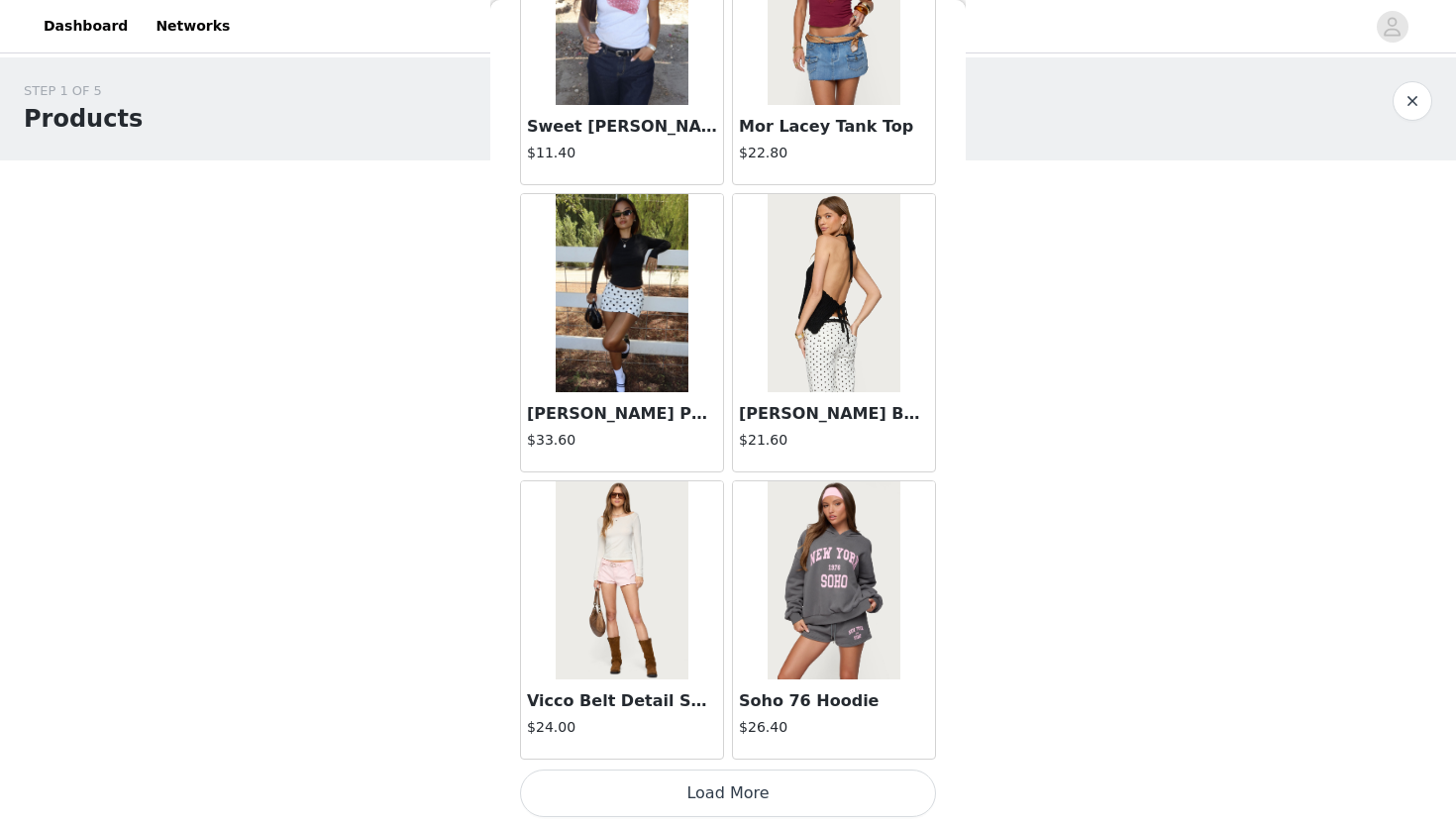
scroll to position [2206, 0]
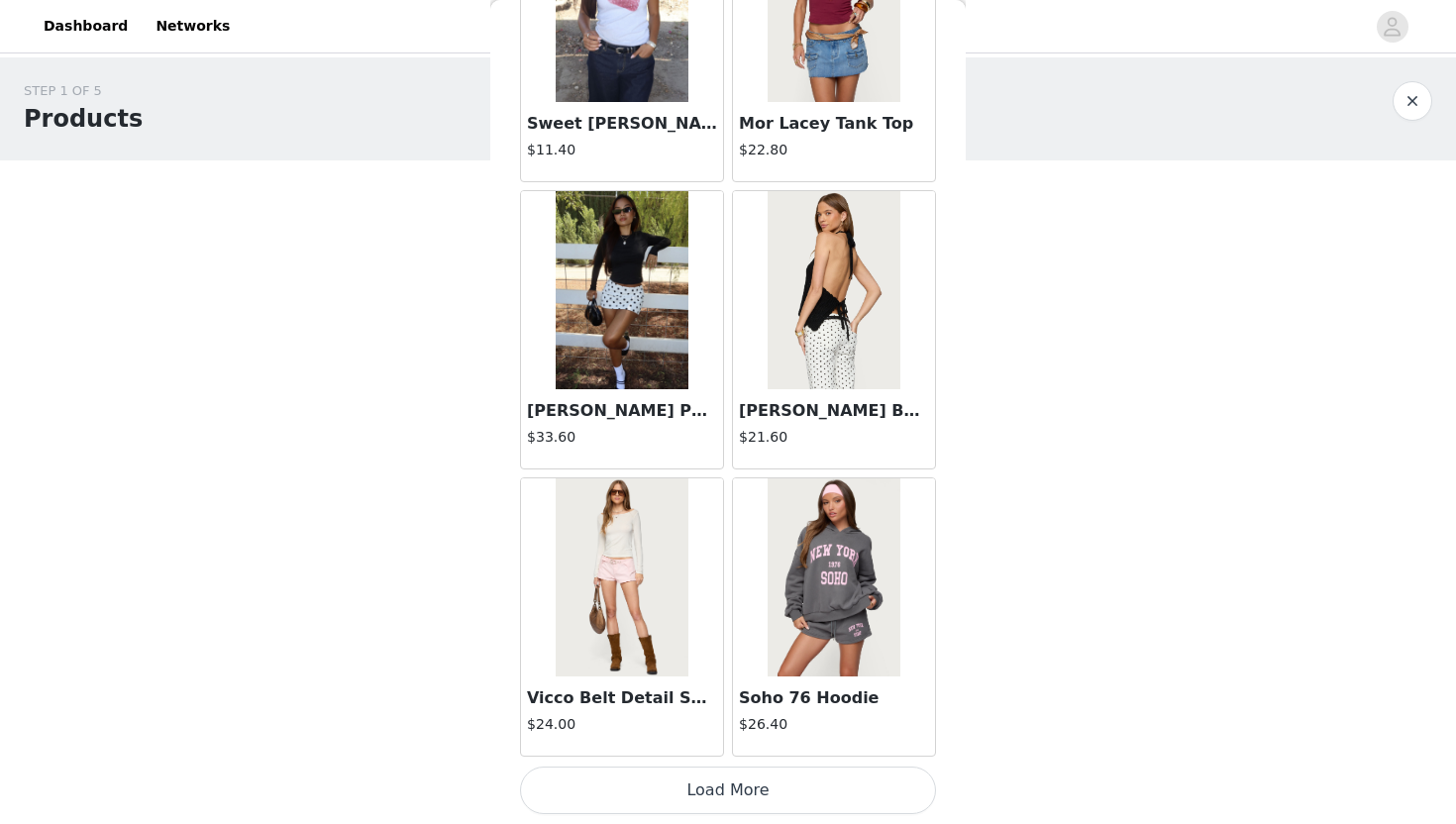
click at [761, 790] on button "Load More" at bounding box center [728, 790] width 416 height 48
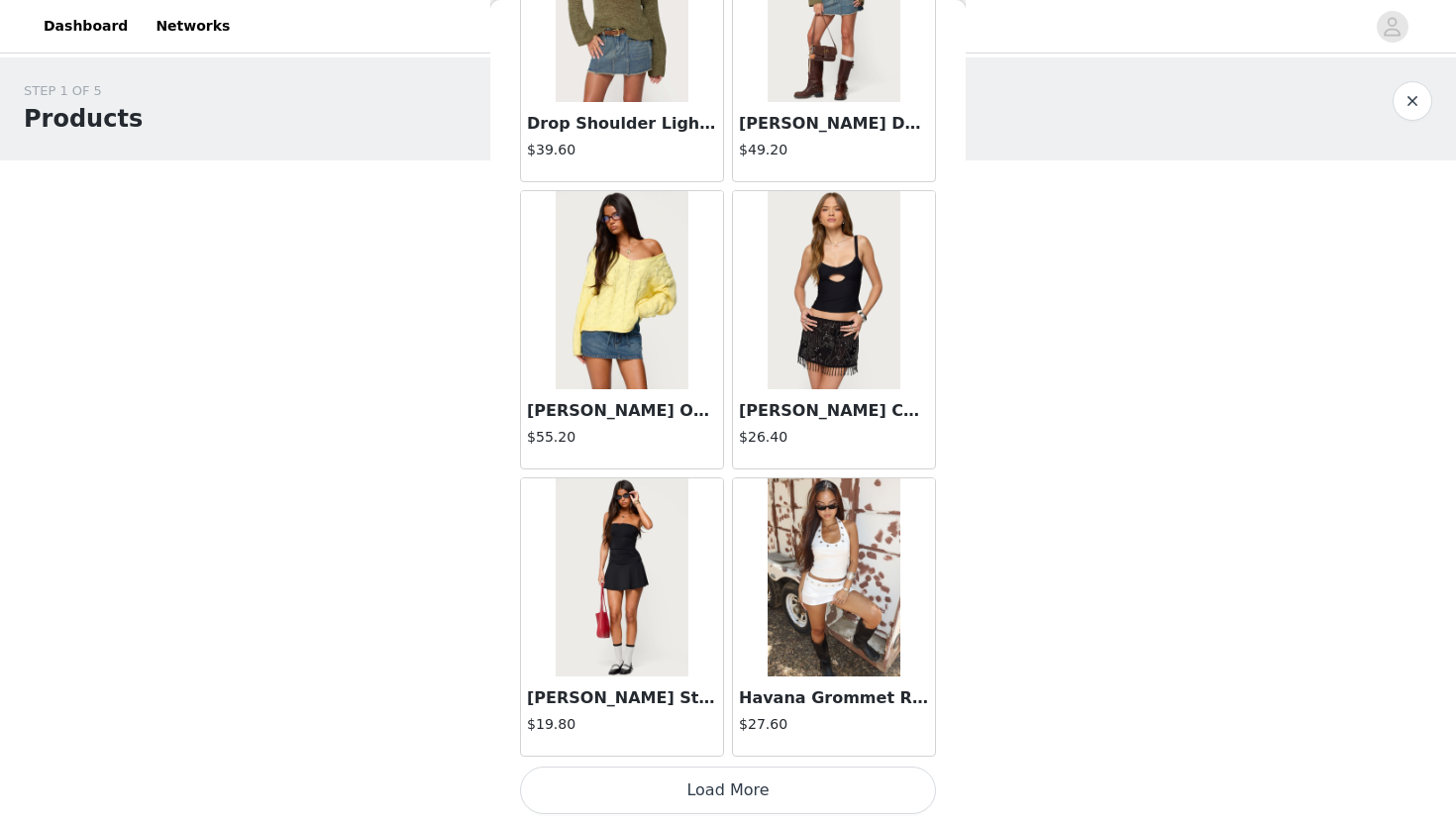
click at [754, 790] on button "Load More" at bounding box center [728, 790] width 416 height 48
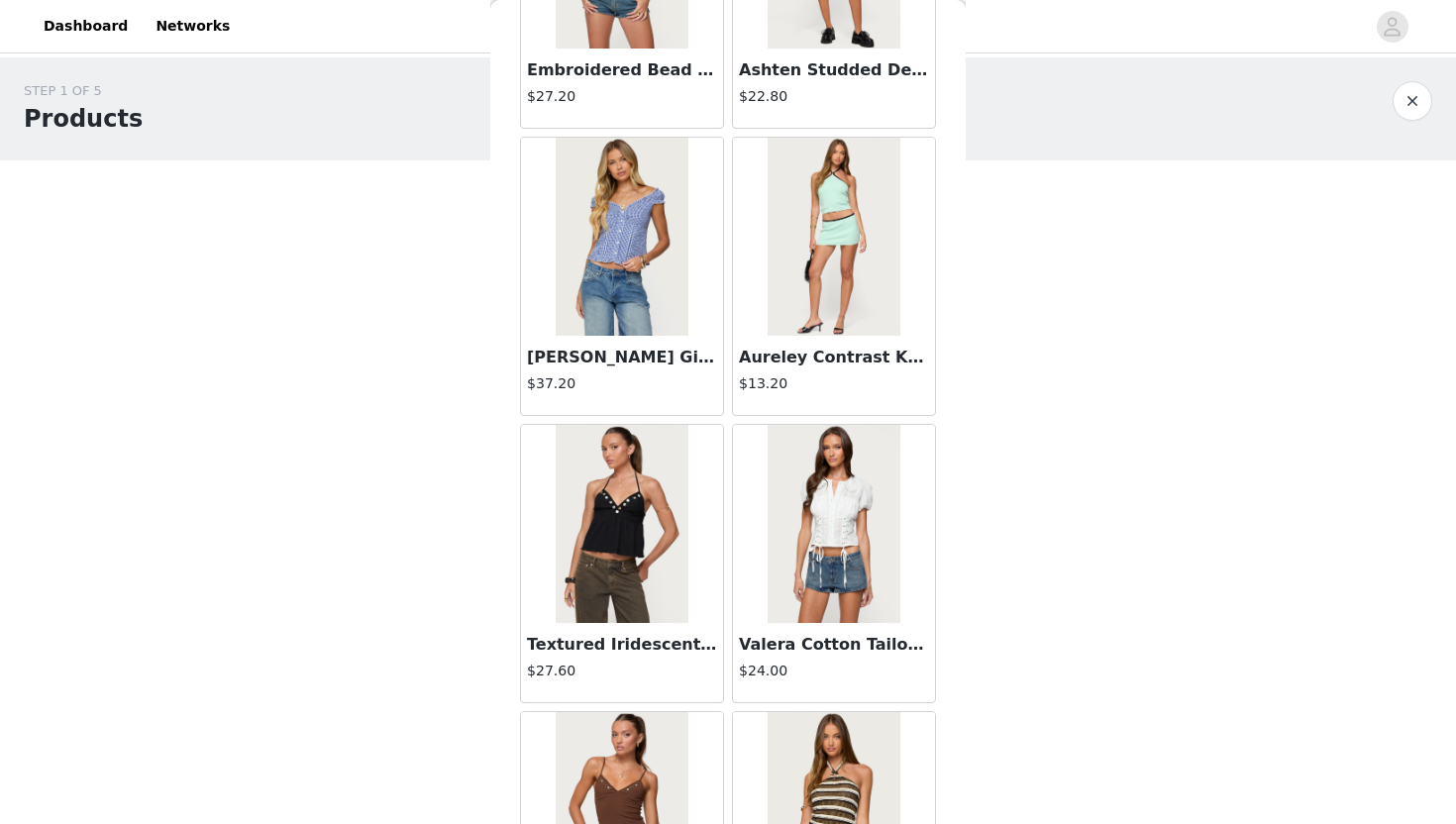
scroll to position [7948, 0]
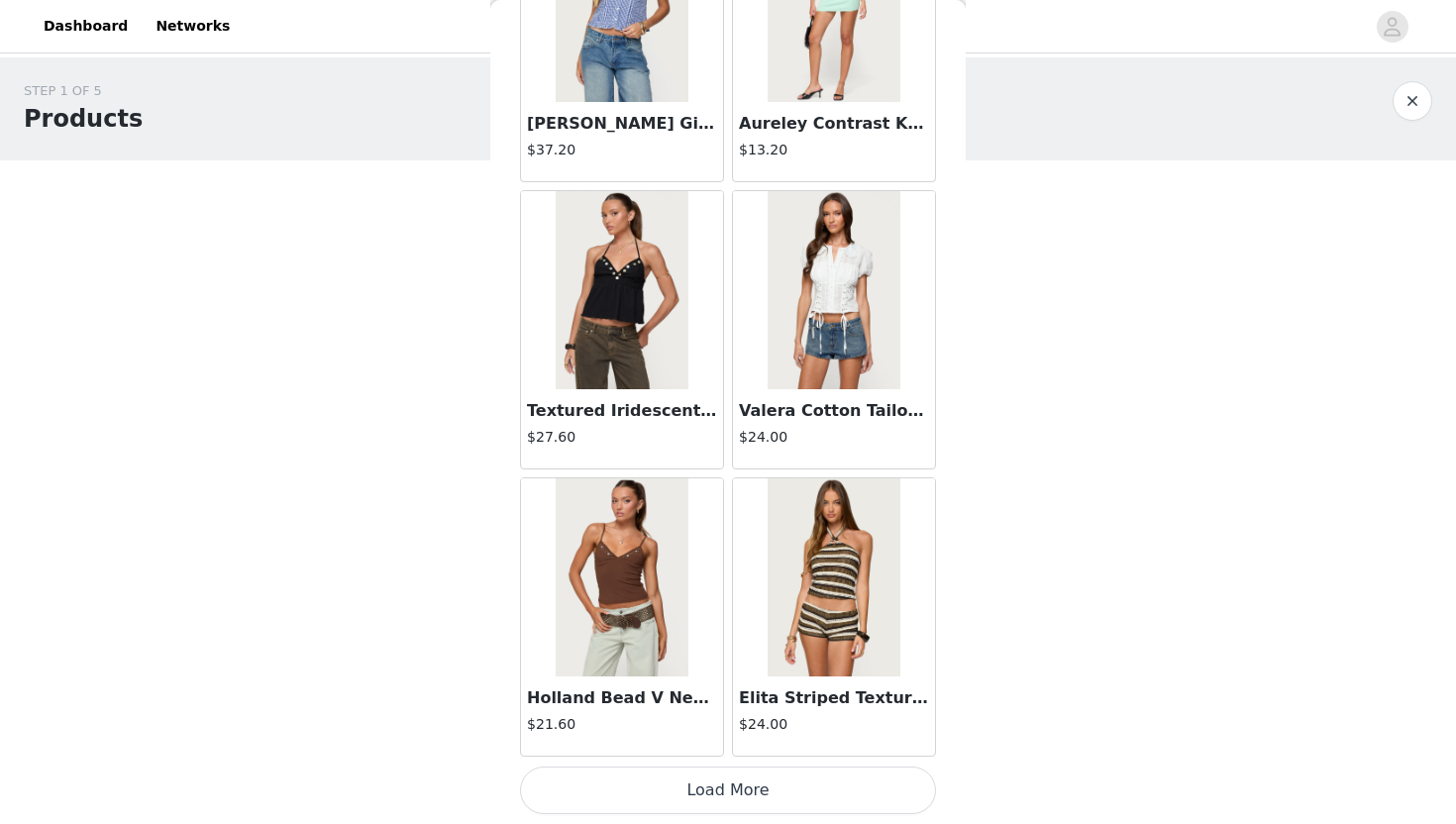
click at [755, 793] on button "Load More" at bounding box center [728, 790] width 416 height 48
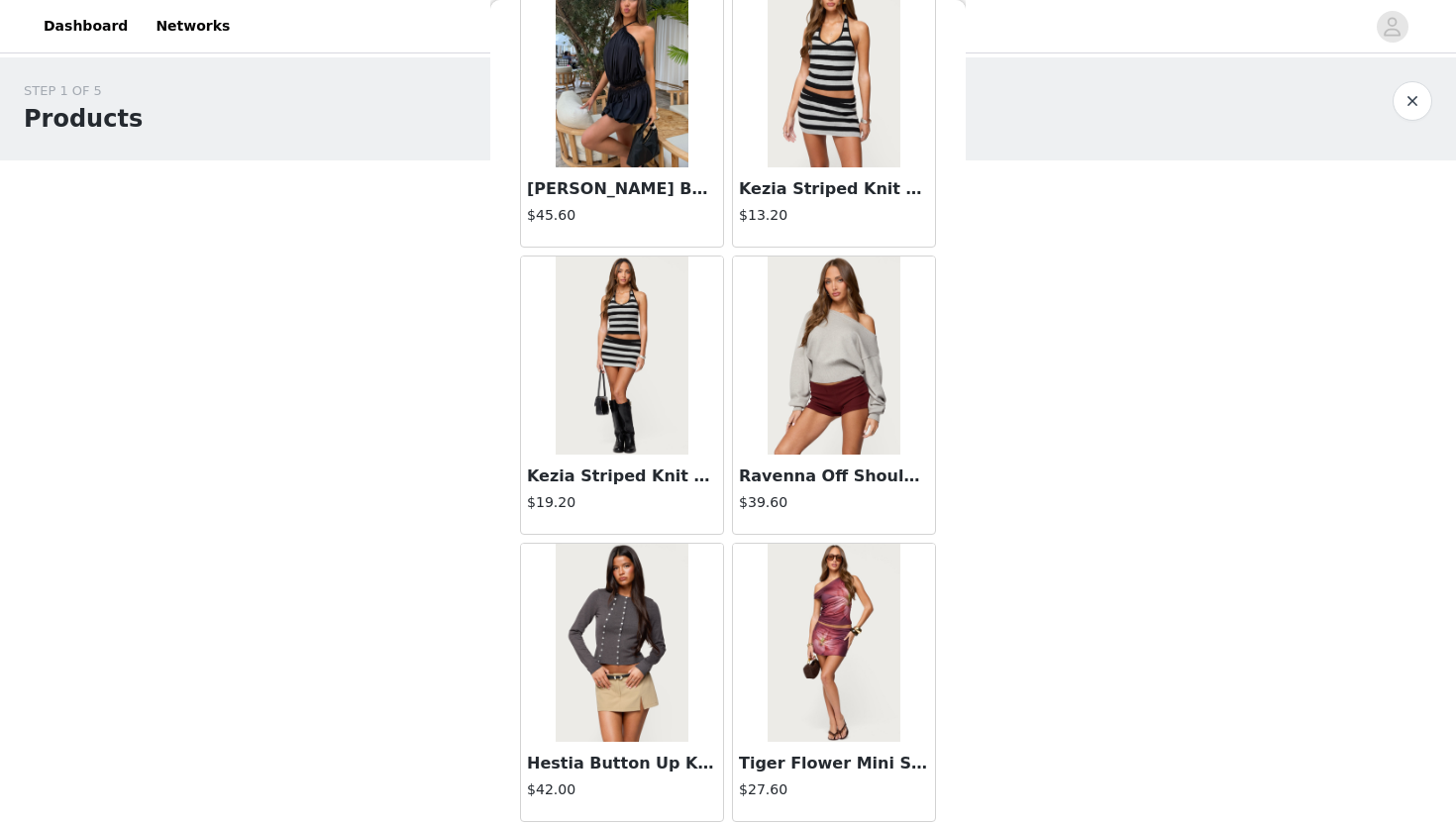
scroll to position [10819, 0]
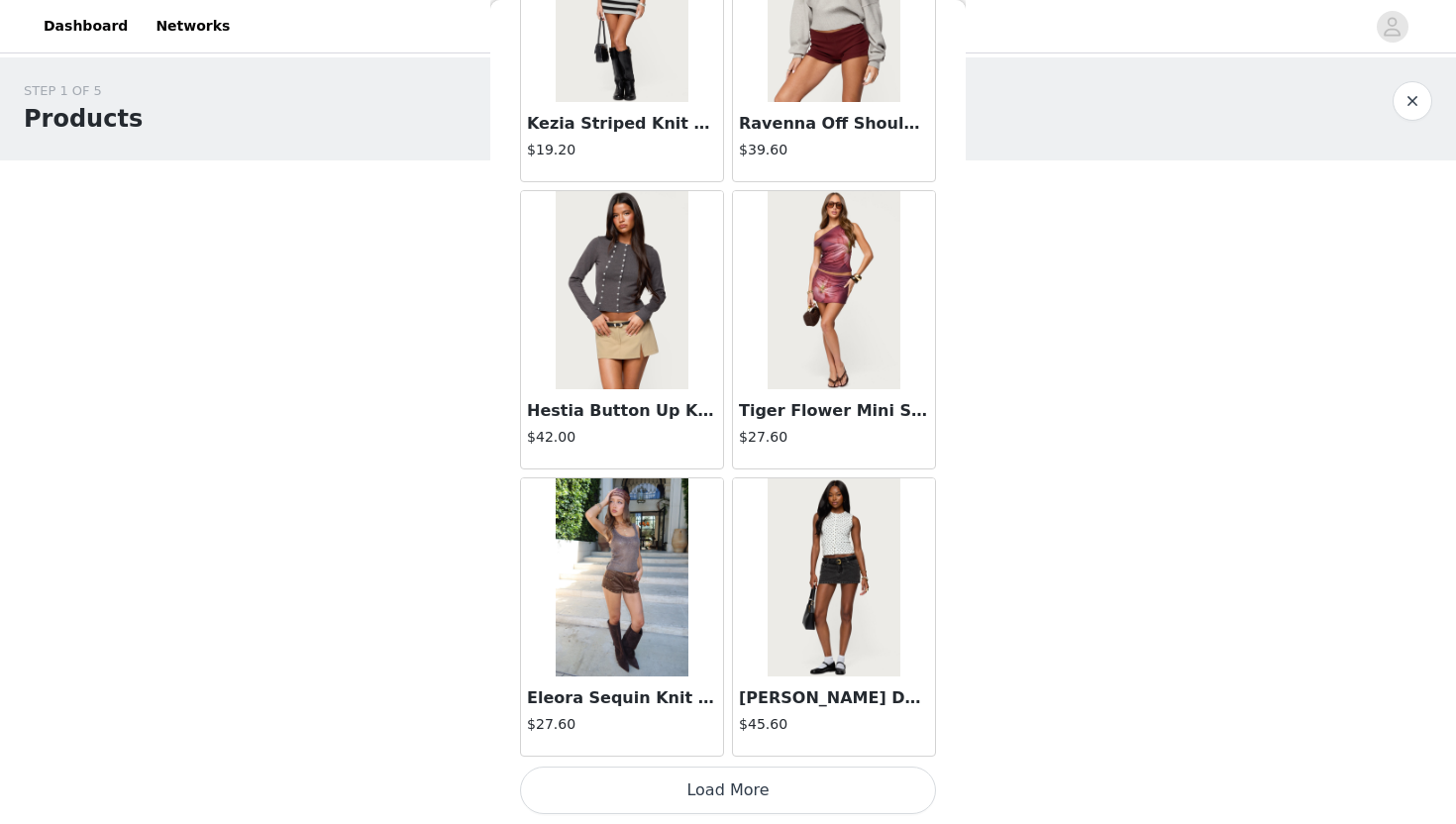
click at [711, 800] on button "Load More" at bounding box center [728, 790] width 416 height 48
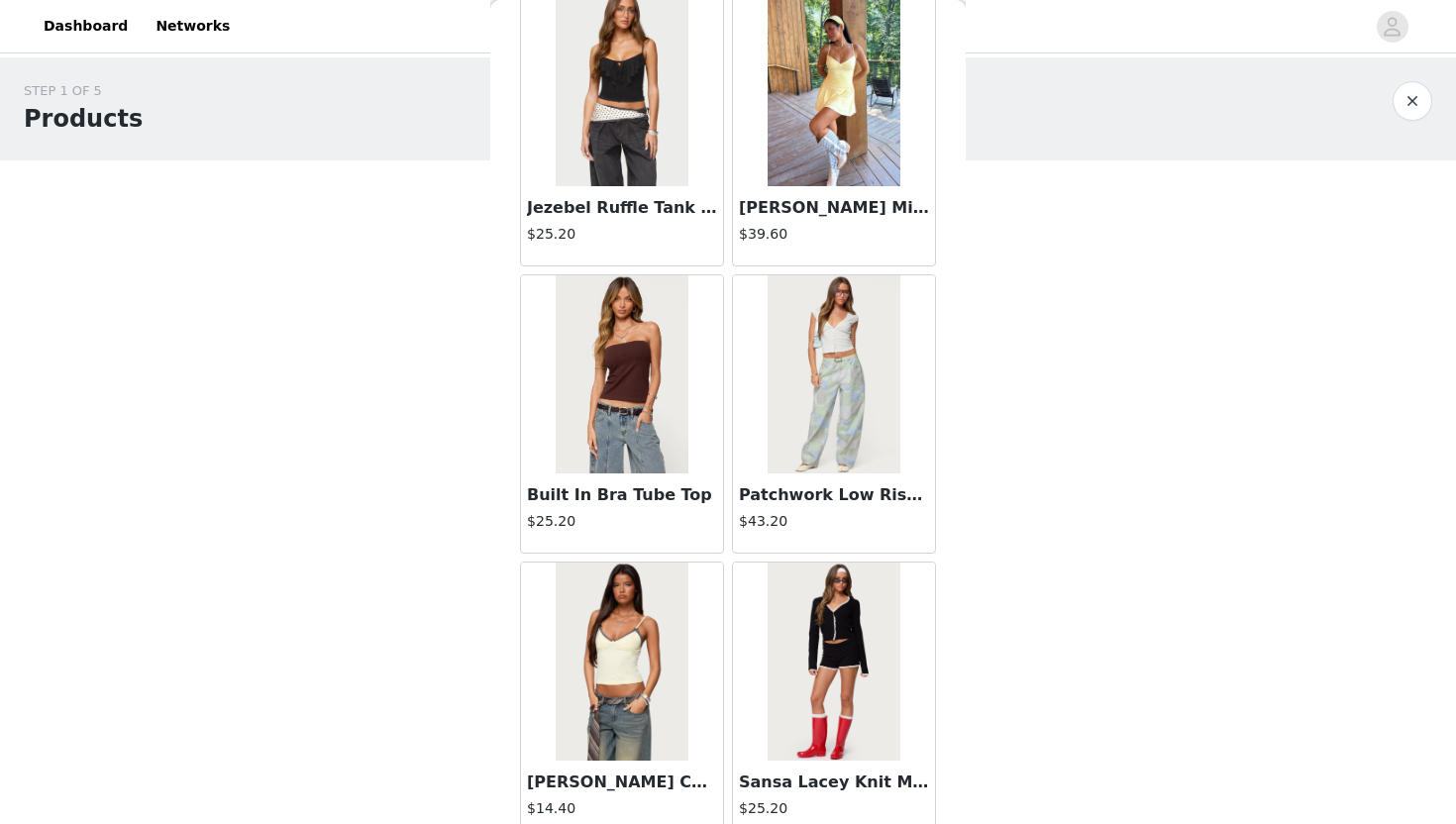
scroll to position [13690, 0]
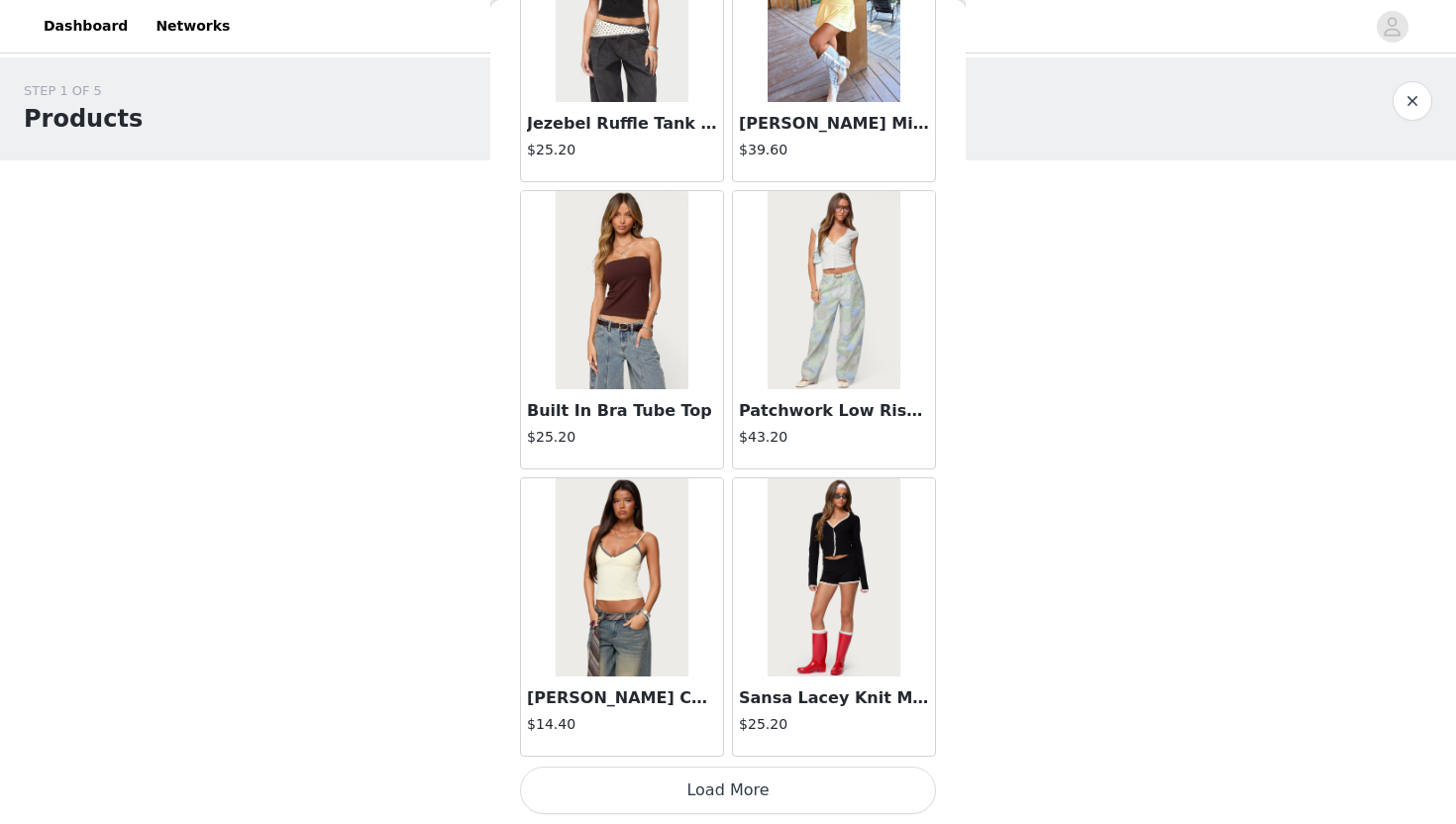
click at [718, 808] on button "Load More" at bounding box center [728, 790] width 416 height 48
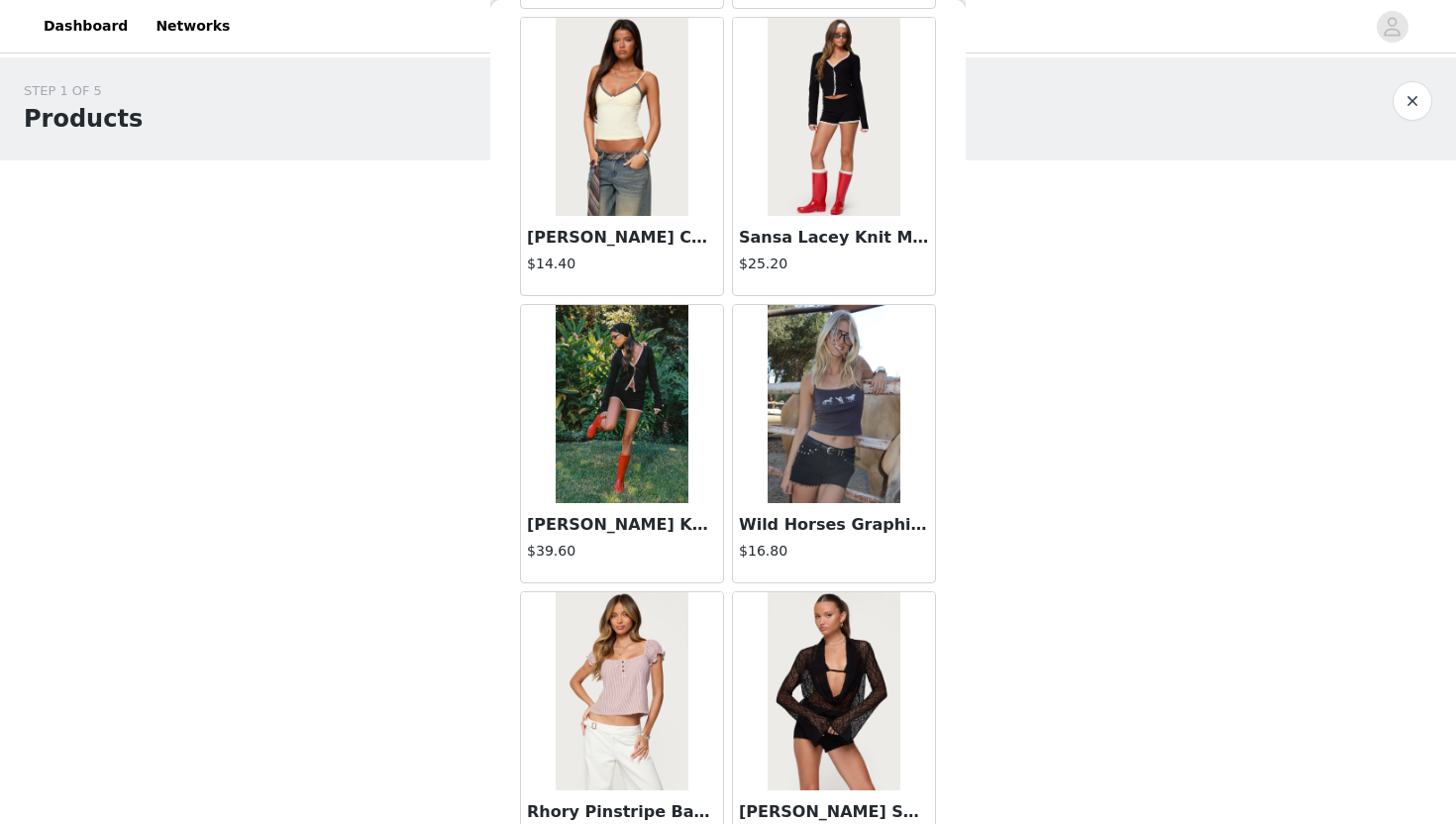
scroll to position [14153, 0]
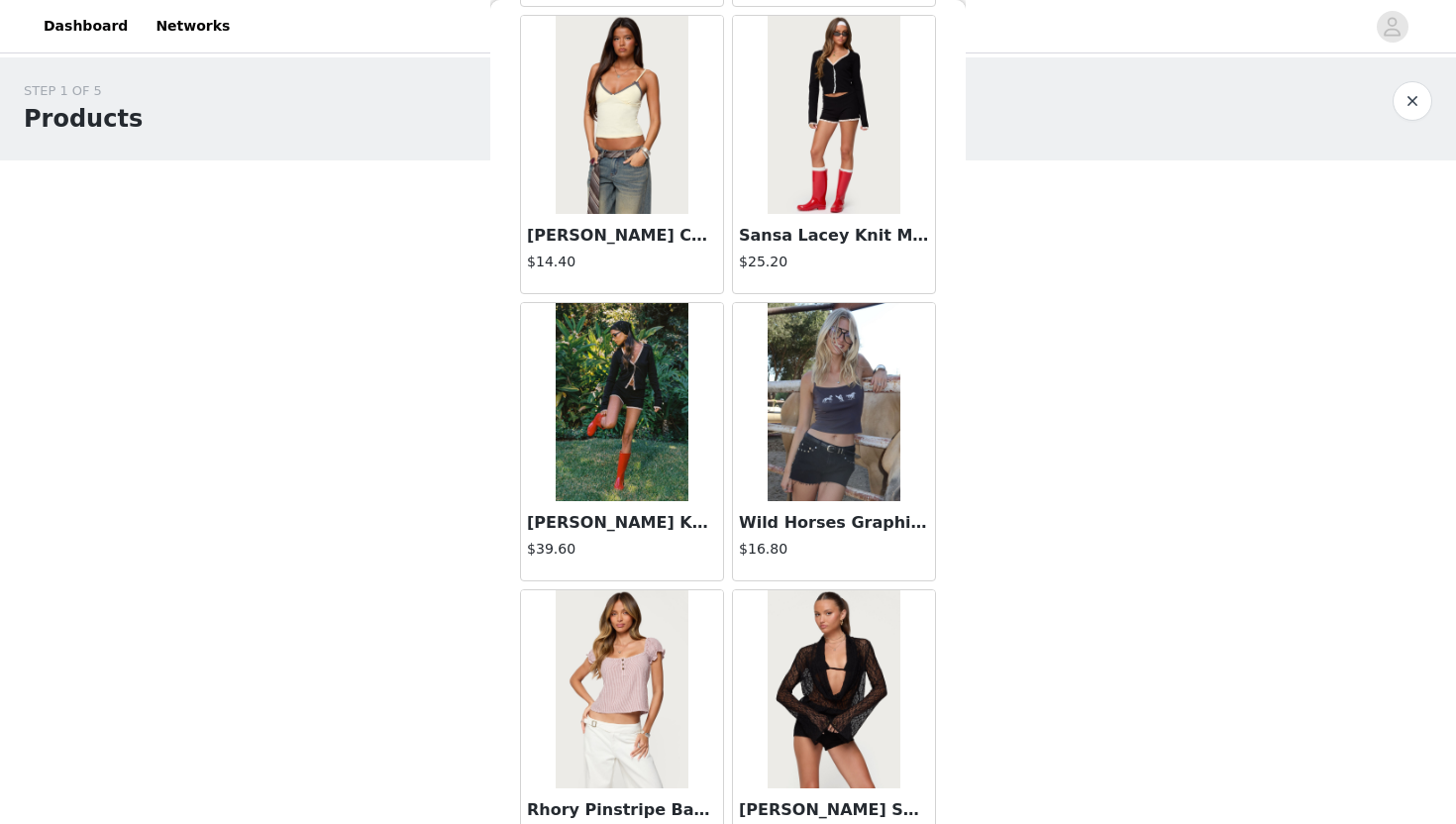
click at [647, 474] on img at bounding box center [622, 402] width 131 height 198
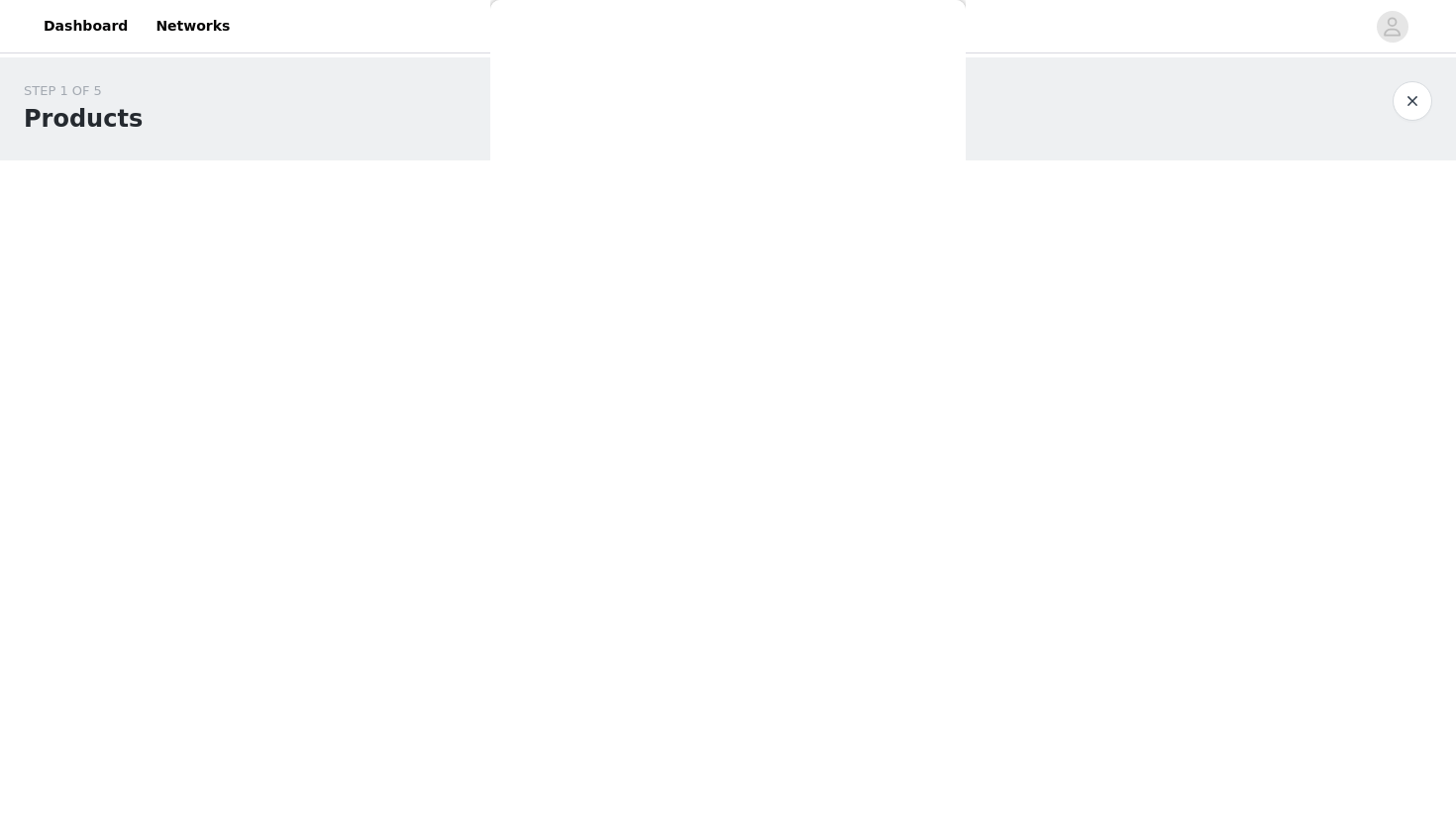
scroll to position [0, 0]
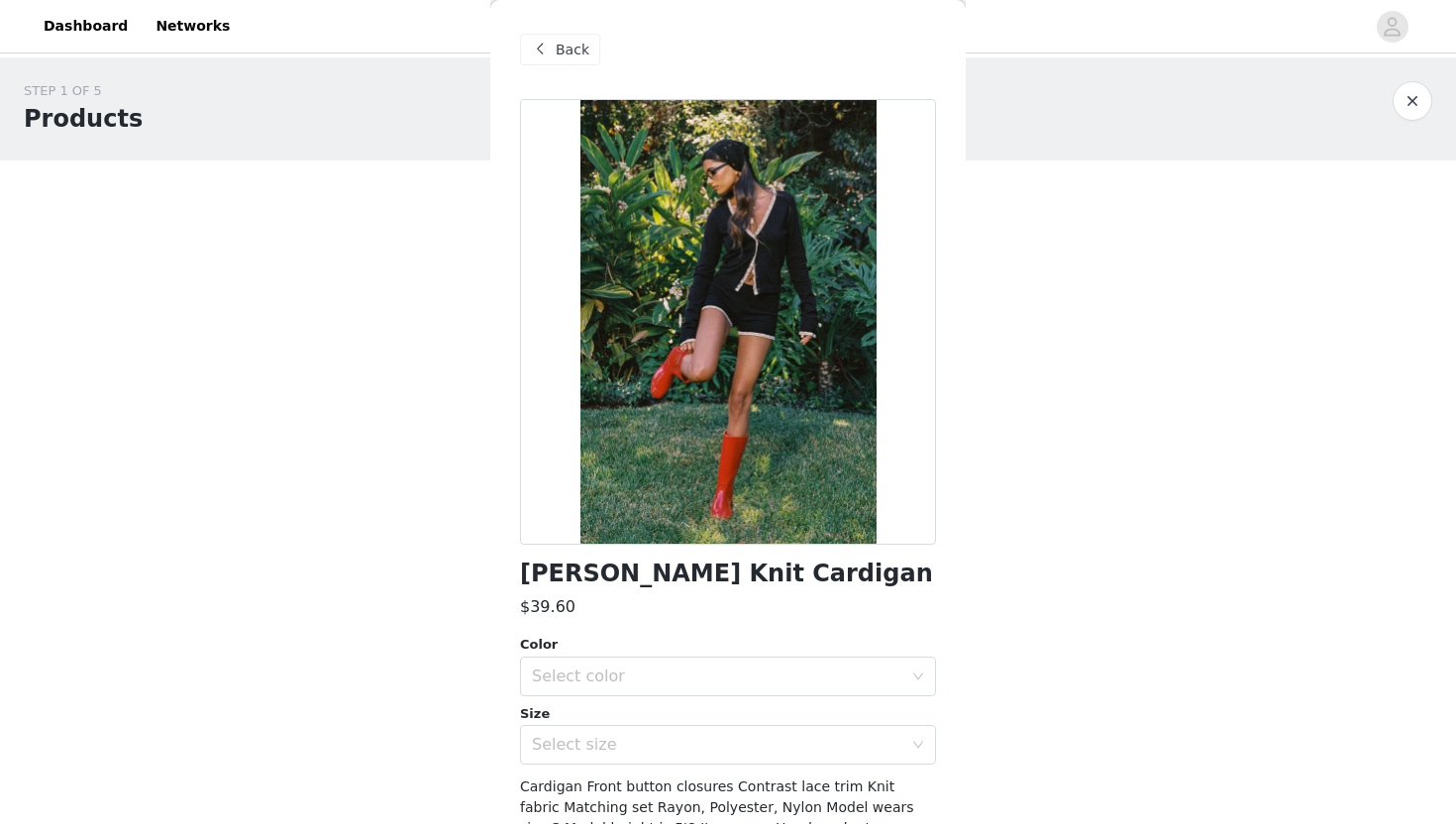
click at [569, 52] on span "Back" at bounding box center [573, 50] width 34 height 21
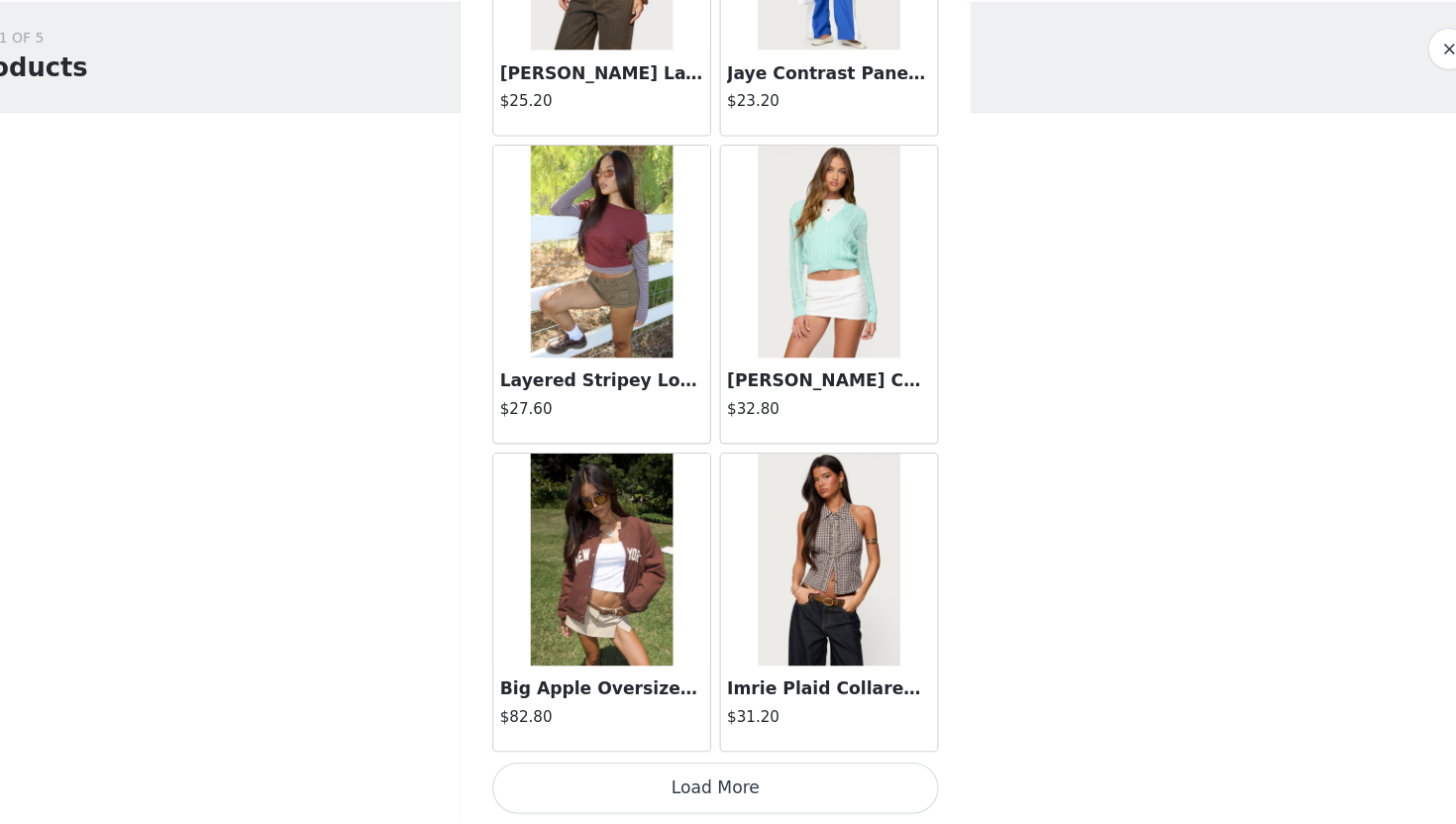
click at [734, 806] on button "Load More" at bounding box center [728, 790] width 416 height 48
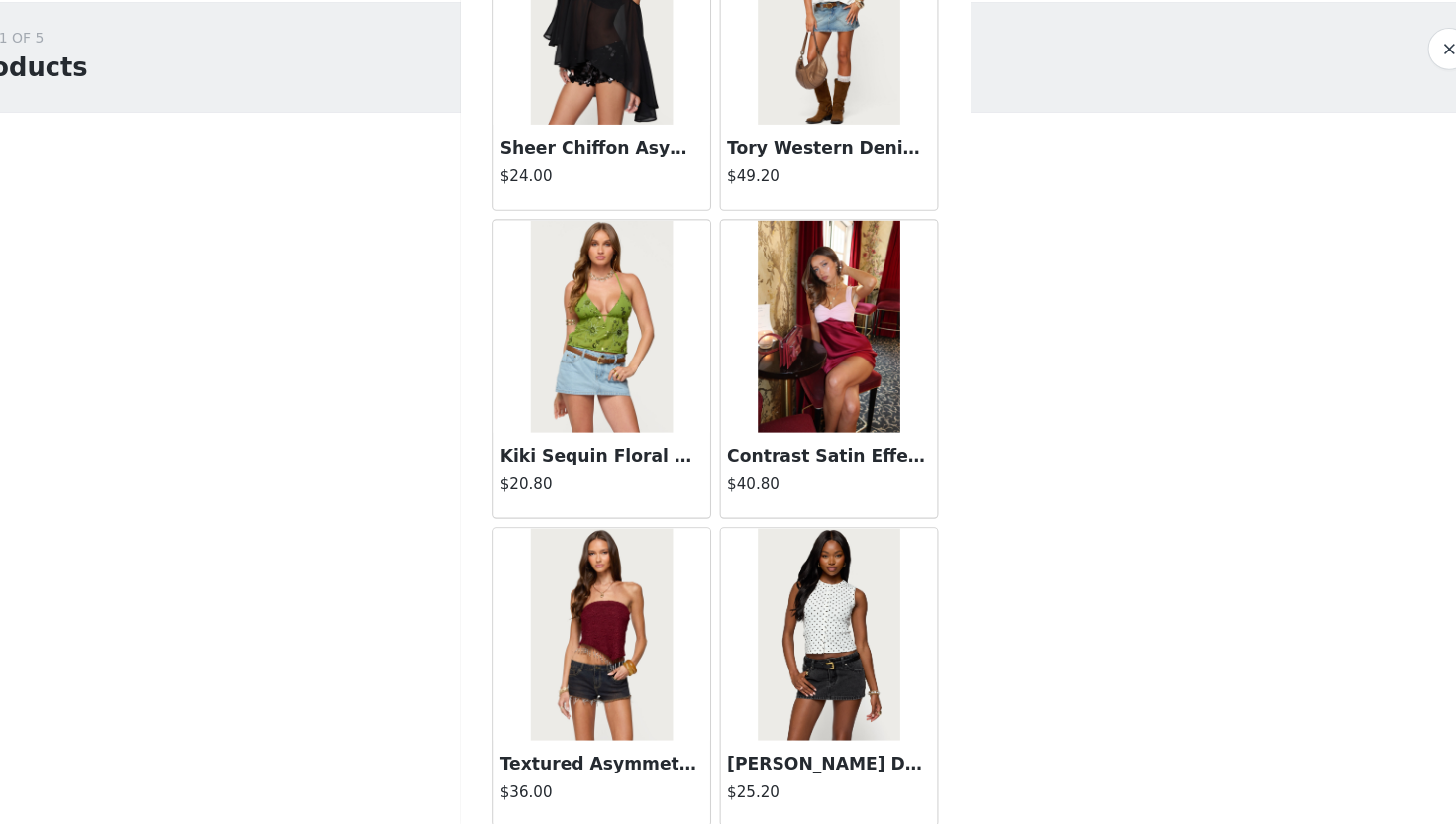
scroll to position [19432, 0]
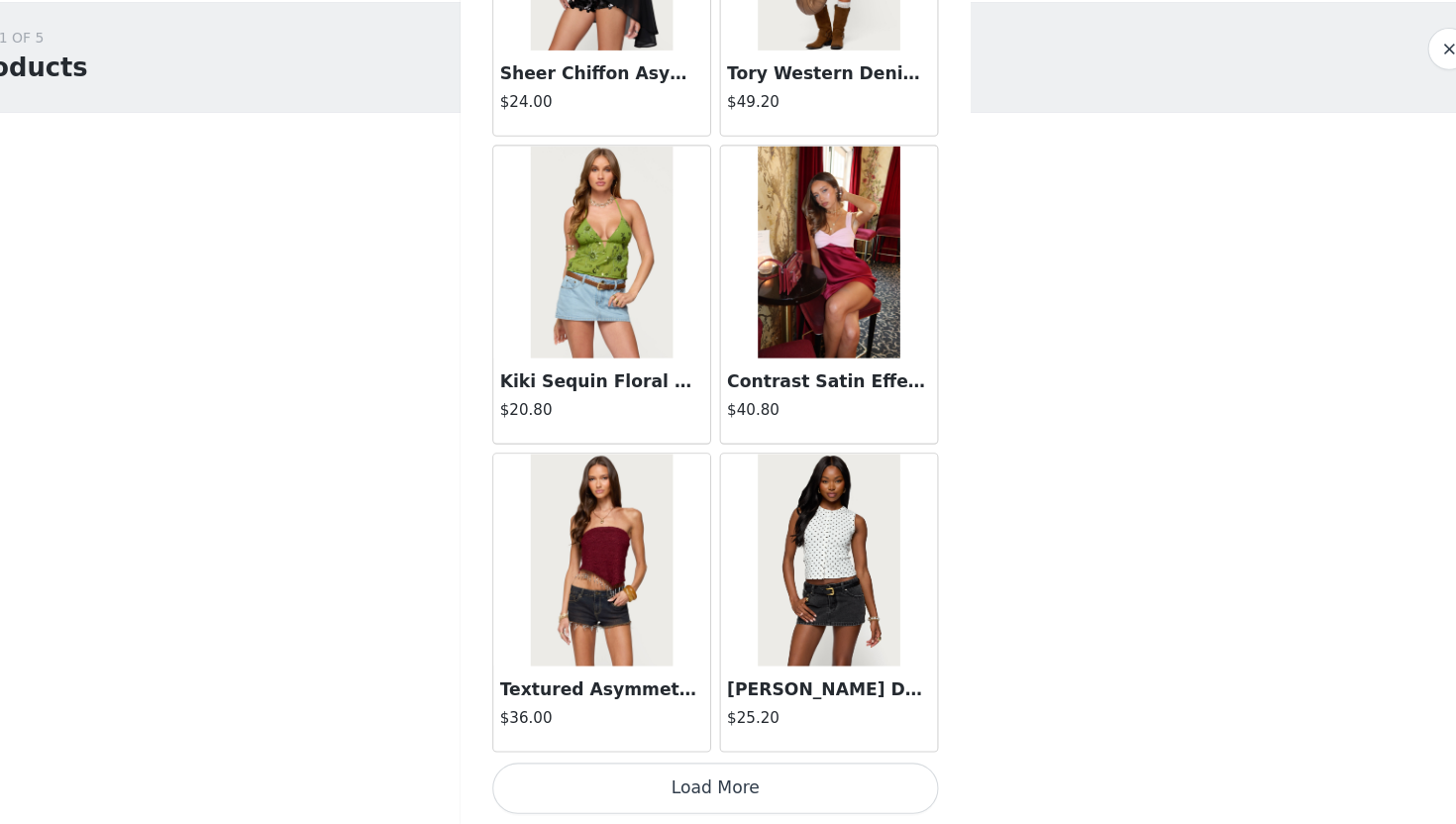
click at [746, 812] on button "Load More" at bounding box center [728, 790] width 416 height 48
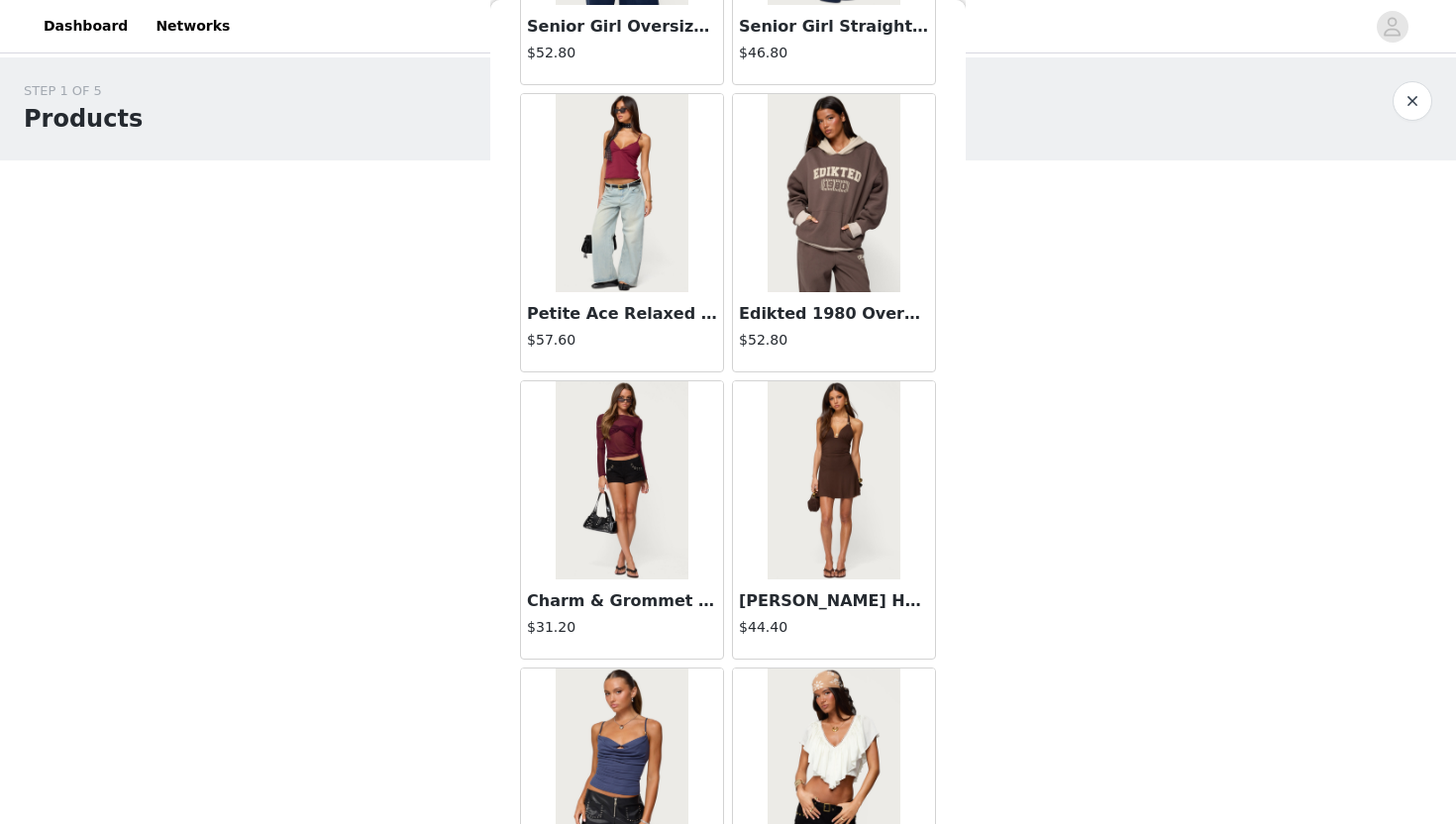
scroll to position [22304, 0]
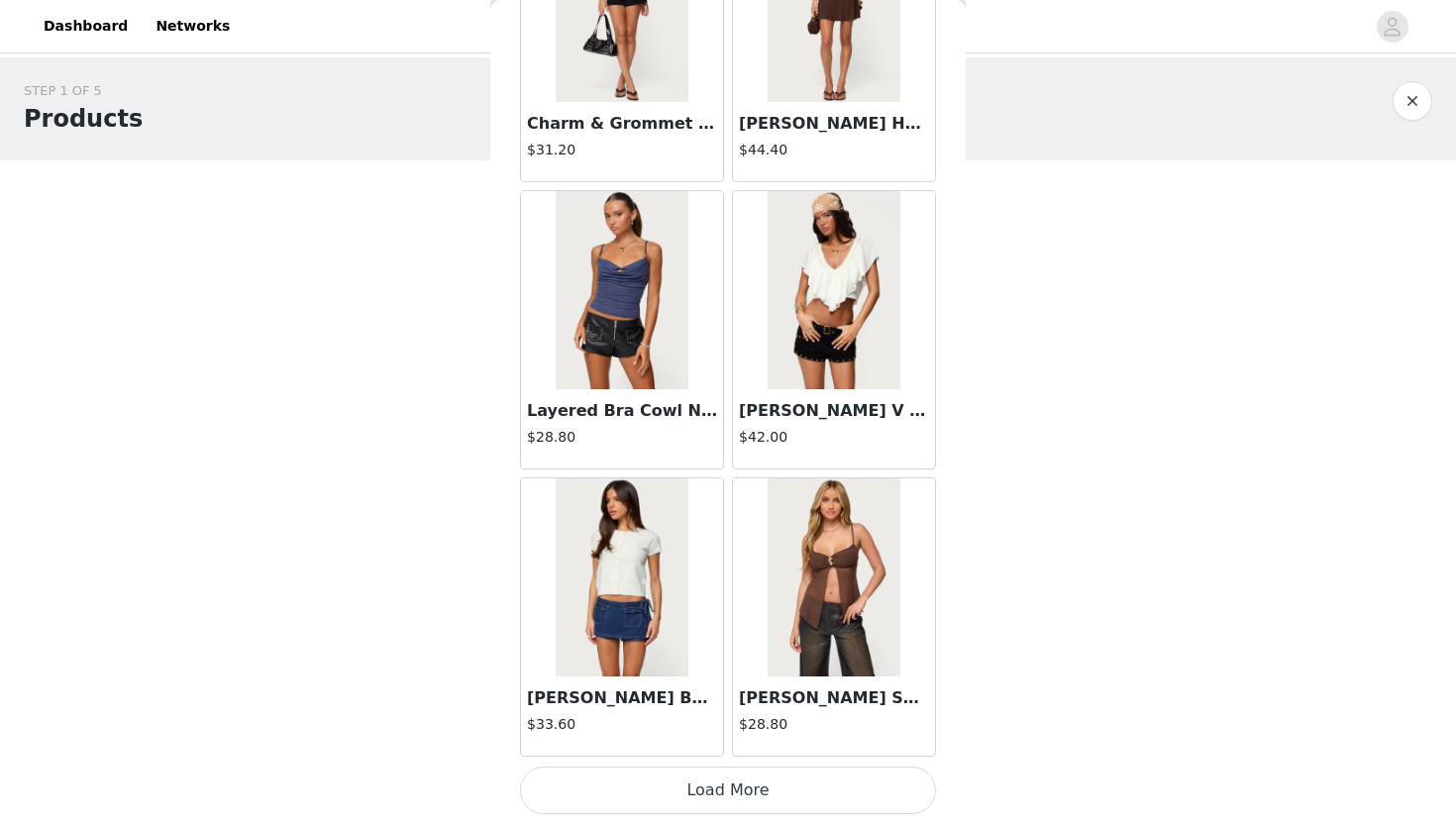
click at [629, 795] on button "Load More" at bounding box center [728, 790] width 416 height 48
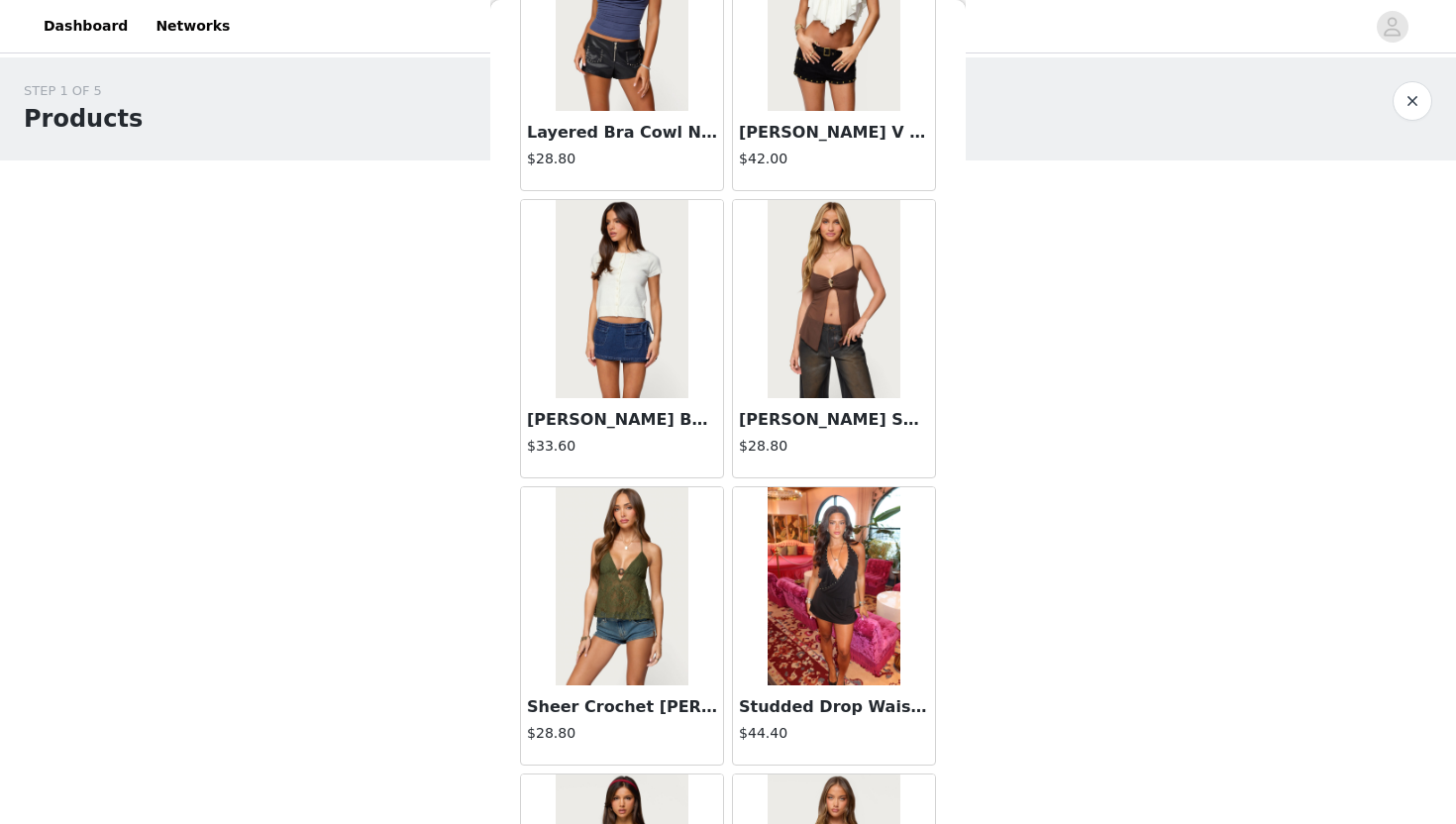
scroll to position [22599, 0]
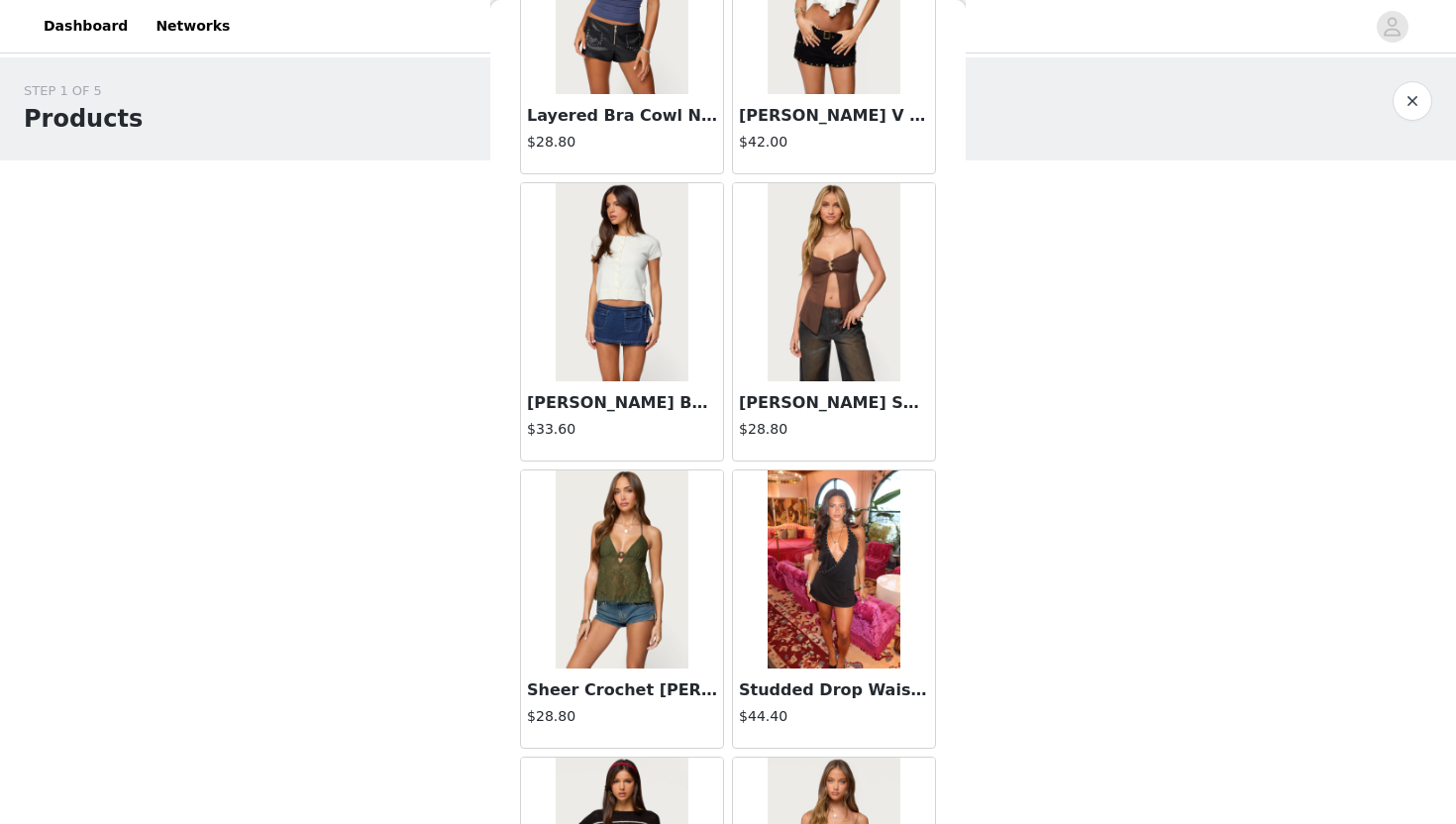
click at [639, 371] on img at bounding box center [622, 281] width 131 height 198
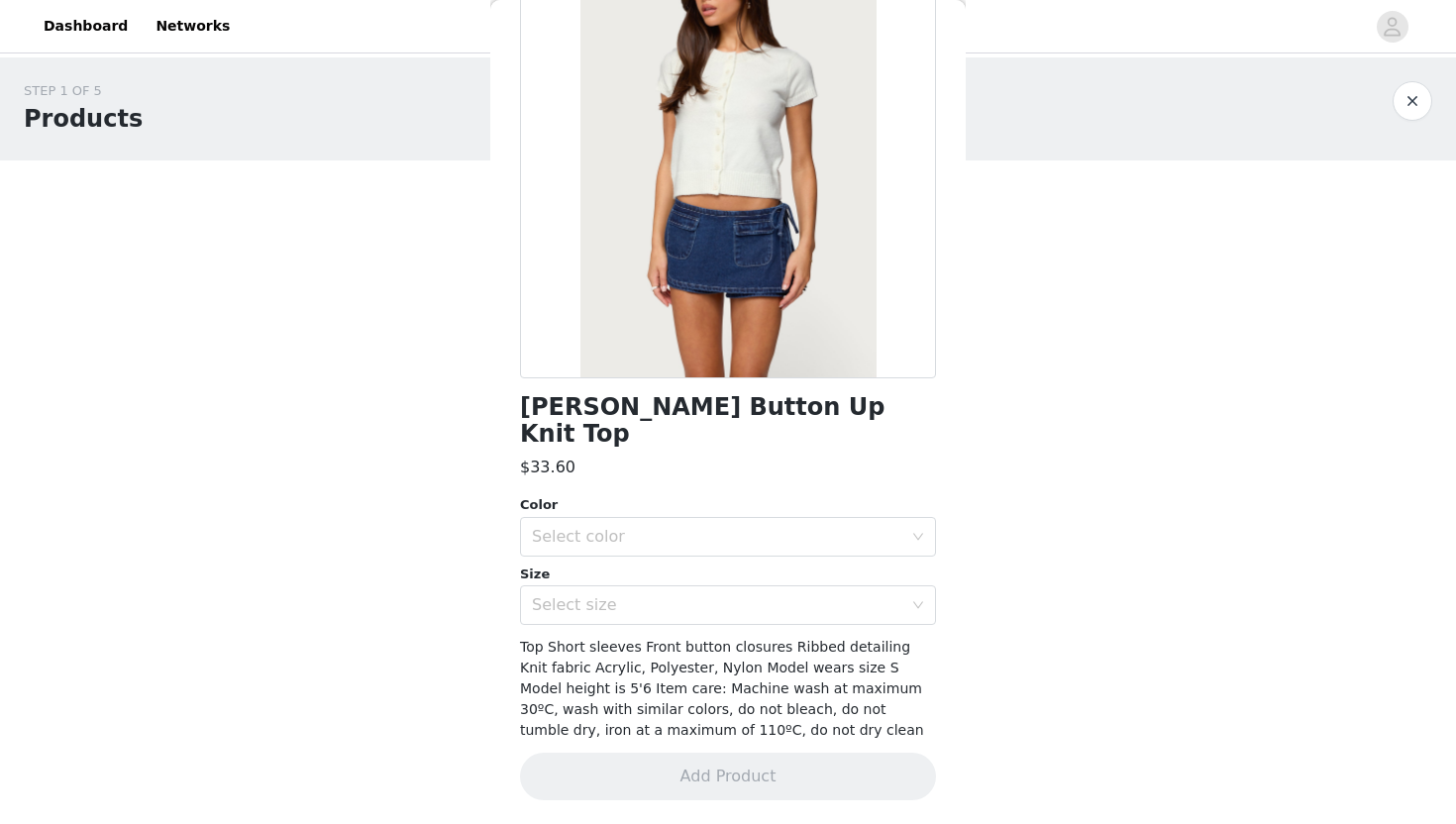
scroll to position [139, 0]
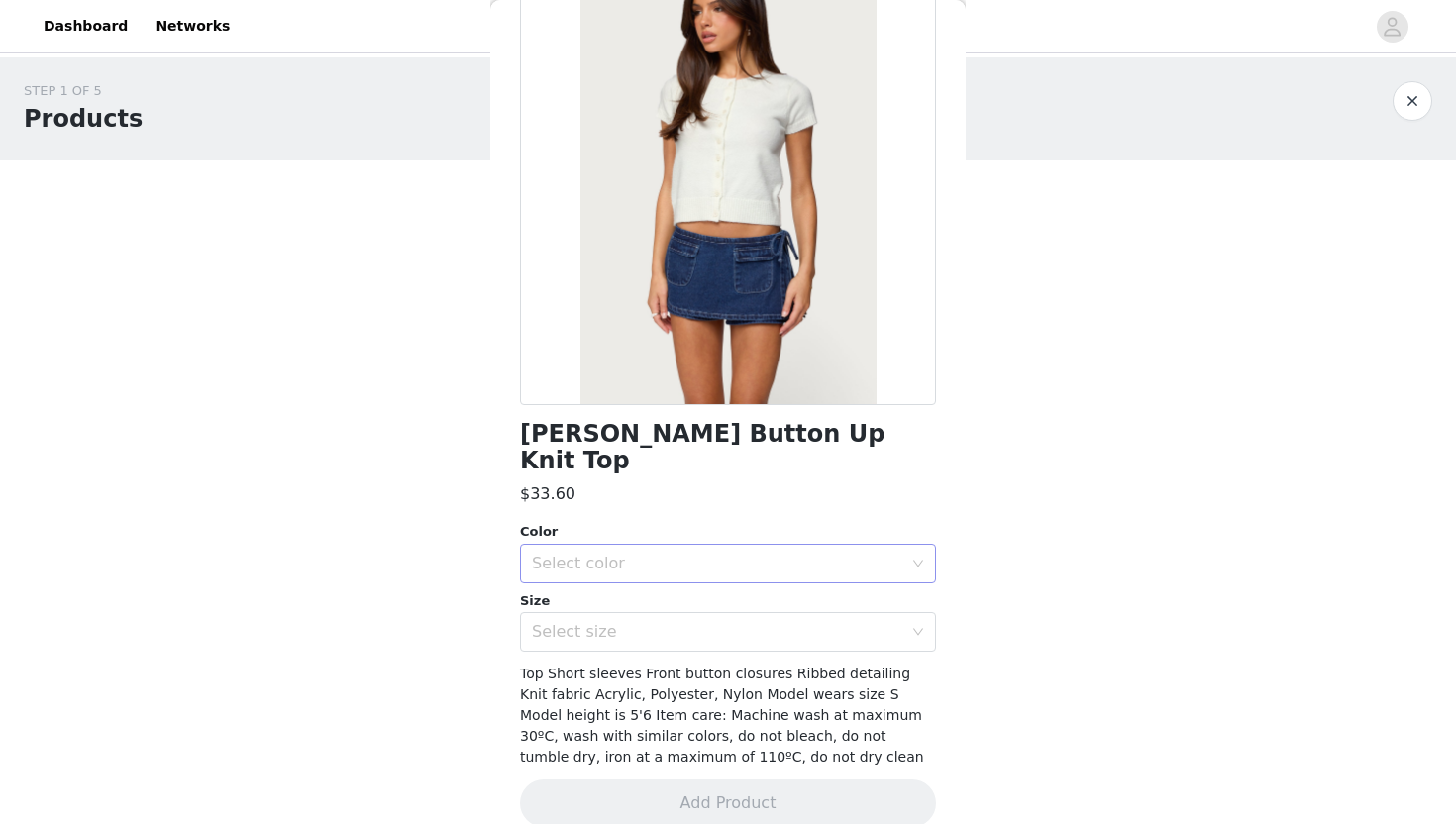
click at [779, 554] on div "Select color" at bounding box center [717, 564] width 371 height 20
click at [750, 590] on li "WHITE" at bounding box center [728, 580] width 416 height 32
click at [733, 622] on div "Select size" at bounding box center [717, 632] width 371 height 20
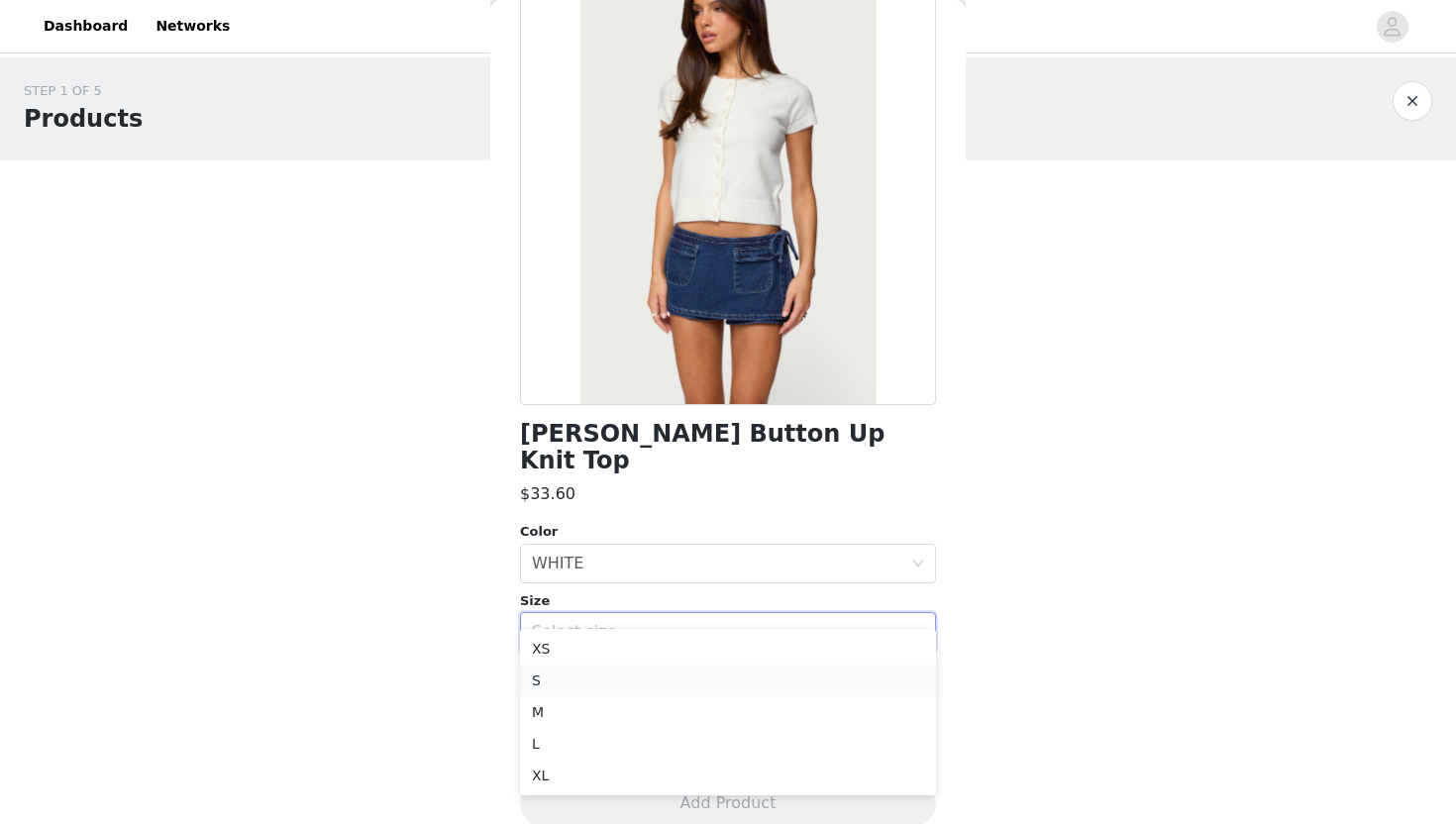
click at [643, 681] on li "S" at bounding box center [728, 680] width 416 height 32
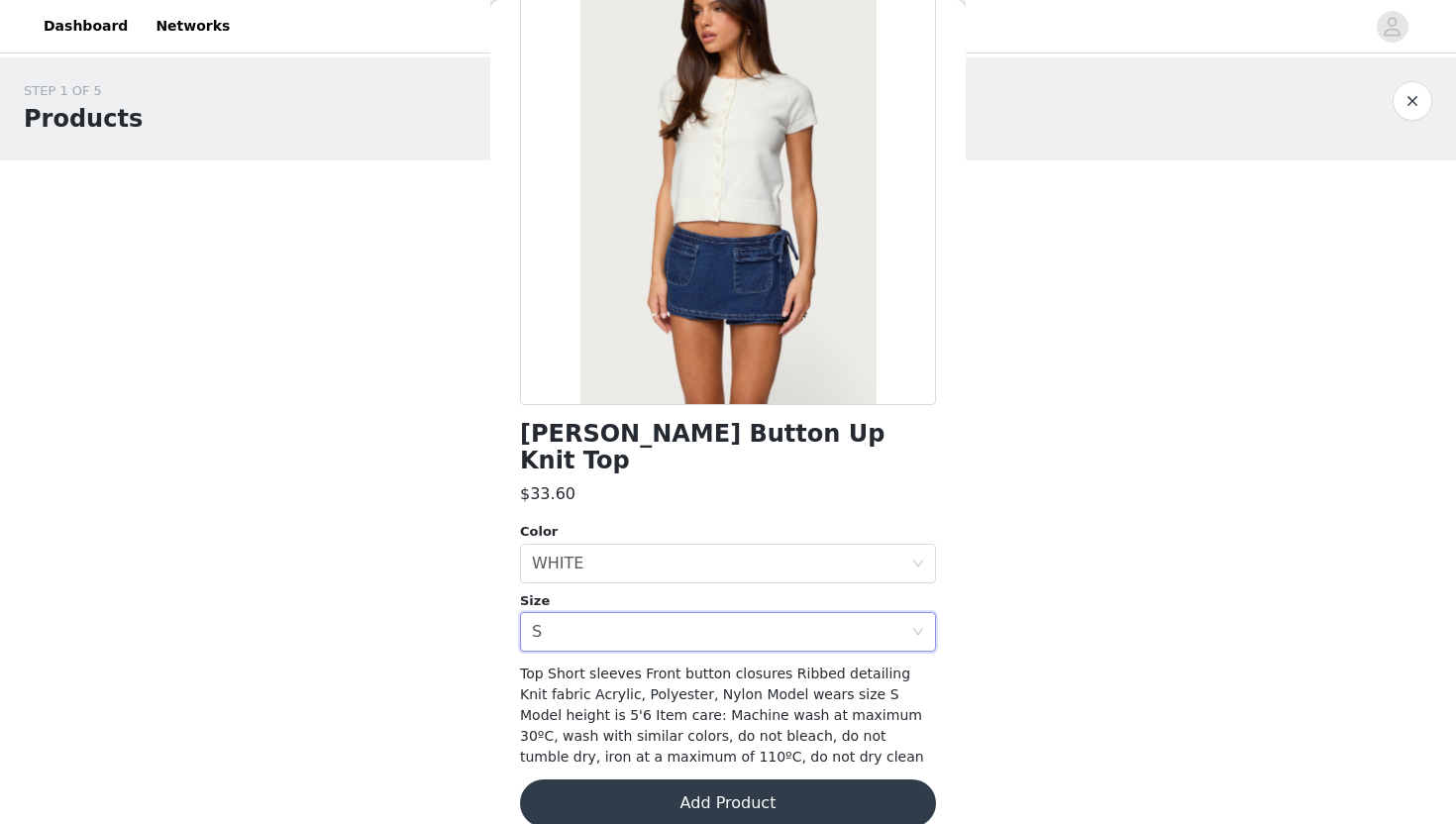
click at [682, 779] on button "Add Product" at bounding box center [728, 803] width 416 height 48
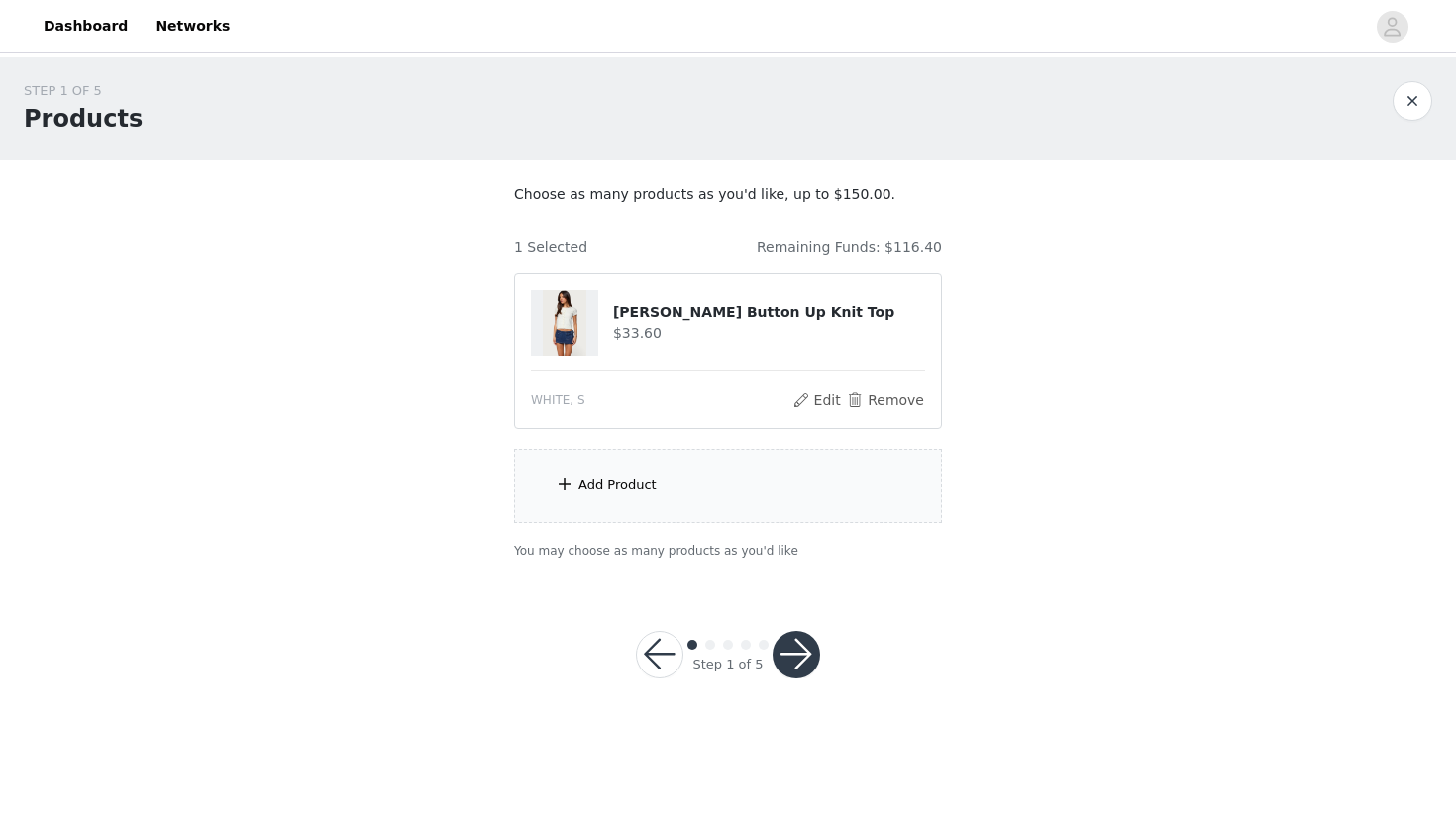
click at [804, 457] on div "Add Product" at bounding box center [728, 485] width 428 height 75
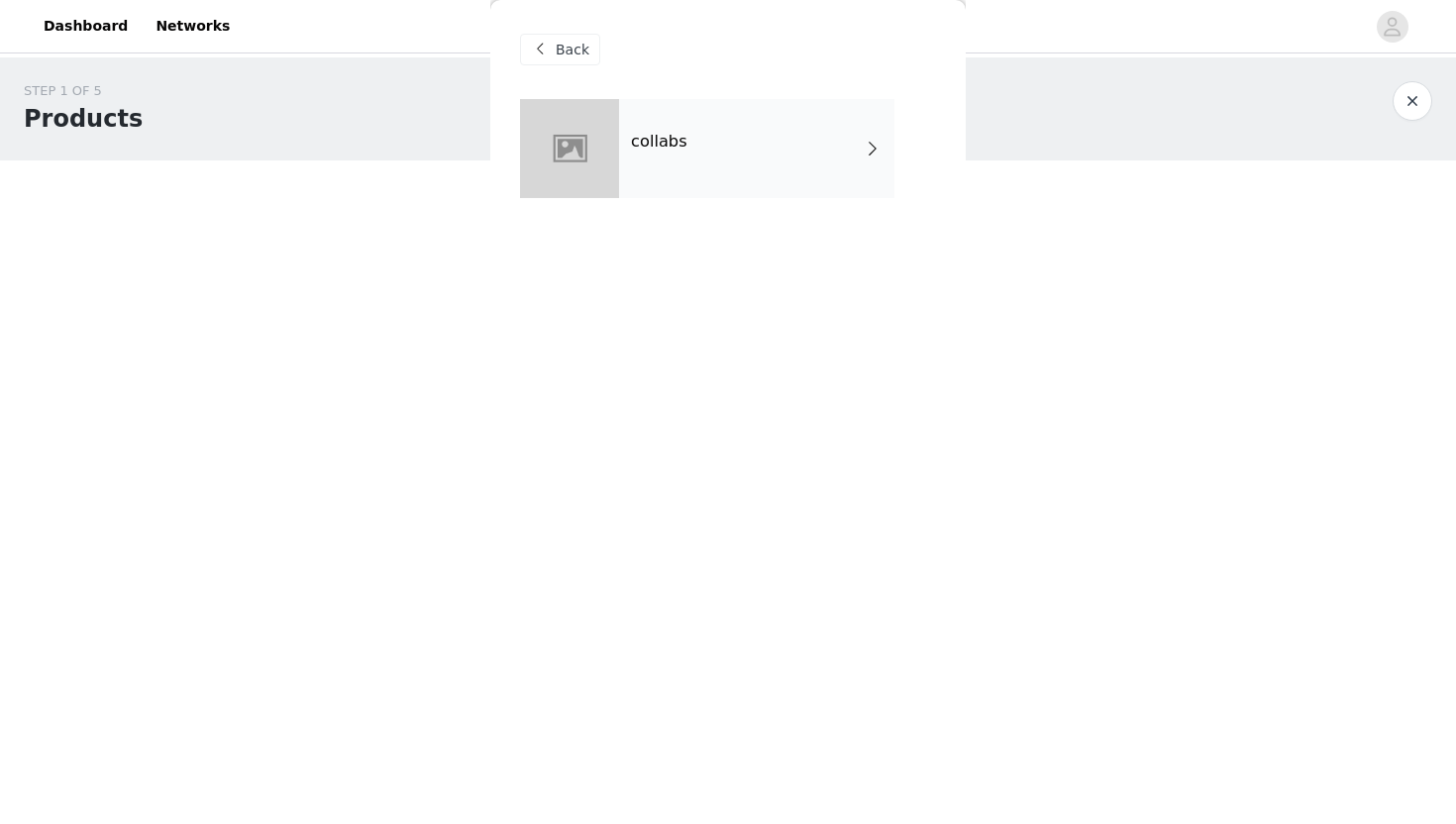
click at [662, 123] on div "collabs" at bounding box center [757, 149] width 275 height 99
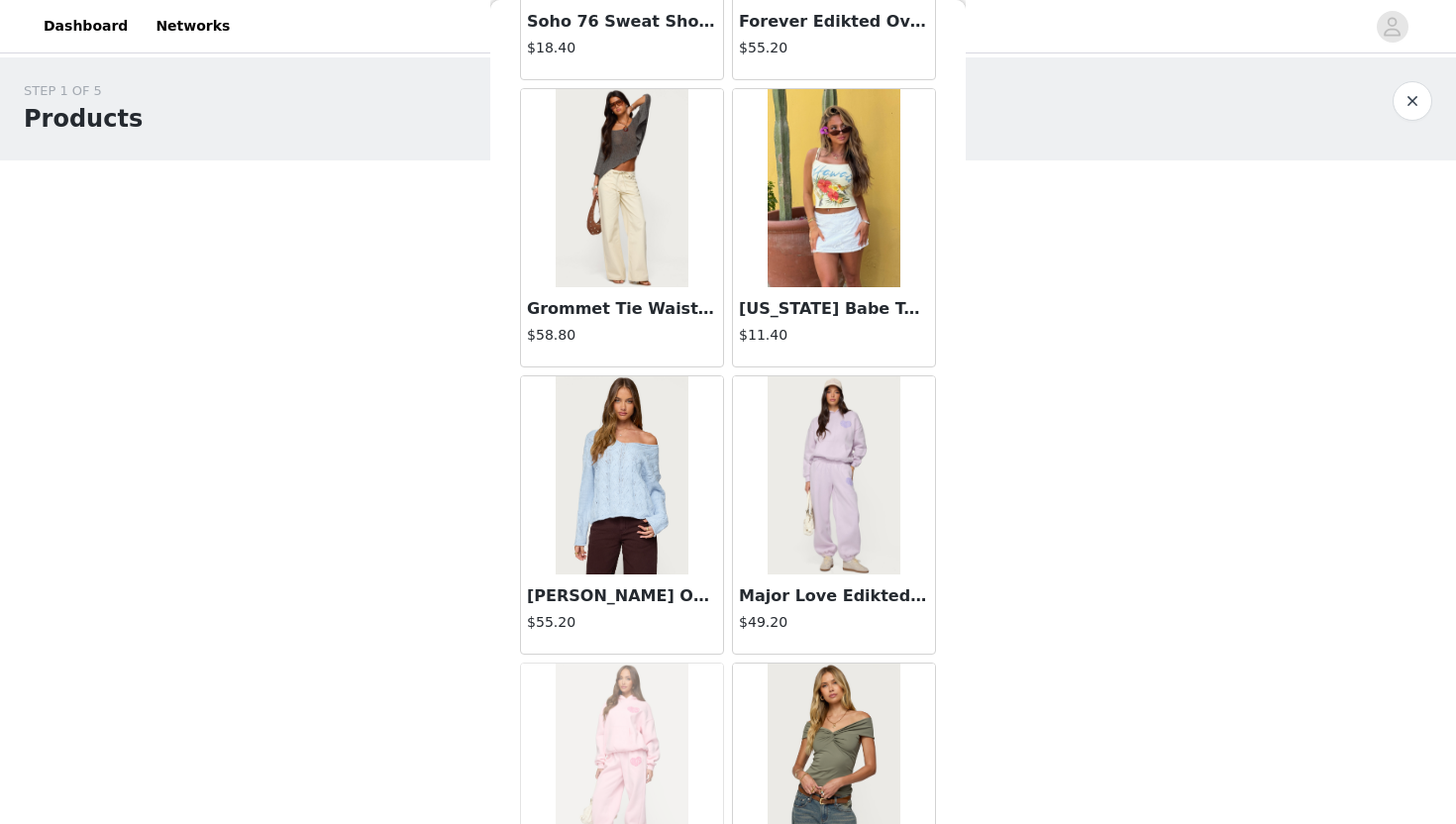
scroll to position [2206, 0]
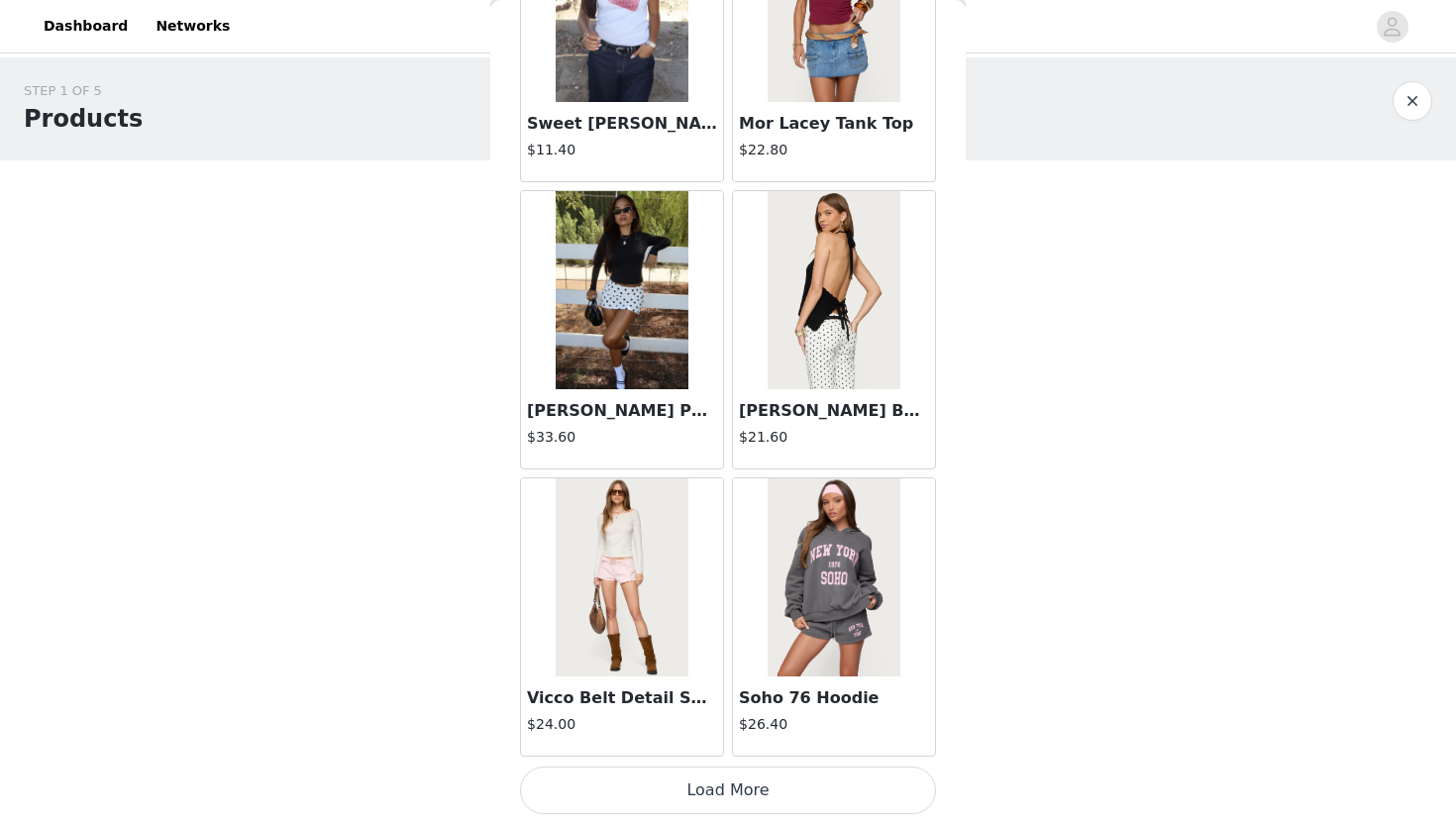
click at [729, 785] on button "Load More" at bounding box center [728, 790] width 416 height 48
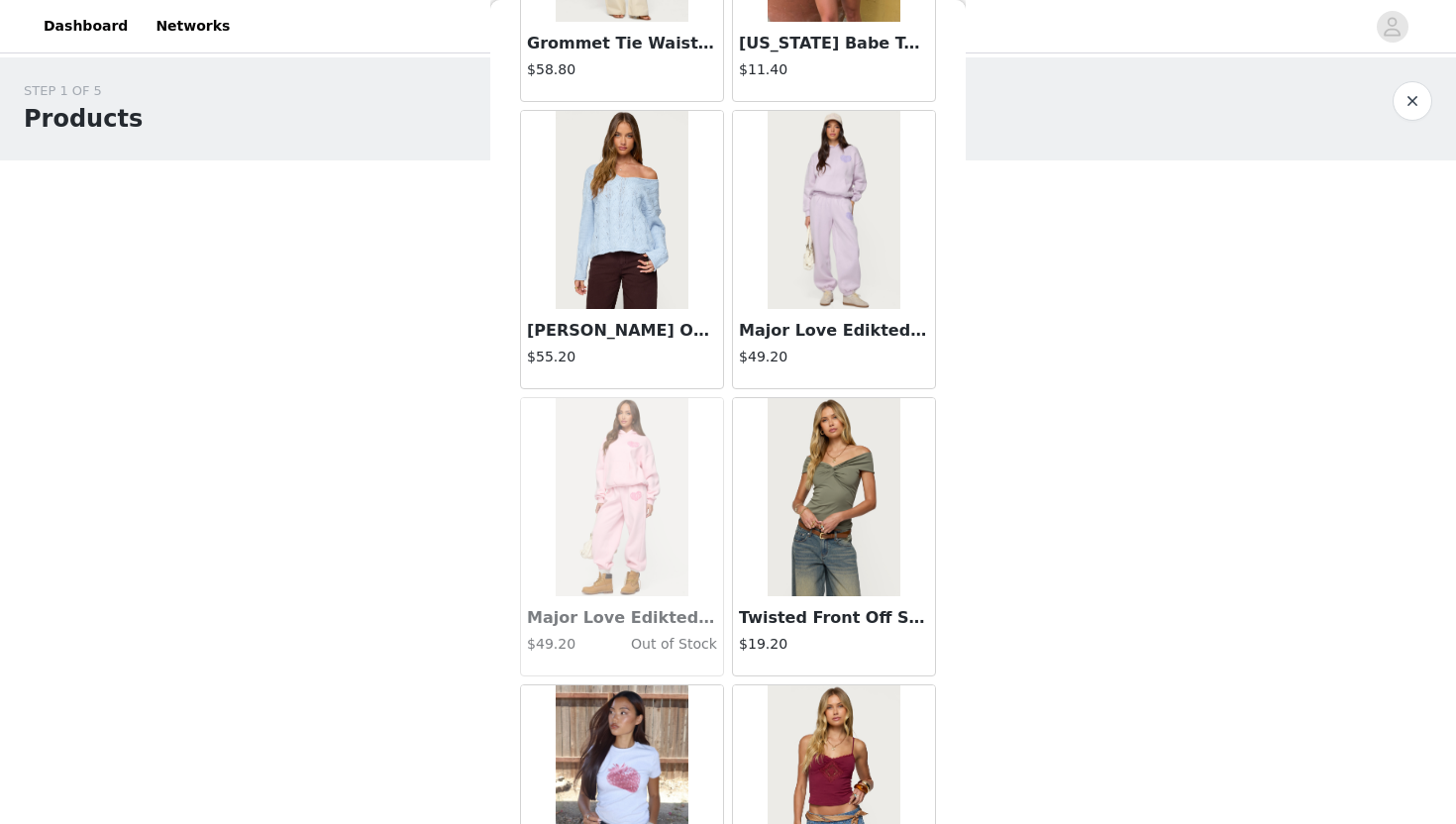
scroll to position [1073, 0]
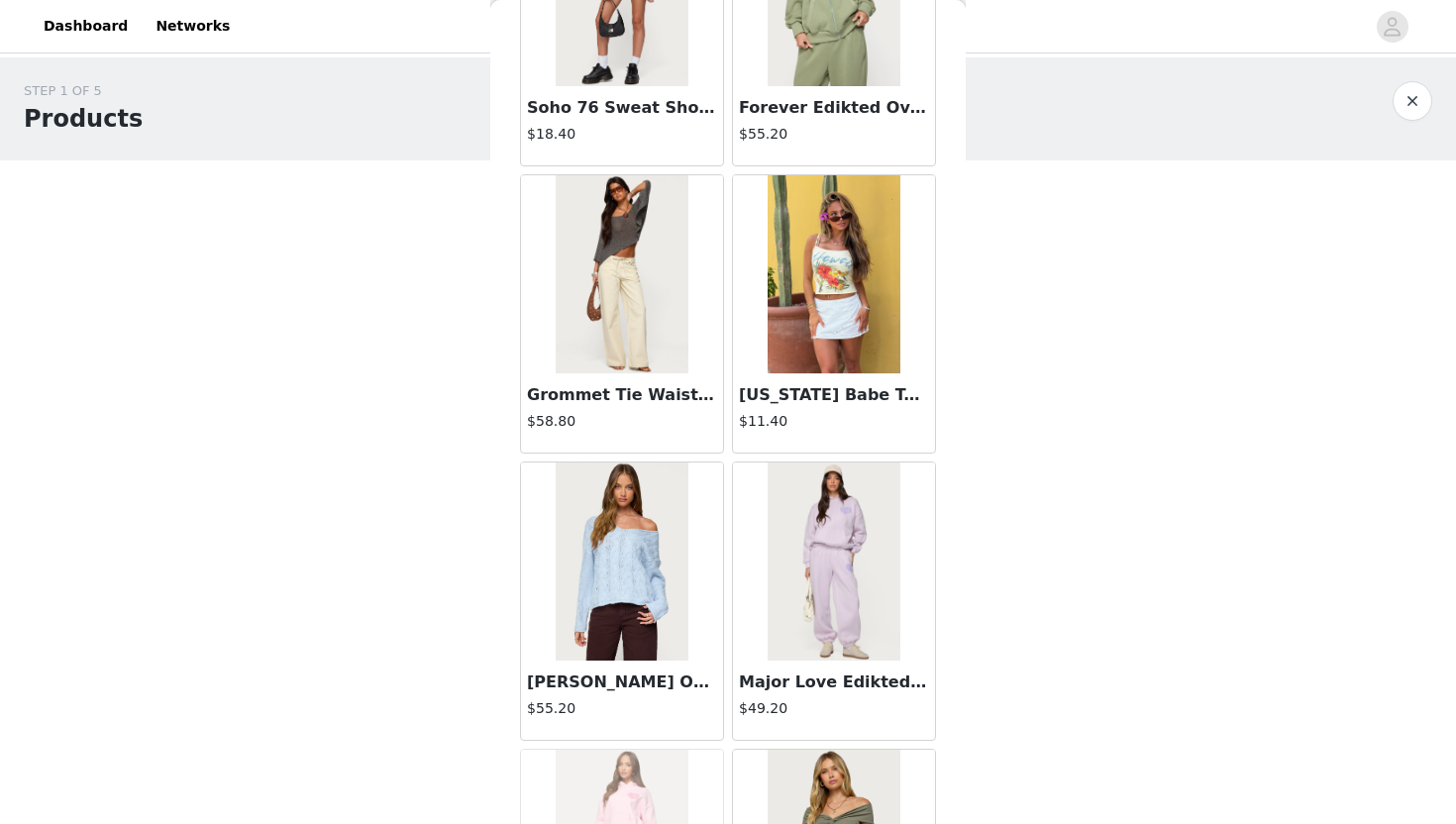
click at [642, 304] on img at bounding box center [622, 273] width 131 height 198
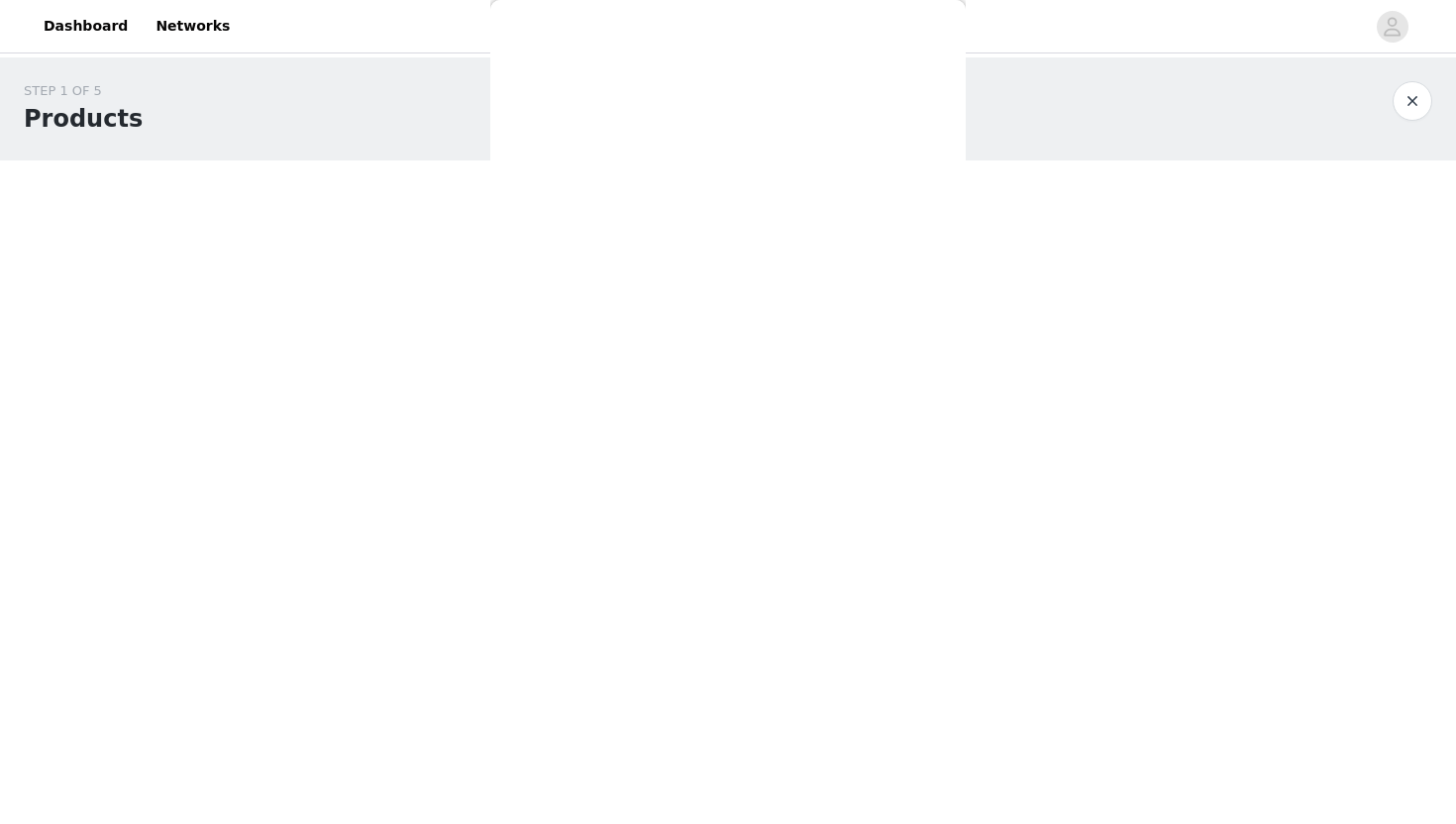
scroll to position [139, 0]
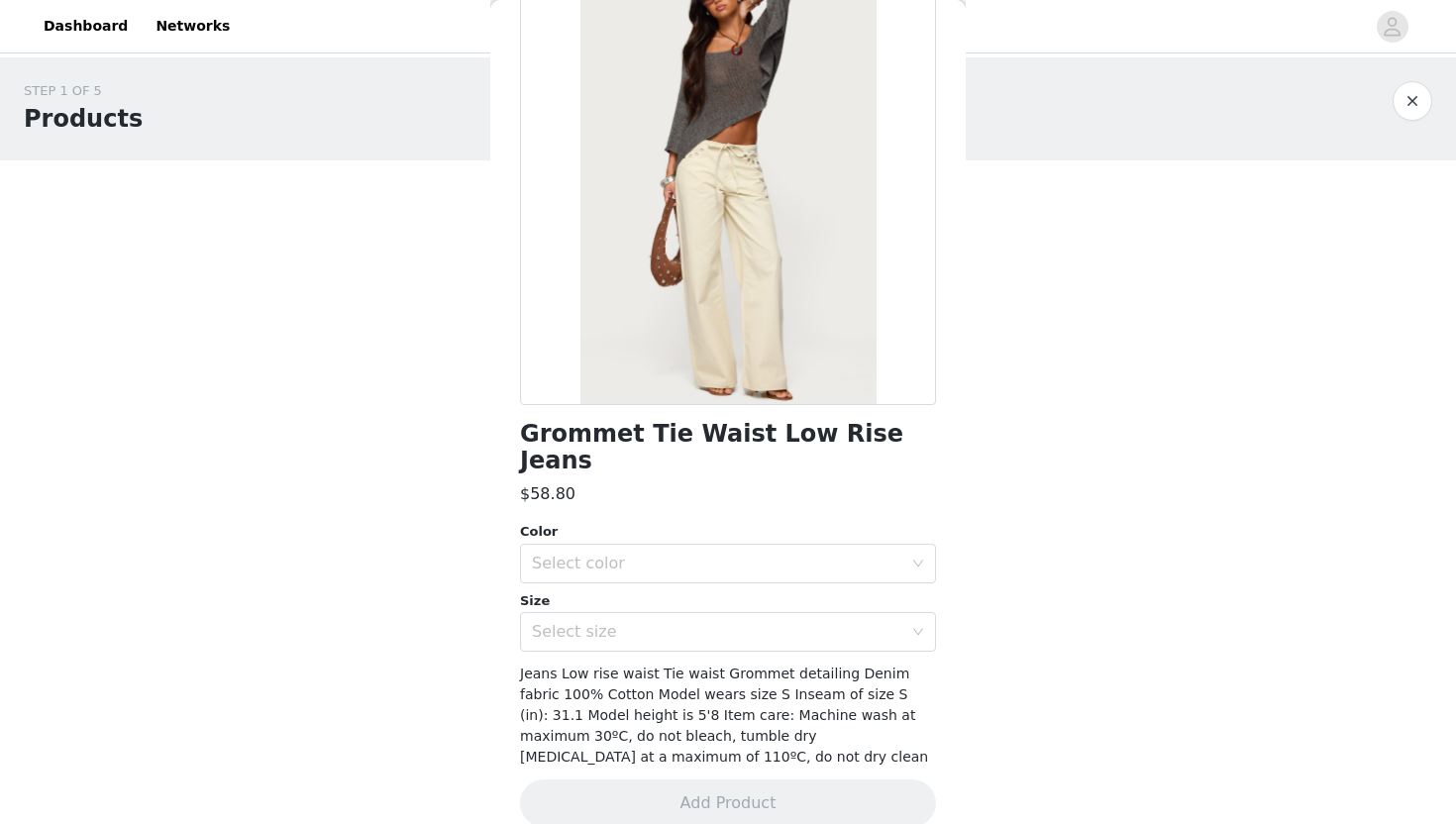
click at [964, 536] on div "Back Grommet Tie Waist Low Rise Jeans $58.80 Color Select color Size Select siz…" at bounding box center [728, 412] width 475 height 824
click at [1401, 105] on button "button" at bounding box center [1412, 101] width 40 height 40
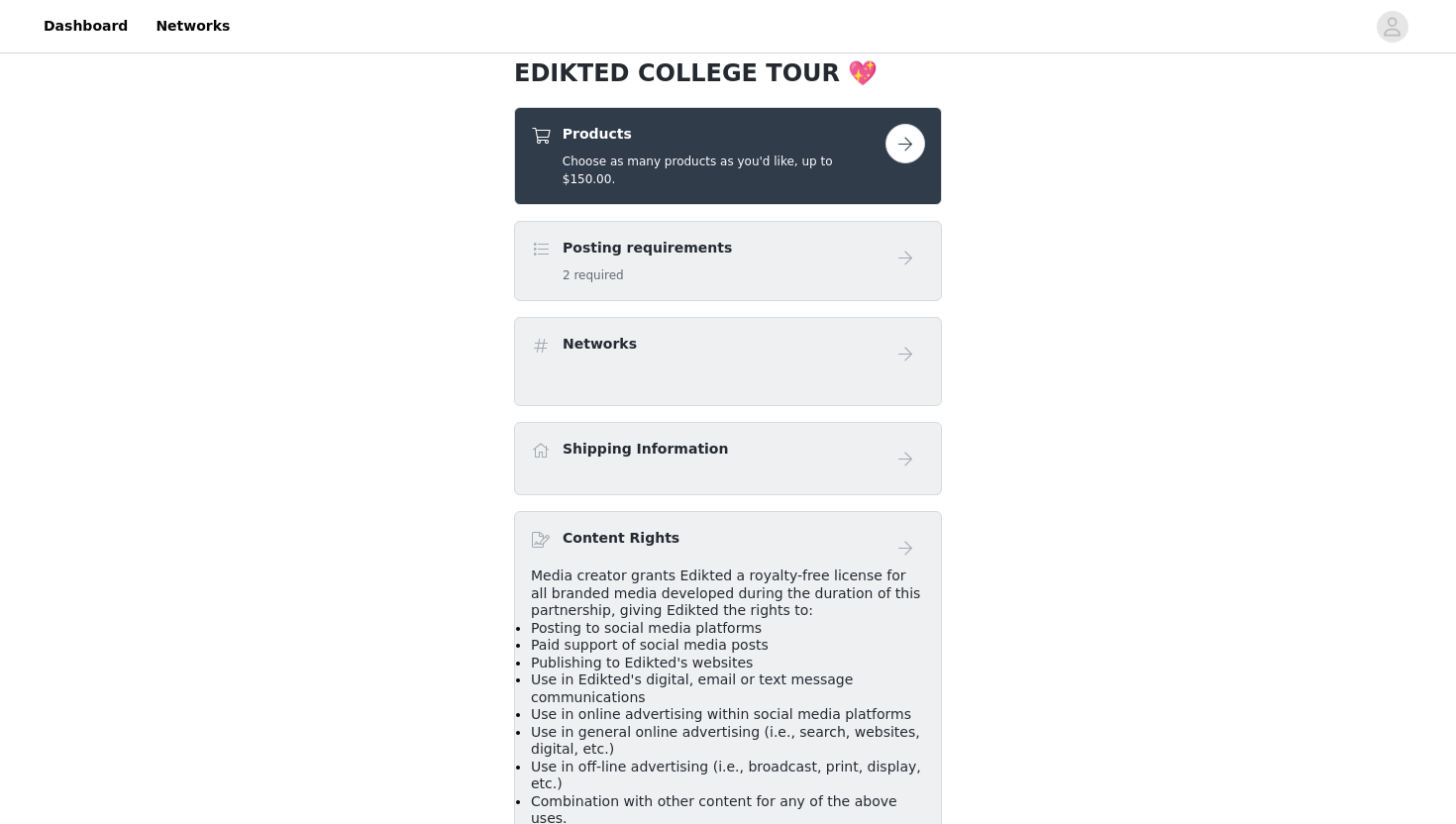
scroll to position [381, 0]
